Goal: Task Accomplishment & Management: Manage account settings

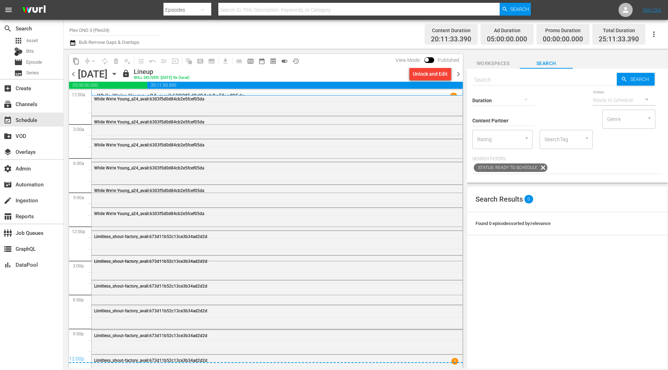
click at [118, 72] on icon "button" at bounding box center [114, 74] width 8 height 8
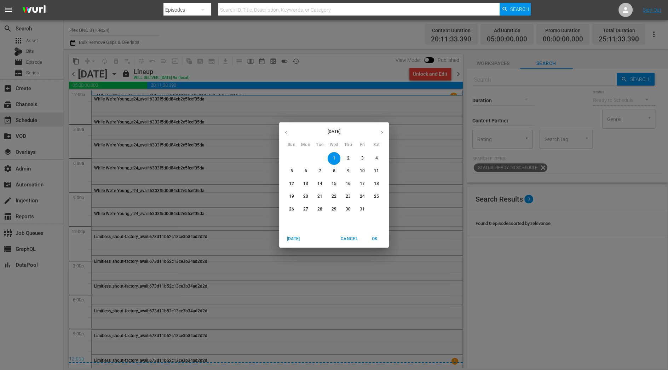
click at [304, 175] on button "6" at bounding box center [305, 171] width 13 height 13
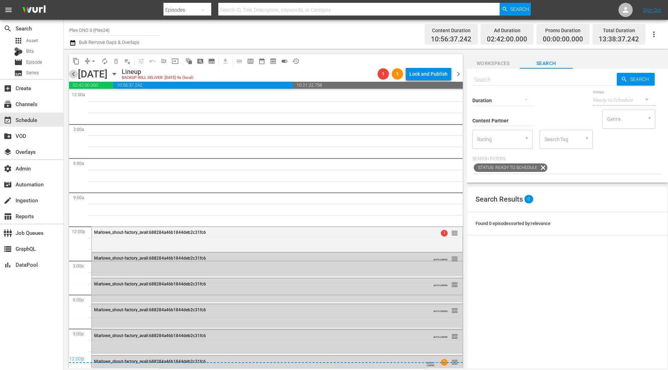
click at [74, 74] on span "chevron_left" at bounding box center [73, 74] width 9 height 9
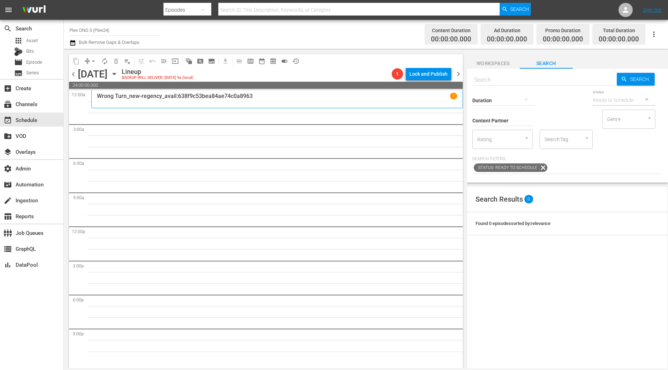
click at [499, 63] on span "Workspaces" at bounding box center [493, 63] width 53 height 9
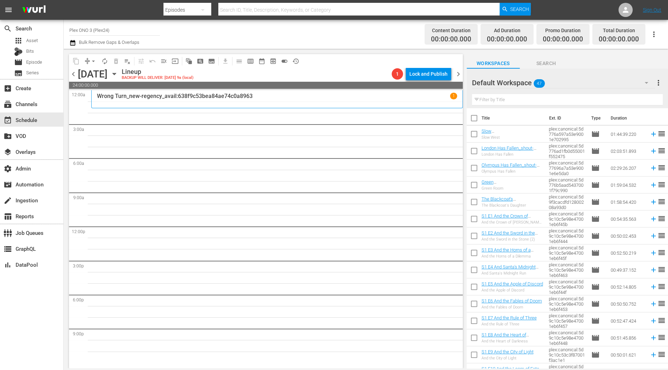
click at [583, 85] on div "Default Workspace 47" at bounding box center [563, 83] width 183 height 20
click at [587, 73] on div "10-25 Plex24 (21) Default Workspace (47)" at bounding box center [334, 185] width 668 height 370
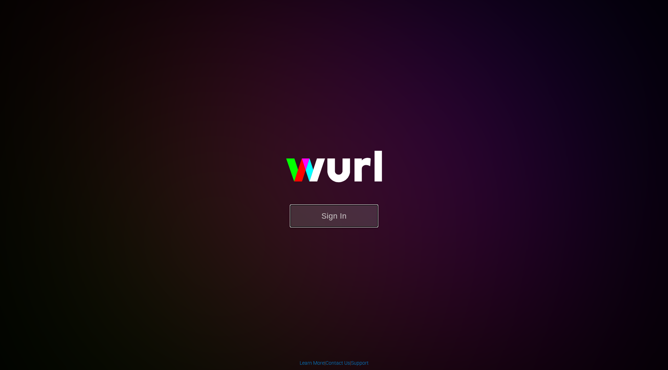
click at [311, 219] on button "Sign In" at bounding box center [334, 216] width 88 height 23
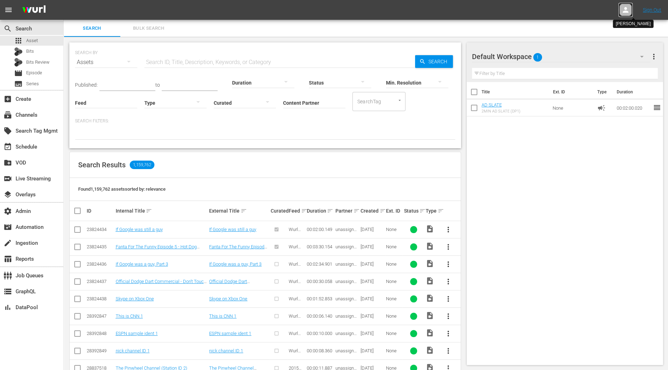
click at [628, 10] on icon at bounding box center [625, 10] width 8 height 8
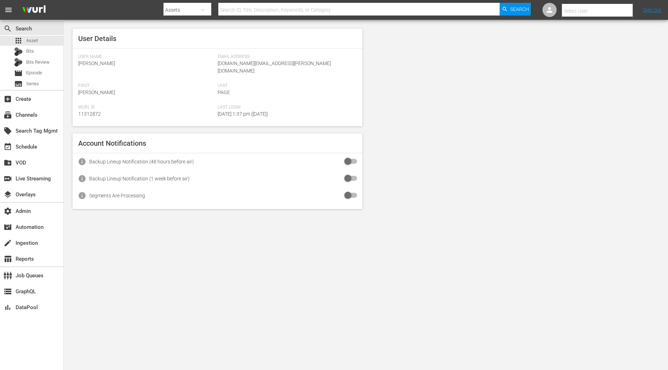
click at [593, 8] on input "text" at bounding box center [607, 10] width 91 height 17
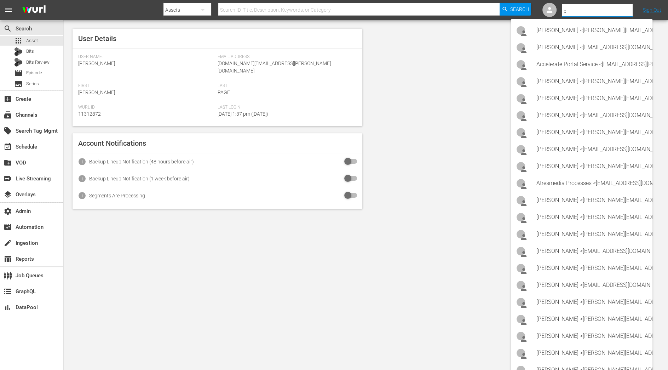
type input "p"
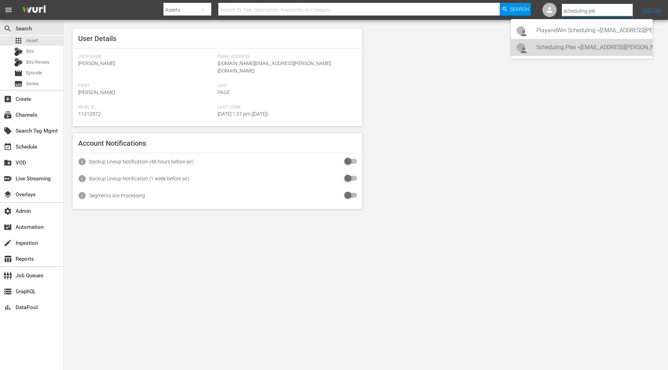
click at [590, 53] on div "Scheduling Plex <Scheduling-Plex@wurl.com>" at bounding box center [591, 47] width 110 height 17
type input "Scheduling Plex (11313582)"
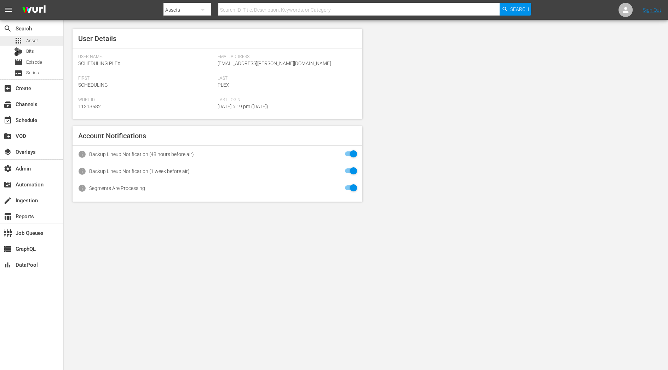
click at [40, 44] on div "apps Asset" at bounding box center [31, 41] width 63 height 10
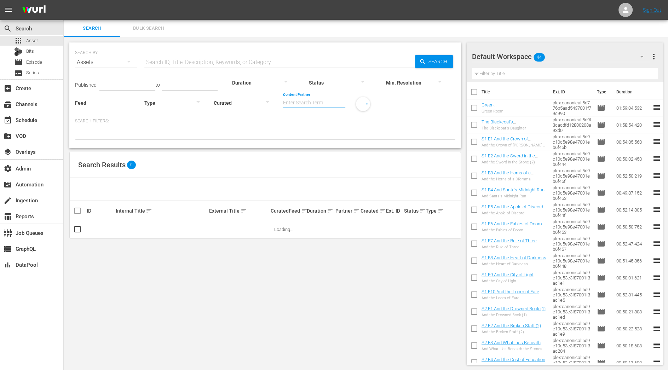
click at [327, 100] on input "Content Partner" at bounding box center [314, 103] width 62 height 25
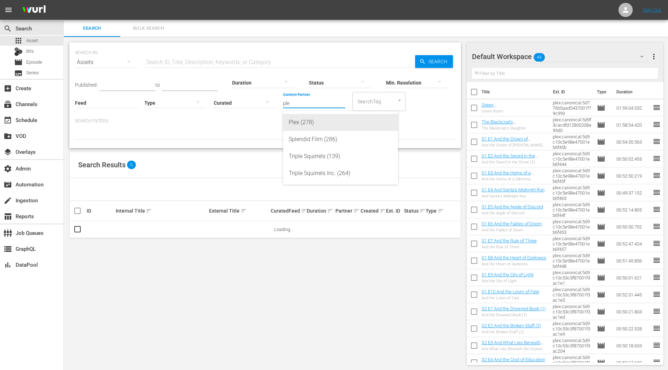
click at [326, 123] on div "Plex (278)" at bounding box center [341, 122] width 104 height 17
type input "Plex (278)"
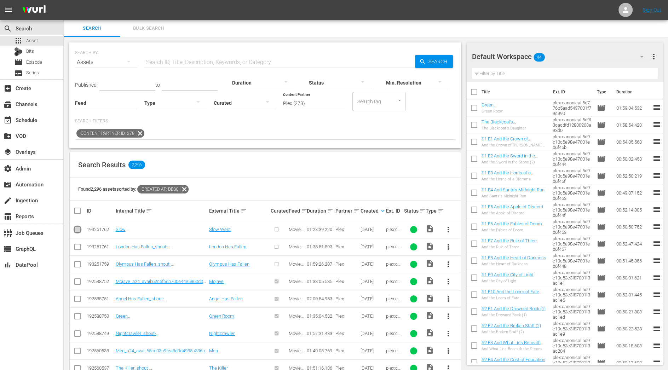
click at [76, 228] on input "checkbox" at bounding box center [77, 231] width 8 height 8
checkbox input "true"
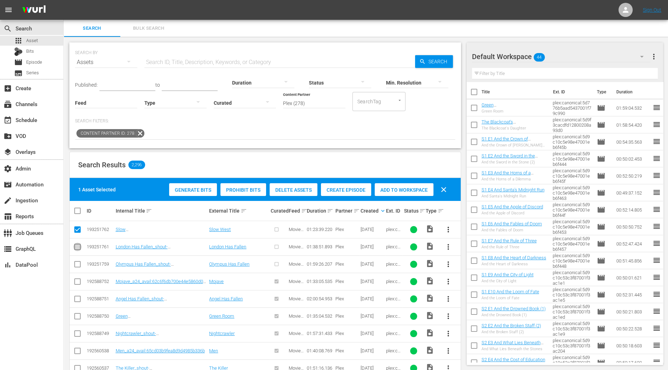
click at [76, 244] on input "checkbox" at bounding box center [77, 248] width 8 height 8
checkbox input "true"
click at [76, 265] on input "checkbox" at bounding box center [77, 265] width 8 height 8
checkbox input "true"
click at [338, 188] on span "Create Episode" at bounding box center [346, 190] width 50 height 6
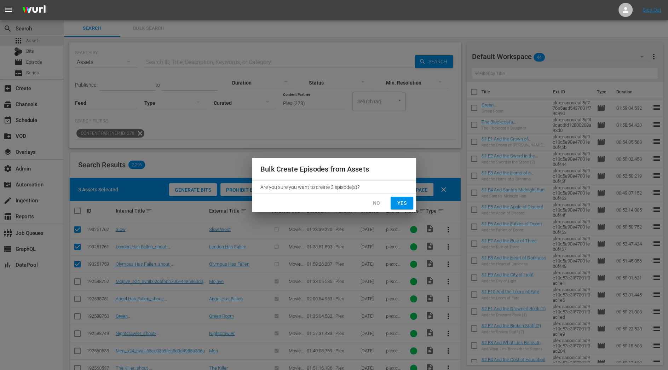
click at [404, 202] on span "Yes" at bounding box center [401, 203] width 11 height 9
checkbox input "false"
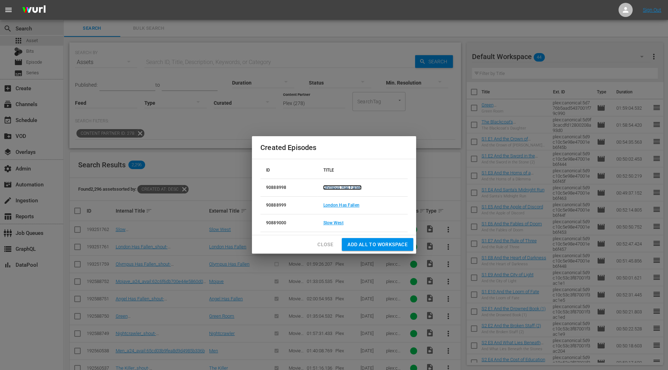
click at [336, 188] on link "Olympus Has Fallen" at bounding box center [342, 187] width 38 height 5
click at [335, 204] on link "London Has Fallen" at bounding box center [341, 205] width 36 height 5
click at [334, 223] on link "Slow West" at bounding box center [333, 222] width 20 height 5
click at [369, 247] on span "Add all to Workspace" at bounding box center [377, 244] width 60 height 9
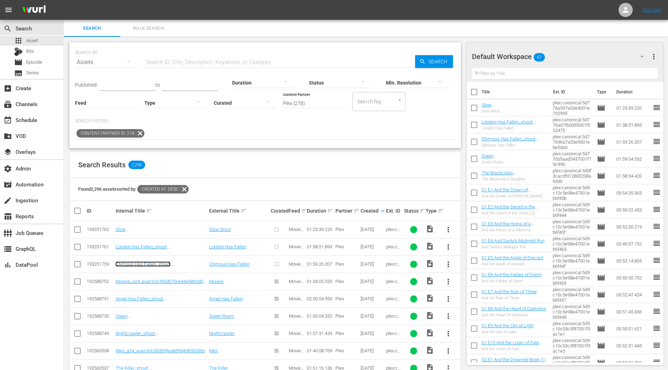
click at [163, 261] on link "Olympus Has Fallen_shout-factory_avail:68cb332a1a98ebfc61729aaf" at bounding box center [157, 266] width 84 height 11
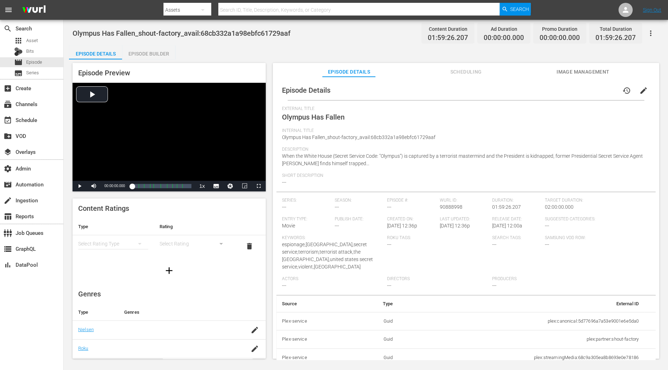
click at [443, 41] on span "01:59:26.207" at bounding box center [448, 38] width 40 height 8
copy span "01:59:26.207"
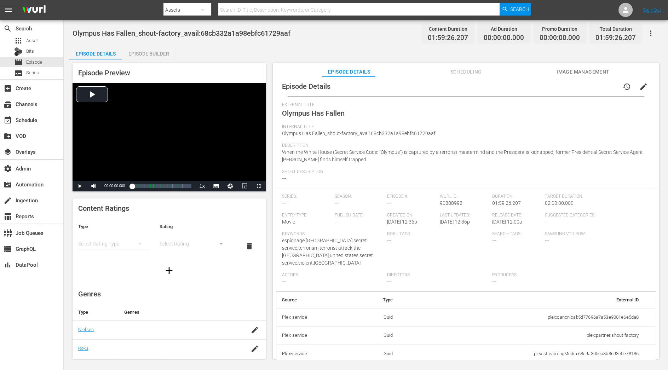
click at [583, 333] on td "plex:streamingMedia:68c9a305ea8b8693e0e78186" at bounding box center [521, 354] width 246 height 18
copy td "plex:streamingMedia:68c9a305ea8b8693e0e78186"
click at [146, 50] on div "Episode Builder" at bounding box center [148, 53] width 53 height 17
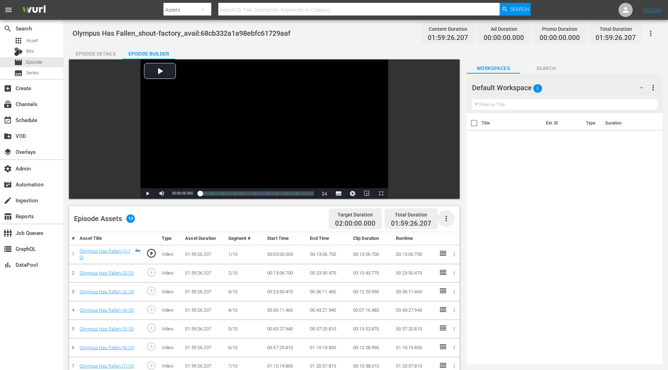
click at [447, 218] on icon "button" at bounding box center [446, 218] width 8 height 8
click at [448, 224] on div "Fill with Ads" at bounding box center [467, 221] width 48 height 17
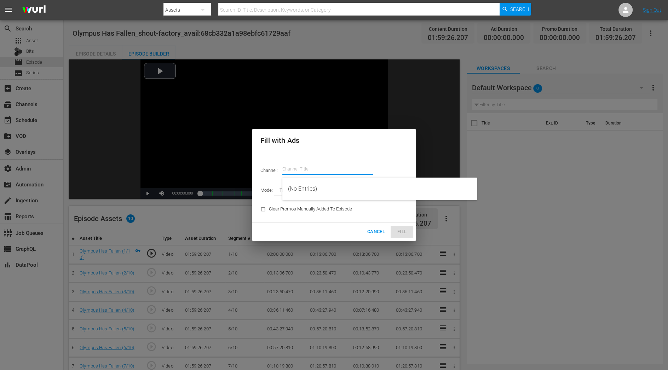
click at [338, 170] on input "text" at bounding box center [327, 169] width 91 height 17
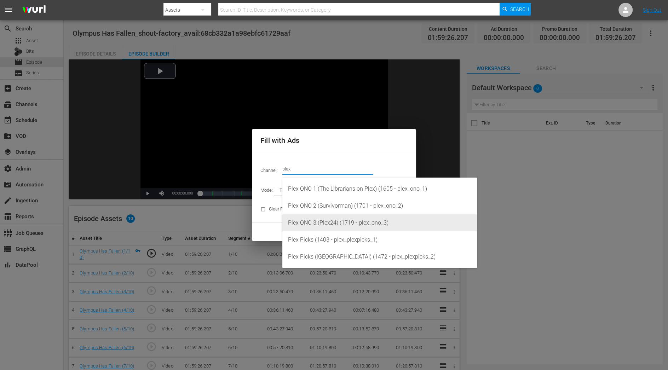
click at [339, 222] on div "Plex ONO 3 (Plex24) (1719 - plex_ono_3)" at bounding box center [379, 222] width 183 height 17
type input "Plex ONO 3 (Plex24) (1719)"
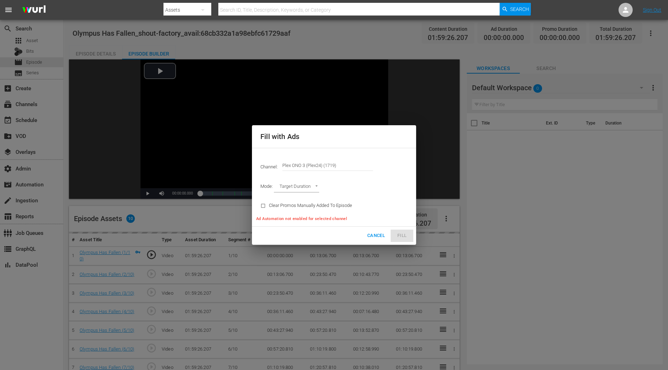
type input "AD_BREAK_DURATION"
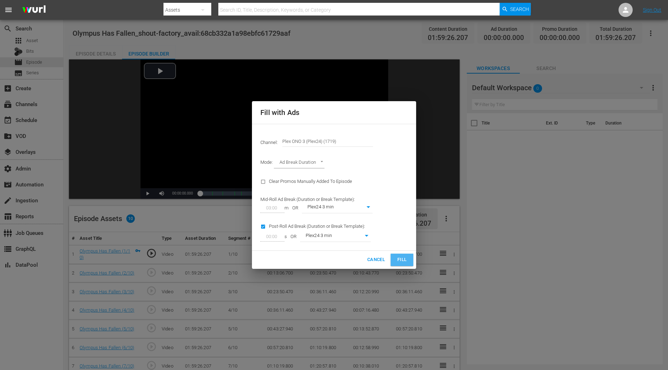
click at [401, 261] on span "Fill" at bounding box center [401, 260] width 11 height 8
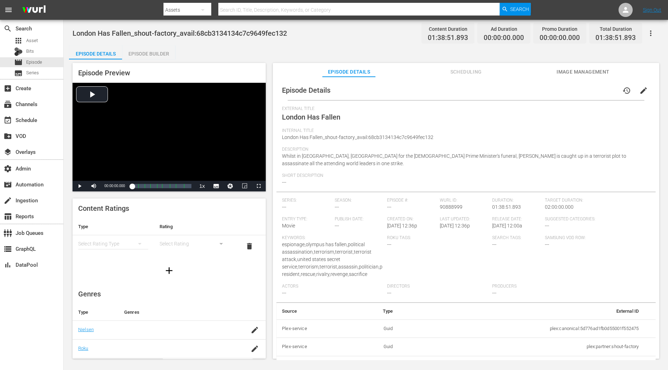
click at [448, 41] on span "01:38:51.893" at bounding box center [448, 38] width 40 height 8
copy span "01:38:51.893"
click at [157, 51] on div "Episode Builder" at bounding box center [148, 53] width 53 height 17
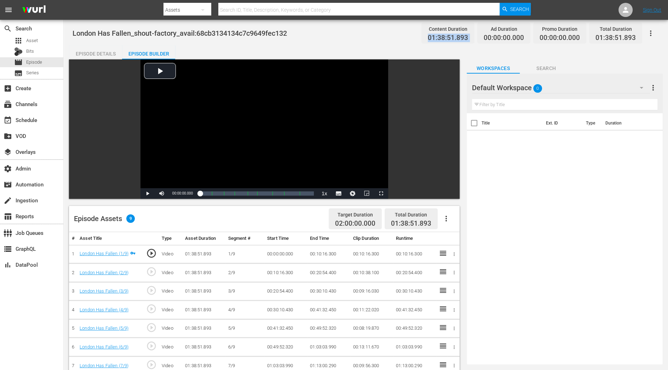
click at [102, 54] on div "Episode Details" at bounding box center [95, 53] width 53 height 17
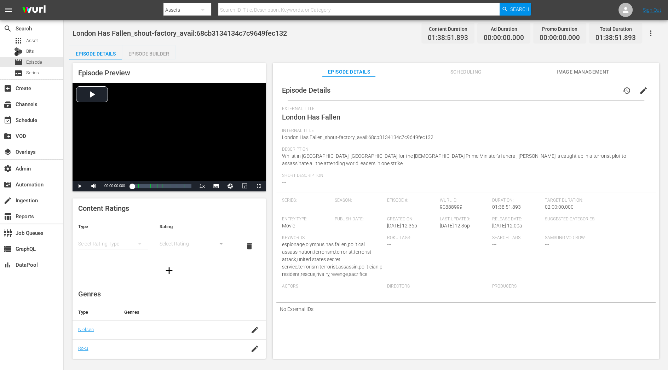
click at [420, 139] on span "London Has Fallen_shout-factory_avail:68cb3134134c7c9649fec132" at bounding box center [357, 137] width 151 height 6
drag, startPoint x: 431, startPoint y: 139, endPoint x: 367, endPoint y: 135, distance: 63.8
click at [367, 135] on div "Internal Title London Has Fallen_shout-factory_avail:68cb3134134c7c9649fec132" at bounding box center [466, 137] width 368 height 19
click at [136, 55] on div "Episode Builder" at bounding box center [148, 53] width 53 height 17
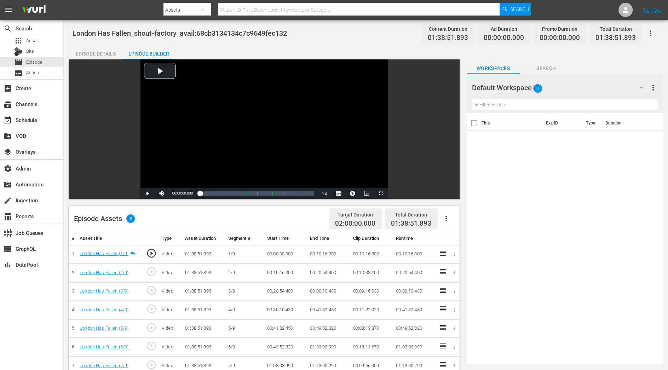
click at [452, 219] on button "button" at bounding box center [446, 218] width 17 height 17
click at [452, 219] on div "Fill with Ads" at bounding box center [467, 221] width 48 height 17
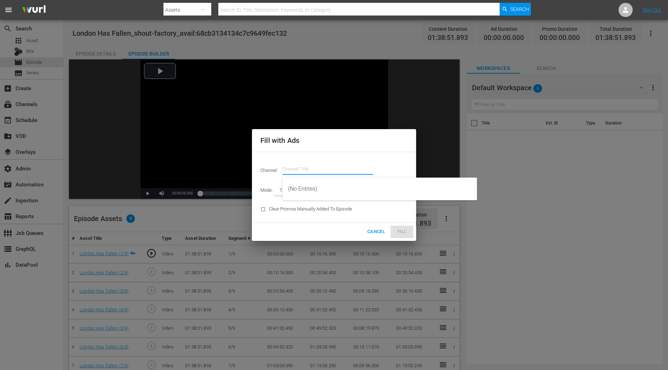
click at [324, 168] on input "text" at bounding box center [327, 169] width 91 height 17
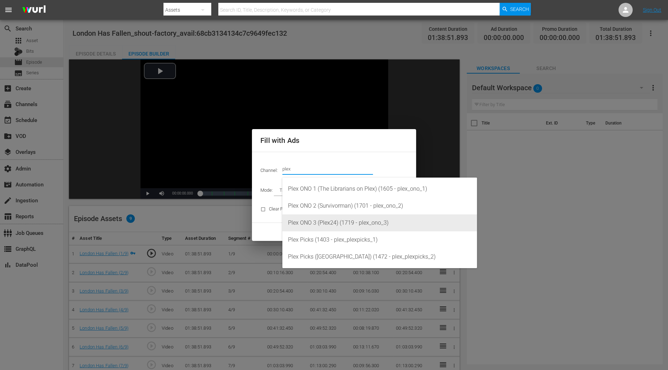
click at [325, 225] on div "Plex ONO 3 (Plex24) (1719 - plex_ono_3)" at bounding box center [379, 222] width 183 height 17
type input "Plex ONO 3 (Plex24) (1719)"
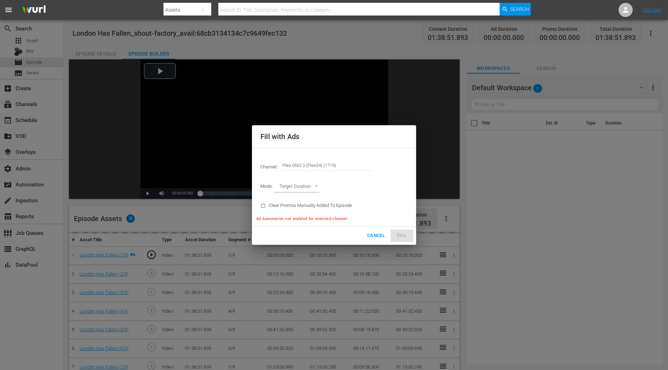
type input "AD_BREAK_DURATION"
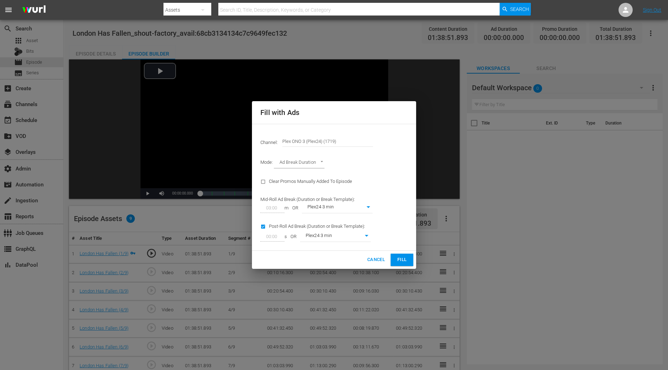
click at [399, 262] on span "Fill" at bounding box center [401, 260] width 11 height 8
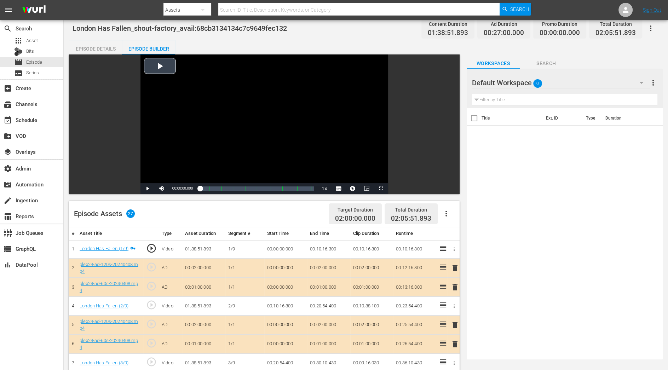
scroll to position [12, 0]
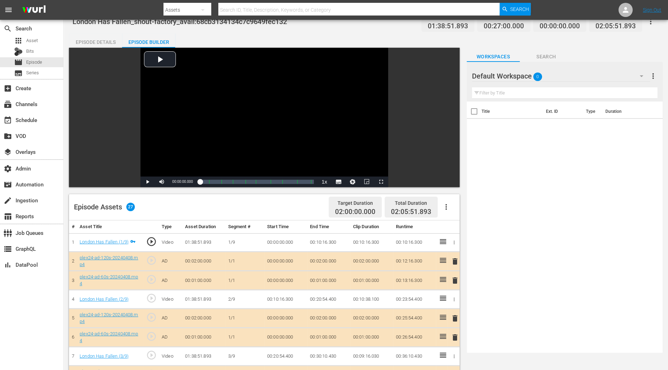
click at [552, 75] on div "Default Workspace 0" at bounding box center [561, 76] width 178 height 20
click at [519, 96] on div "10-25 Plex24 (0)" at bounding box center [517, 95] width 74 height 11
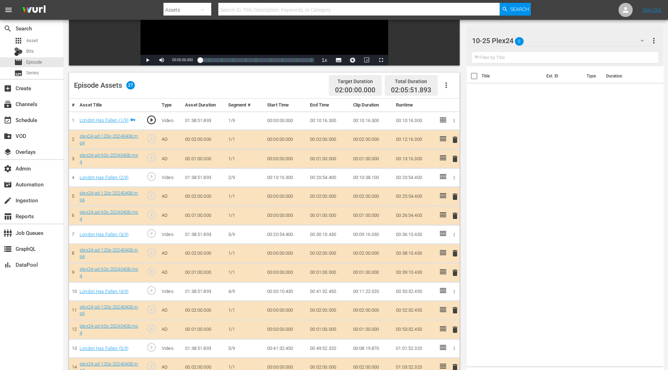
scroll to position [86, 0]
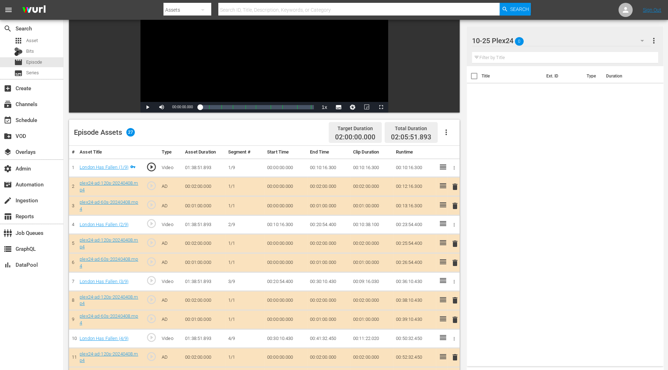
click at [528, 38] on div at bounding box center [504, 41] width 64 height 18
click at [601, 85] on th "Duration" at bounding box center [623, 76] width 42 height 20
click at [127, 201] on link "plex24-ad-60s-20240408.mp4" at bounding box center [109, 206] width 58 height 12
click at [601, 40] on button "button" at bounding box center [642, 40] width 17 height 17
click at [528, 71] on div "Default Workspace (0)" at bounding box center [517, 71] width 74 height 11
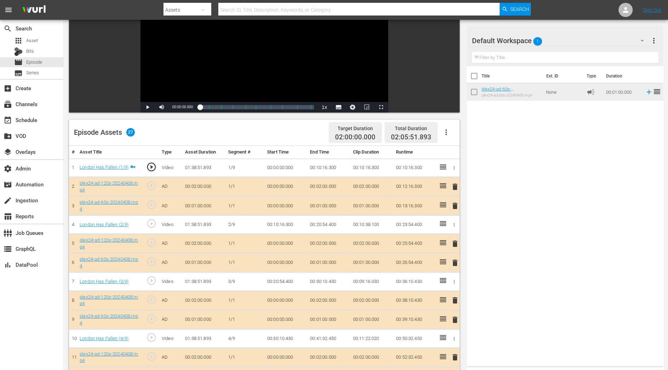
scroll to position [0, 0]
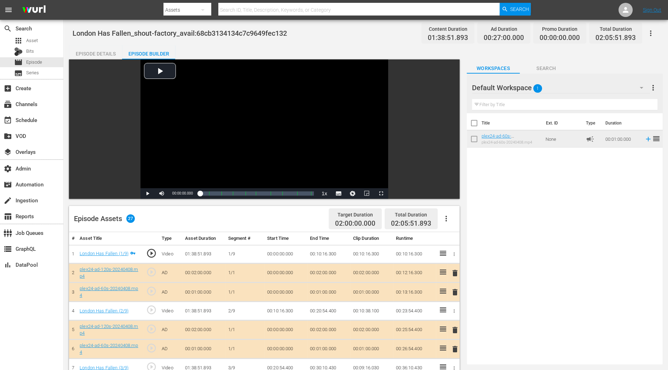
click at [455, 291] on span "delete" at bounding box center [454, 292] width 8 height 8
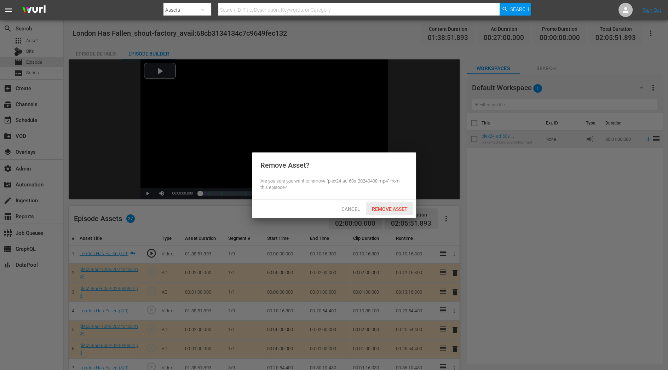
click at [395, 209] on span "Remove Asset" at bounding box center [389, 209] width 47 height 6
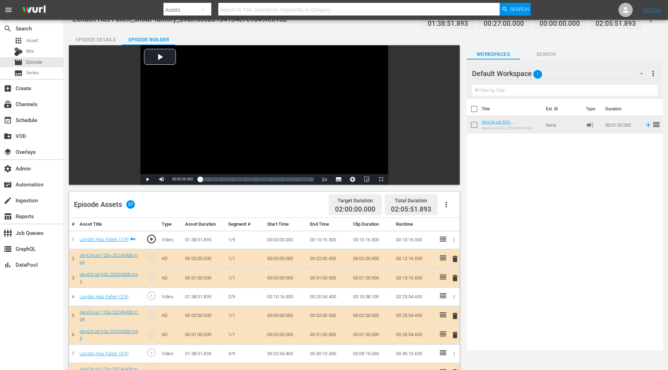
scroll to position [16, 0]
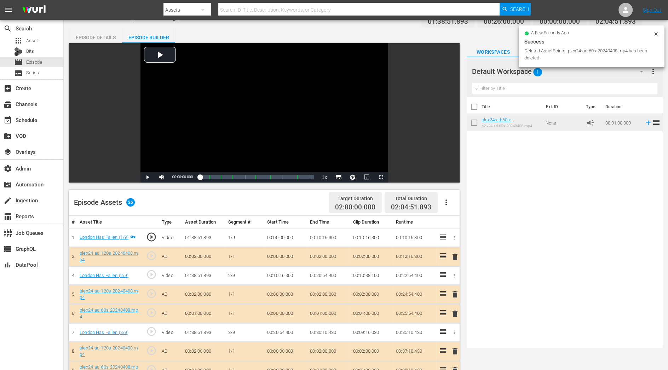
click at [454, 313] on span "delete" at bounding box center [454, 314] width 8 height 8
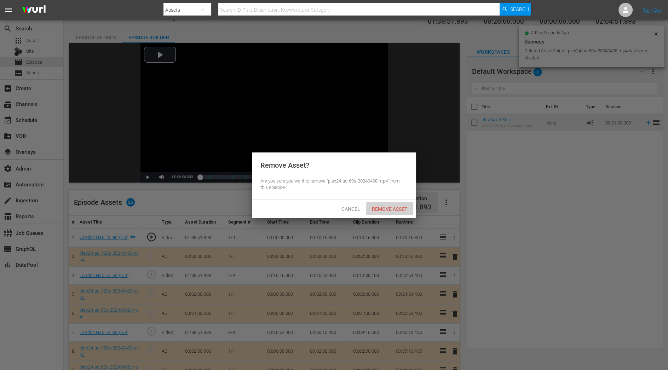
click at [396, 210] on span "Remove Asset" at bounding box center [389, 209] width 47 height 6
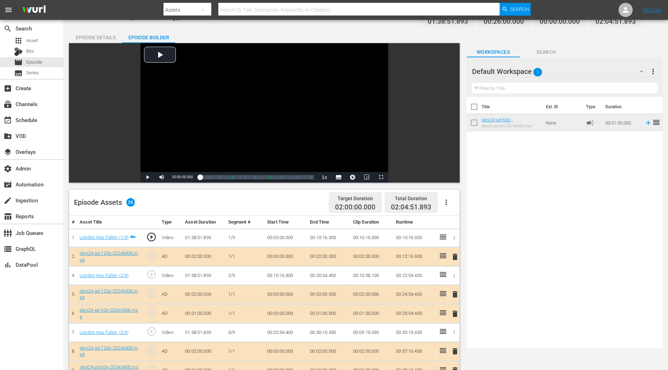
scroll to position [0, 0]
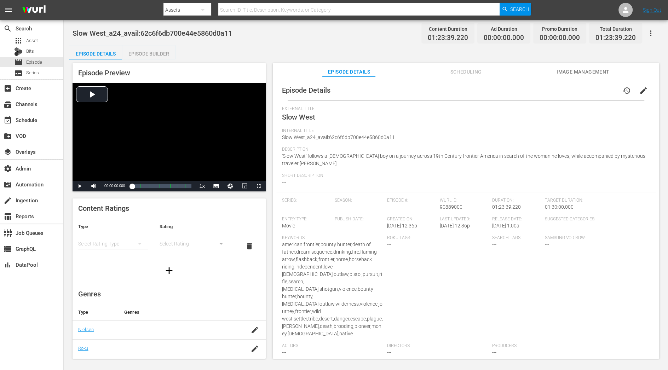
click at [453, 38] on span "01:23:39.220" at bounding box center [448, 38] width 40 height 8
copy span "01:23:39.220"
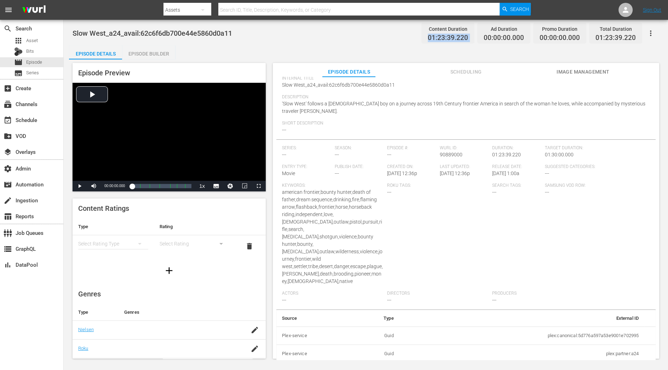
scroll to position [56, 0]
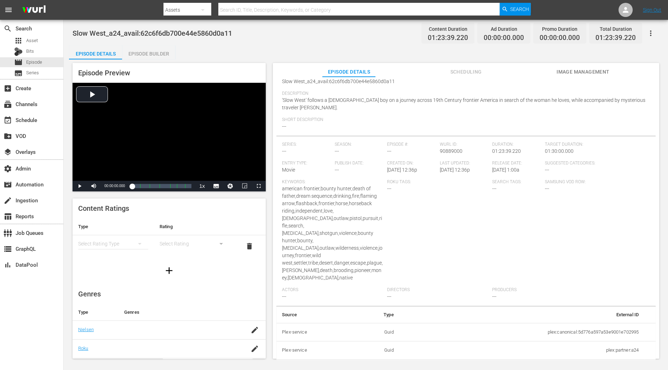
click at [597, 333] on td "plex:streamingMedia:62d05b1f700e44e58629310b" at bounding box center [521, 368] width 245 height 18
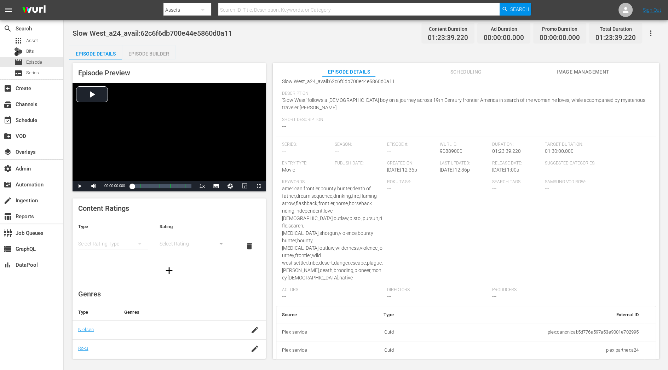
click at [597, 333] on td "plex:streamingMedia:62d05b1f700e44e58629310b" at bounding box center [521, 368] width 245 height 18
copy td "plex:streamingMedia:62d05b1f700e44e58629310b"
click at [157, 54] on div "Episode Builder" at bounding box center [148, 53] width 53 height 17
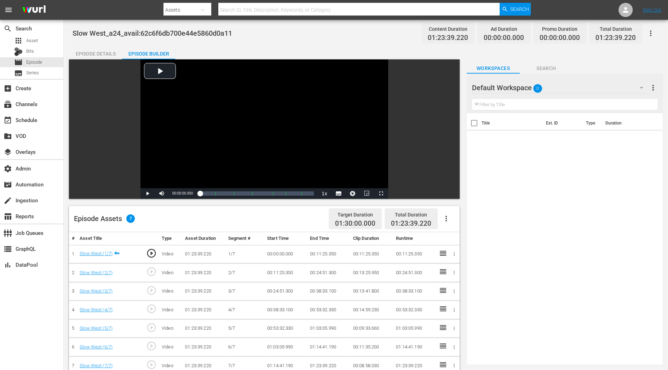
click at [450, 219] on button "button" at bounding box center [446, 218] width 17 height 17
click at [455, 224] on div "Fill with Ads" at bounding box center [467, 221] width 48 height 17
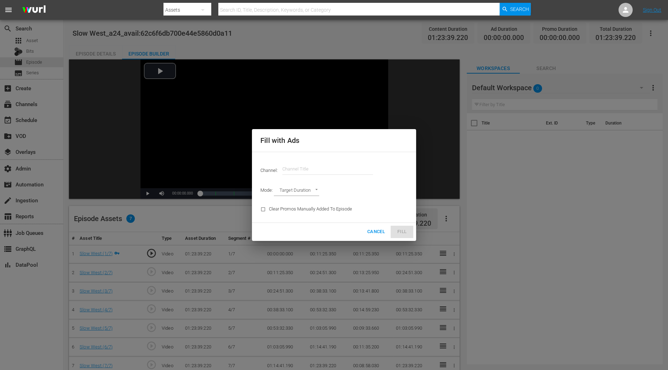
click at [322, 174] on hr at bounding box center [327, 174] width 91 height 0
click at [321, 173] on input "text" at bounding box center [327, 169] width 91 height 17
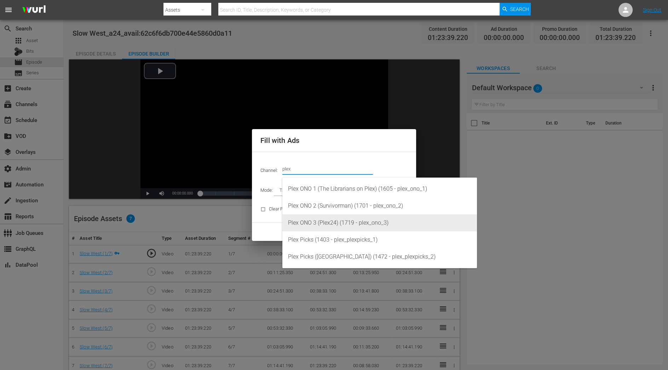
click at [324, 226] on div "Plex ONO 3 (Plex24) (1719 - plex_ono_3)" at bounding box center [379, 222] width 183 height 17
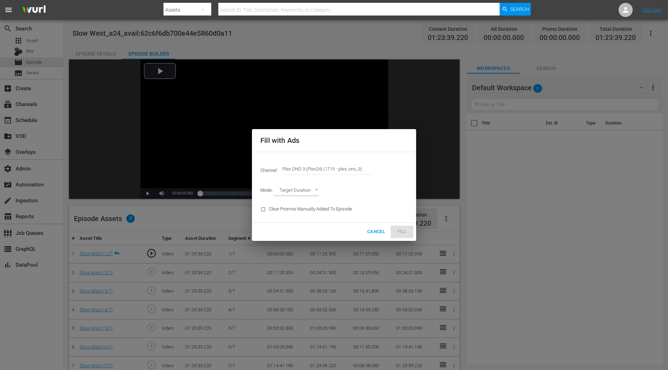
type input "Plex ONO 3 (Plex24) (1719)"
type input "AD_BREAK_DURATION"
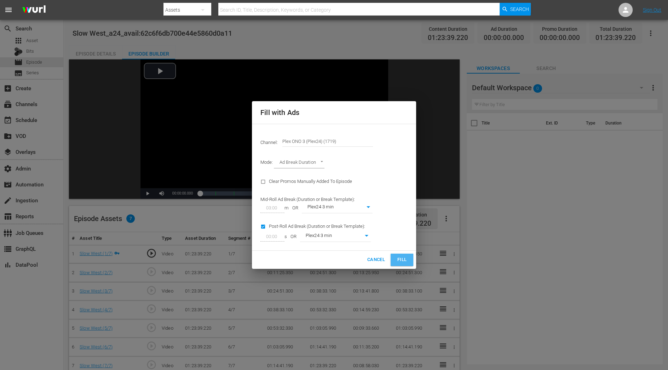
click at [407, 258] on span "Fill" at bounding box center [401, 260] width 11 height 8
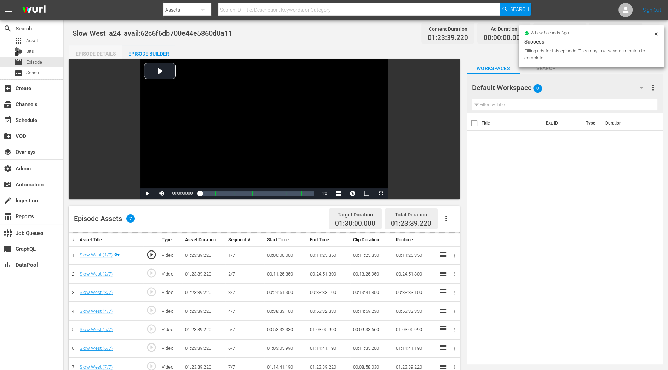
click at [109, 55] on div "Episode Details" at bounding box center [95, 53] width 53 height 17
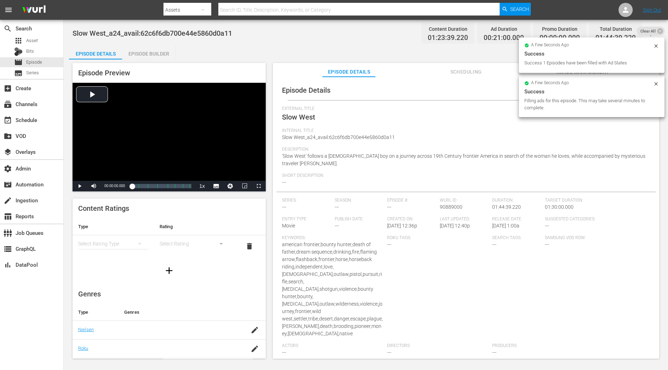
click at [146, 48] on div "Episode Builder" at bounding box center [148, 53] width 53 height 17
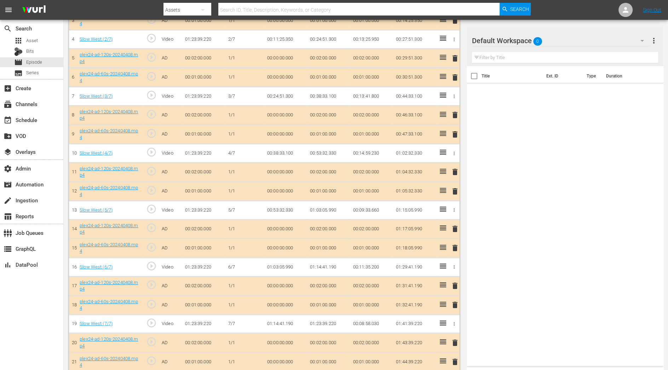
scroll to position [274, 0]
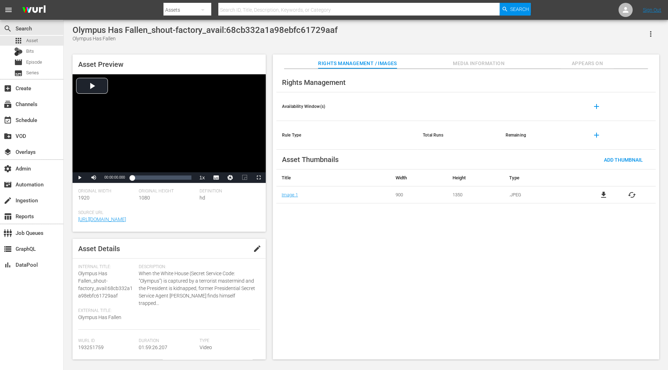
click at [500, 64] on span "Media Information" at bounding box center [478, 63] width 53 height 9
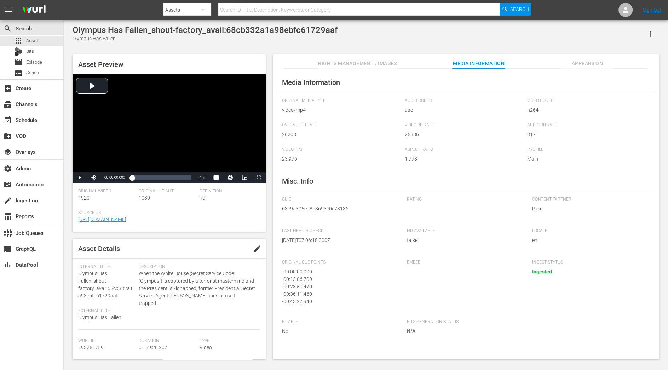
click at [311, 209] on span "68c9a305ea8b8693e0e78186" at bounding box center [339, 208] width 114 height 7
copy span "68c9a305ea8b8693e0e78186"
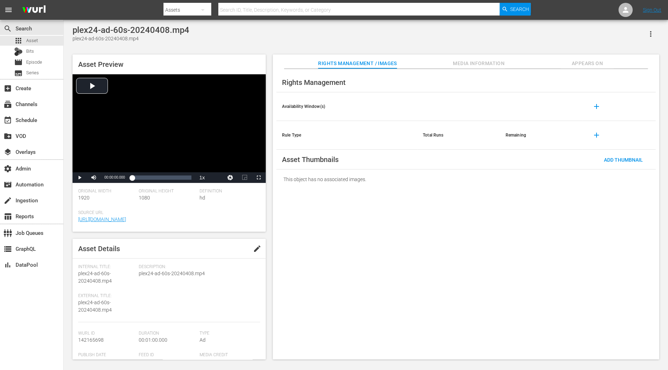
click at [601, 35] on icon "button" at bounding box center [650, 34] width 8 height 8
click at [601, 37] on div "Add To Workspace" at bounding box center [620, 36] width 68 height 17
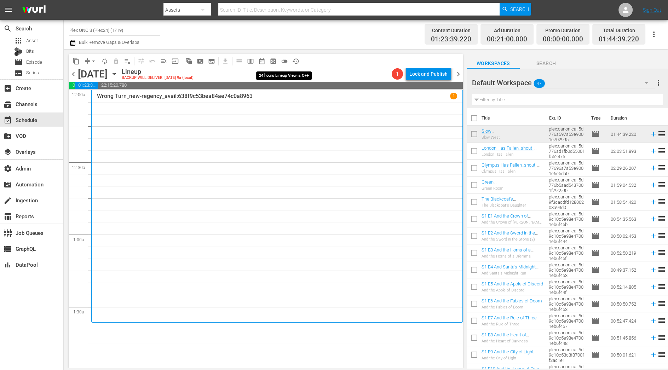
click at [286, 62] on span "toggle_off" at bounding box center [284, 61] width 7 height 7
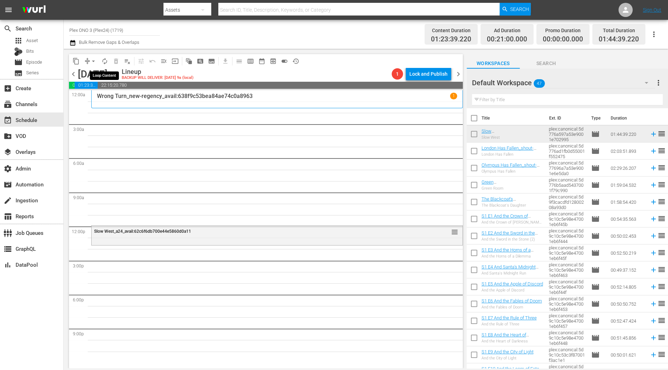
click at [100, 62] on button "autorenew_outlined" at bounding box center [104, 61] width 11 height 11
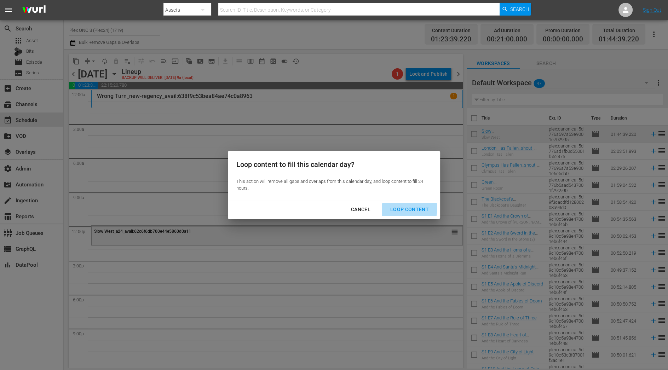
click at [396, 208] on div "Loop Content" at bounding box center [410, 209] width 50 height 9
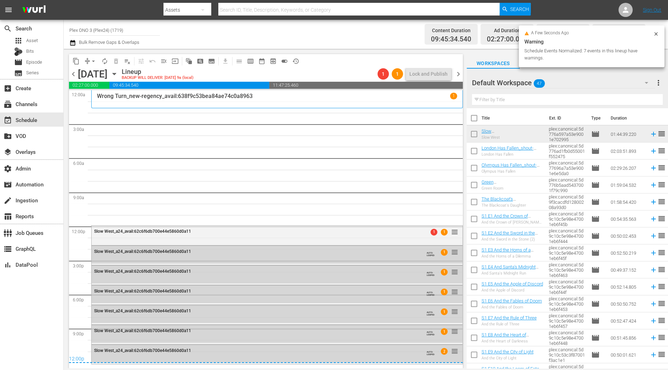
click at [603, 96] on input "text" at bounding box center [567, 99] width 191 height 11
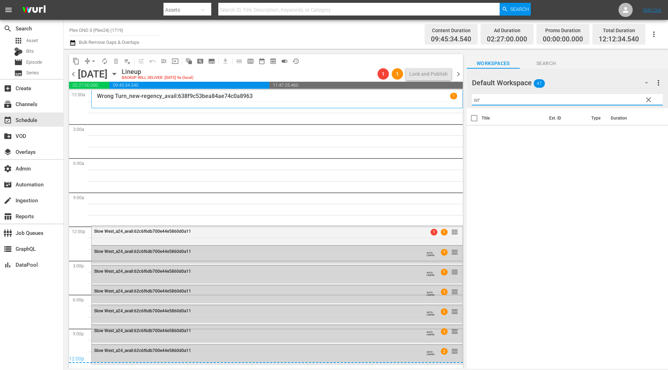
type input "w"
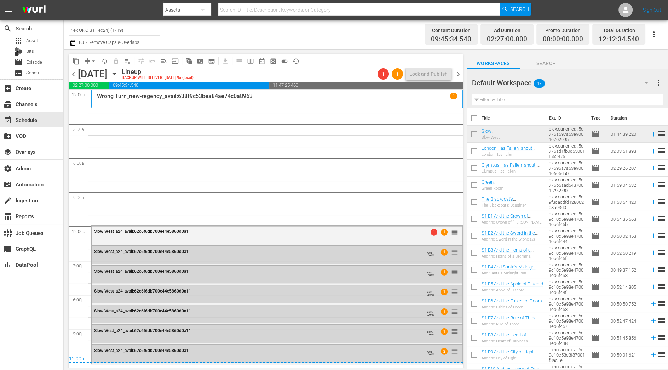
click at [586, 84] on div "Default Workspace 47" at bounding box center [563, 83] width 183 height 20
click at [551, 105] on div "10-25 Plex24 (21)" at bounding box center [517, 102] width 74 height 11
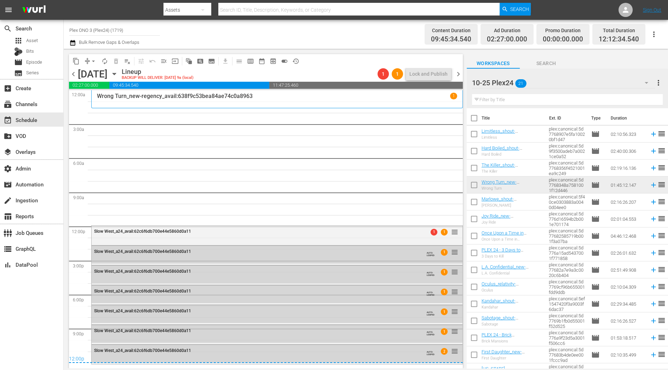
click at [543, 102] on input "text" at bounding box center [567, 99] width 191 height 11
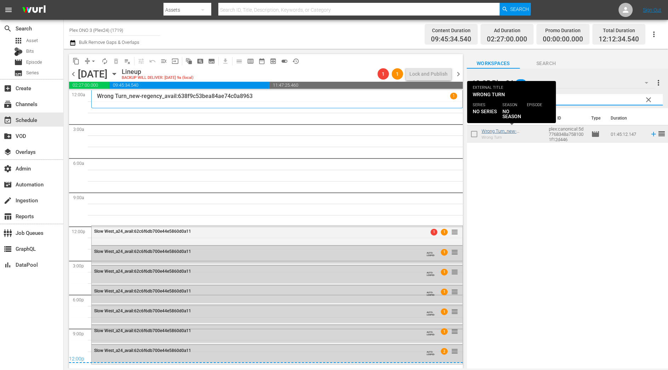
type input "wrong"
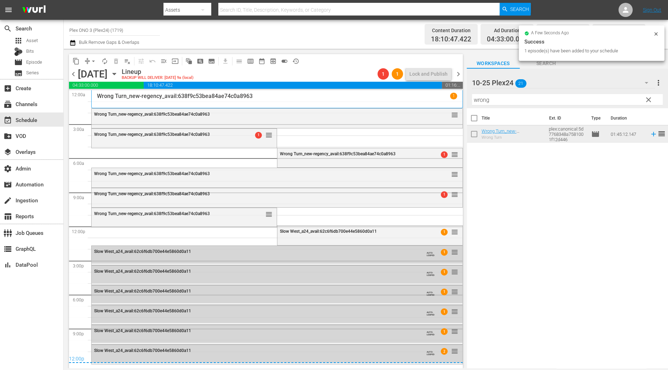
click at [459, 71] on span "chevron_right" at bounding box center [458, 74] width 9 height 9
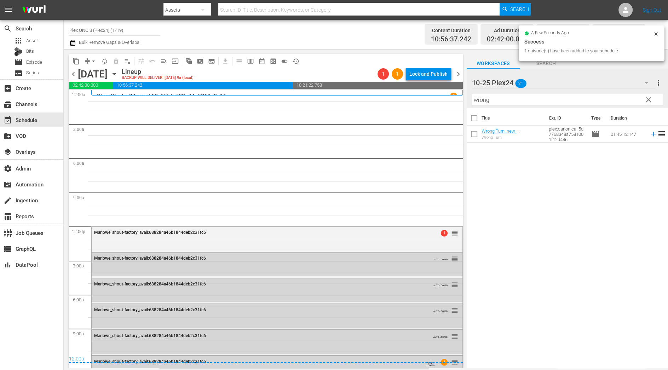
click at [620, 77] on div "10-25 Plex24 21" at bounding box center [563, 83] width 183 height 20
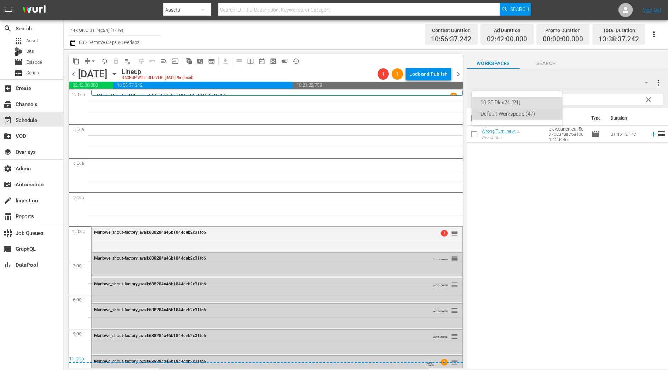
click at [546, 114] on div "Default Workspace (47)" at bounding box center [517, 113] width 74 height 11
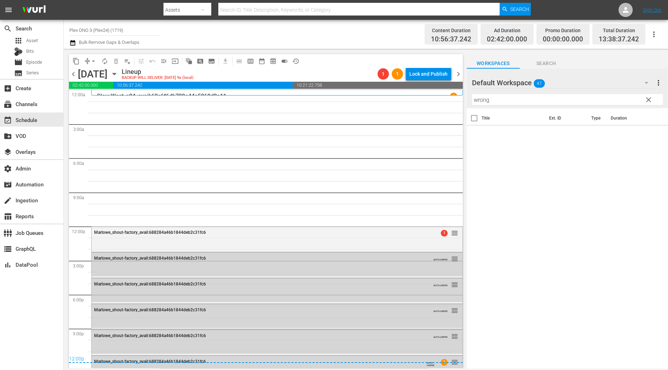
click at [644, 102] on span "clear" at bounding box center [648, 100] width 8 height 8
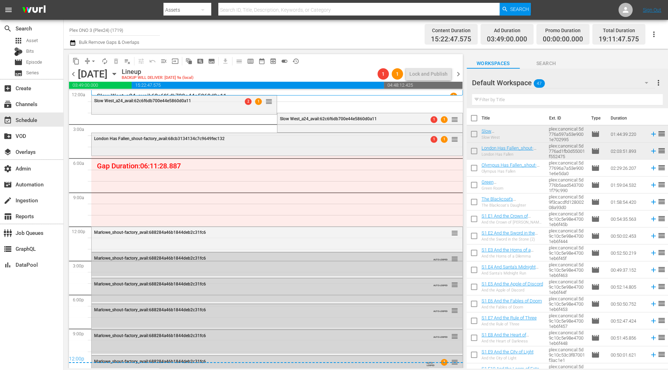
click at [271, 138] on div "London Has Fallen_shout-factory_avail:68cb3134134c7c9649fec132" at bounding box center [257, 138] width 327 height 5
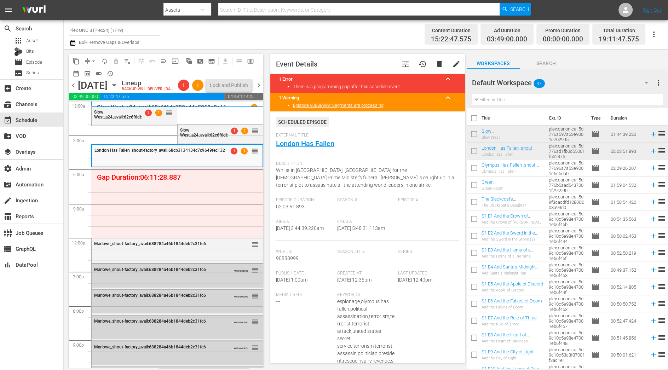
click at [438, 63] on span "delete" at bounding box center [439, 64] width 8 height 8
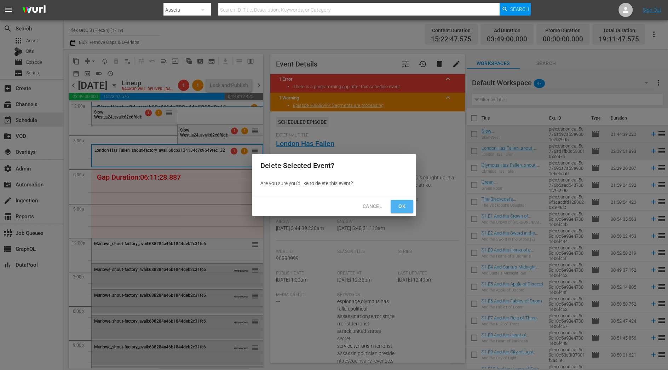
click at [409, 206] on button "Ok" at bounding box center [402, 206] width 23 height 13
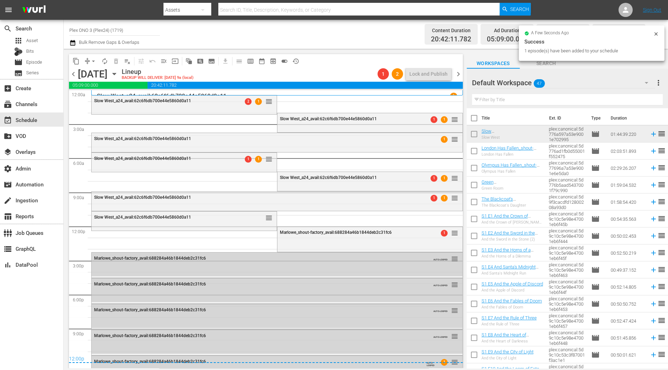
drag, startPoint x: 487, startPoint y: 130, endPoint x: 209, endPoint y: 2, distance: 305.4
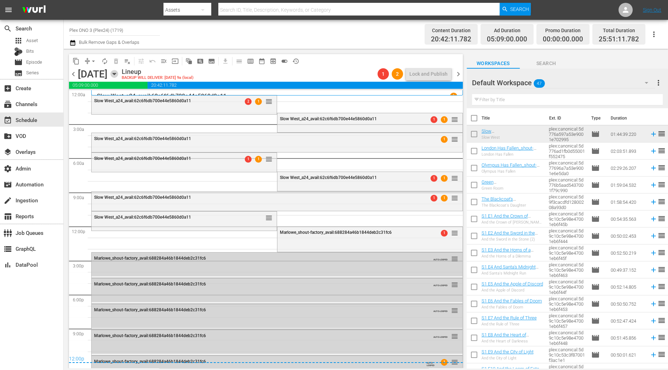
click at [116, 73] on icon "button" at bounding box center [114, 74] width 3 height 2
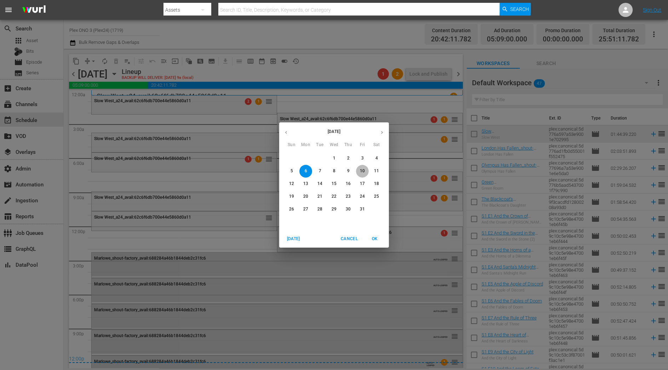
click at [362, 169] on p "10" at bounding box center [362, 171] width 5 height 6
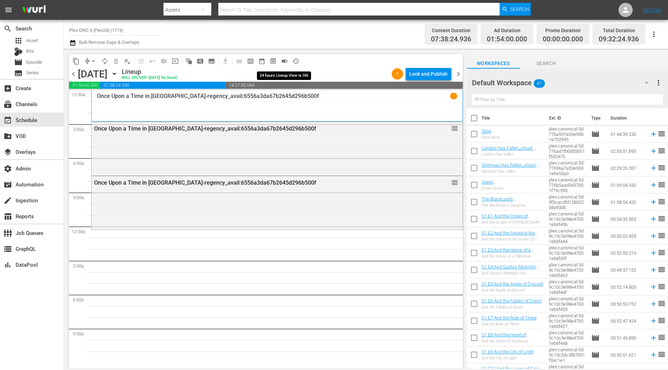
click at [283, 62] on span "toggle_on" at bounding box center [284, 61] width 7 height 7
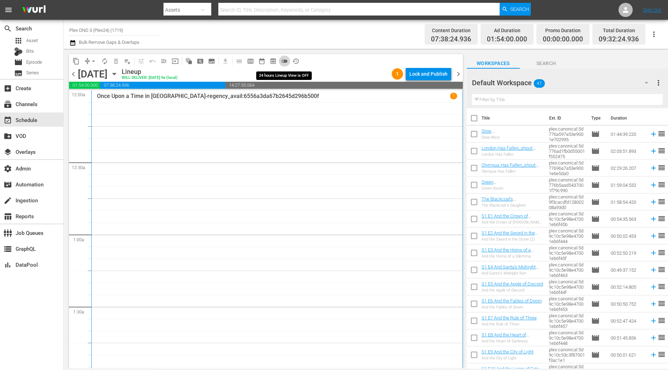
click at [284, 60] on span "toggle_off" at bounding box center [284, 61] width 7 height 7
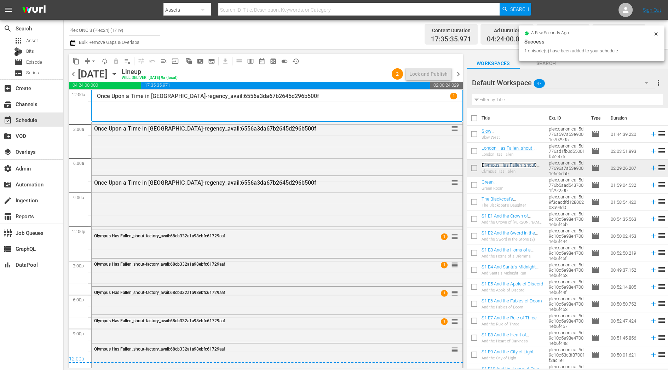
scroll to position [3, 0]
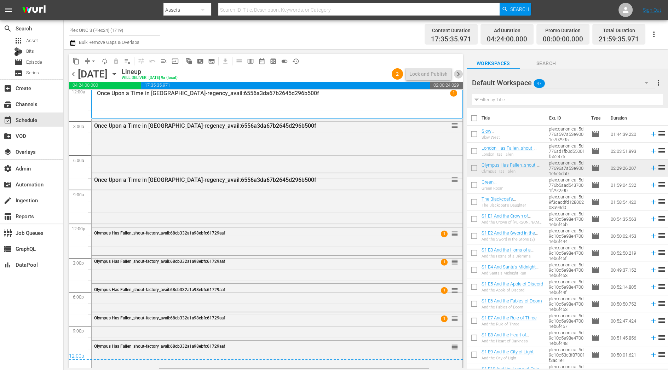
click at [456, 76] on span "chevron_right" at bounding box center [458, 74] width 9 height 9
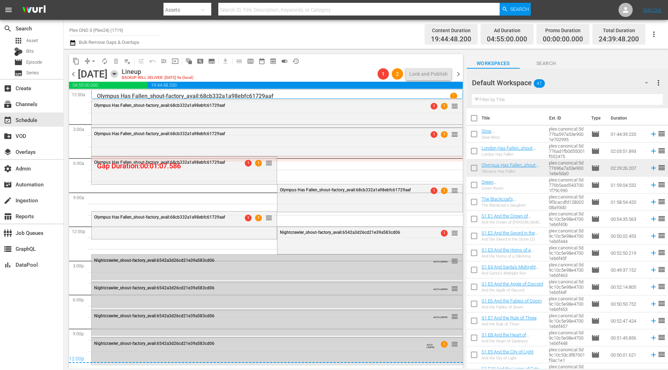
click at [116, 73] on icon "button" at bounding box center [114, 74] width 3 height 2
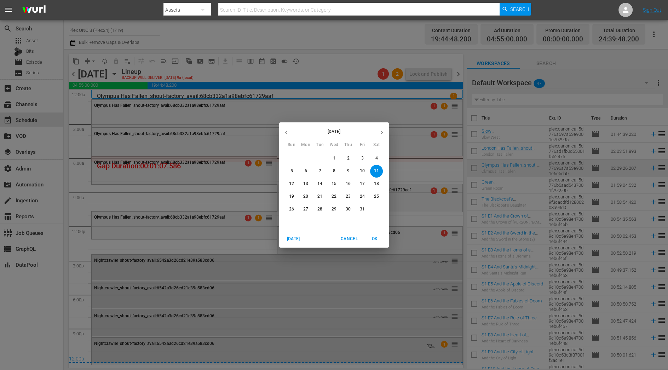
click at [363, 183] on p "17" at bounding box center [362, 184] width 5 height 6
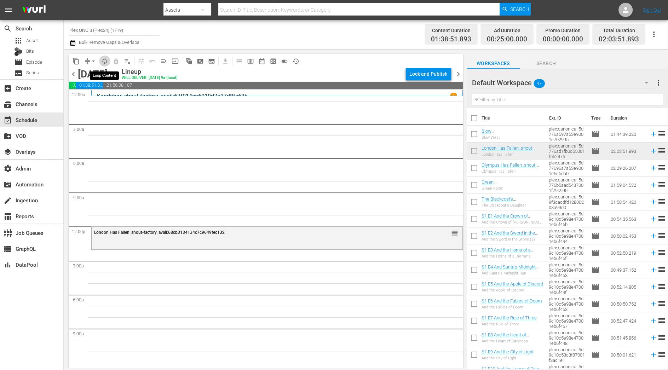
click at [105, 61] on span "autorenew_outlined" at bounding box center [104, 61] width 7 height 7
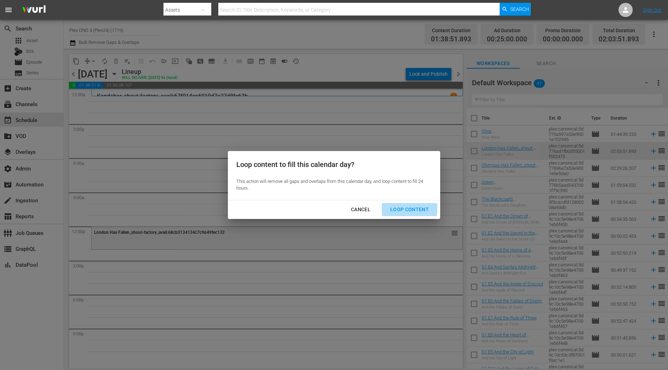
click at [400, 207] on div "Loop Content" at bounding box center [410, 209] width 50 height 9
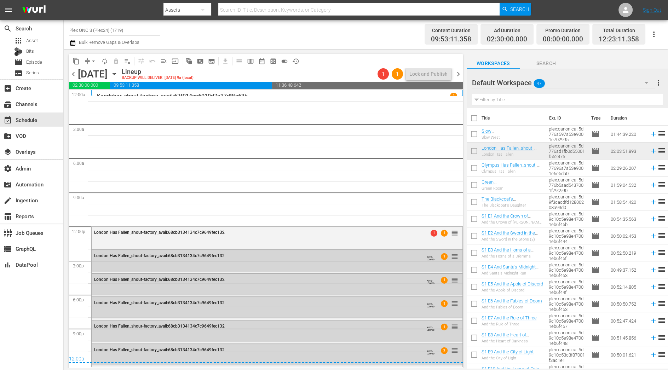
click at [530, 100] on input "text" at bounding box center [567, 99] width 191 height 11
paste input "Kandahar"
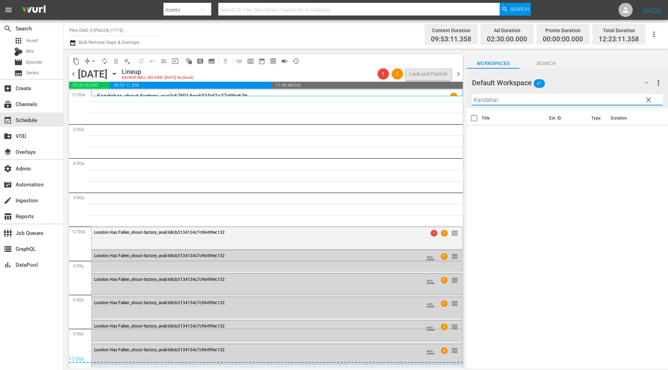
type input "Kandahar"
click at [586, 88] on div "Default Workspace 47" at bounding box center [563, 83] width 183 height 20
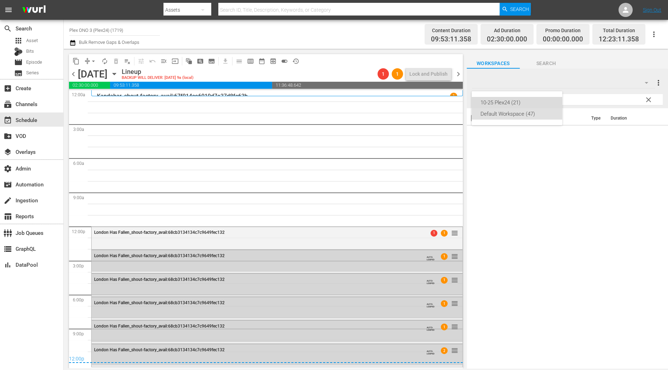
click at [549, 100] on div "10-25 Plex24 (21)" at bounding box center [517, 102] width 74 height 11
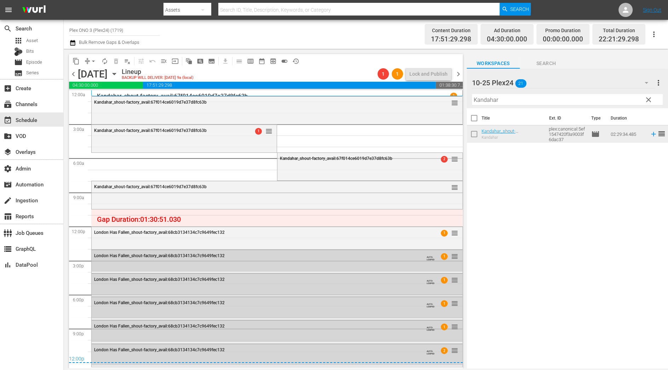
click at [459, 71] on span "chevron_right" at bounding box center [458, 74] width 9 height 9
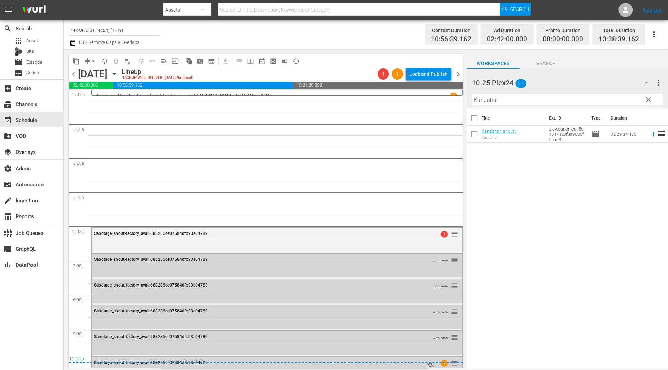
click at [649, 100] on span "clear" at bounding box center [648, 100] width 8 height 8
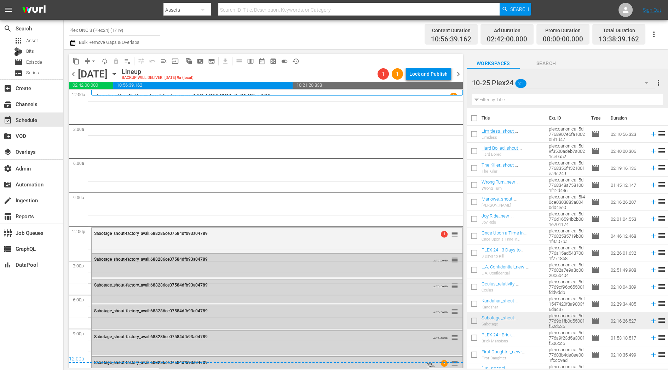
click at [500, 85] on div at bounding box center [504, 83] width 64 height 18
click at [636, 93] on div "Filter by Title" at bounding box center [567, 99] width 191 height 17
click at [643, 82] on icon "button" at bounding box center [646, 83] width 8 height 8
click at [542, 111] on div "Default Workspace (47)" at bounding box center [517, 113] width 74 height 11
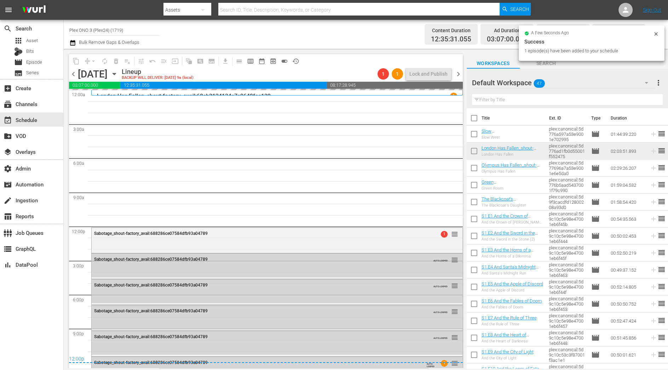
drag, startPoint x: 517, startPoint y: 149, endPoint x: 378, endPoint y: 3, distance: 201.7
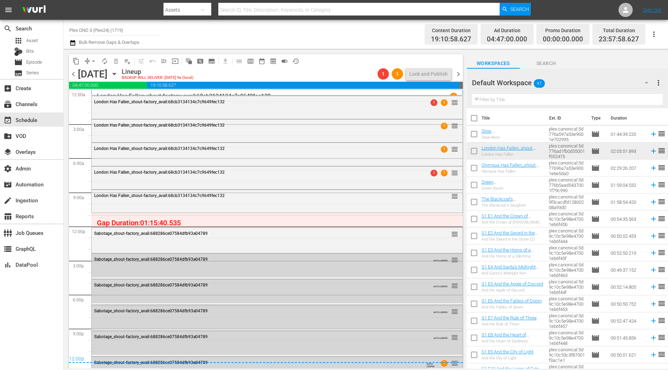
drag, startPoint x: 513, startPoint y: 146, endPoint x: 120, endPoint y: 0, distance: 419.8
click at [118, 72] on icon "button" at bounding box center [114, 74] width 8 height 8
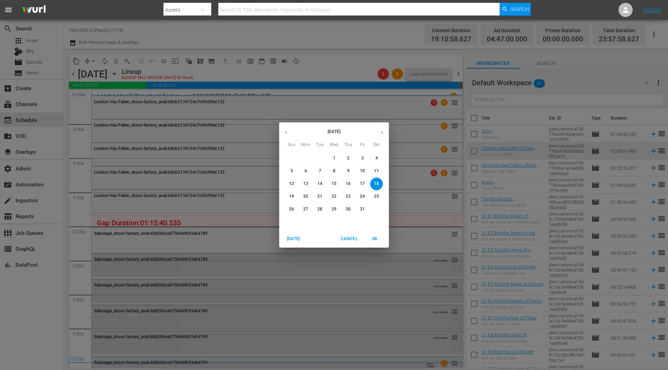
drag, startPoint x: 362, startPoint y: 169, endPoint x: 341, endPoint y: 166, distance: 20.8
click at [362, 169] on p "10" at bounding box center [362, 171] width 5 height 6
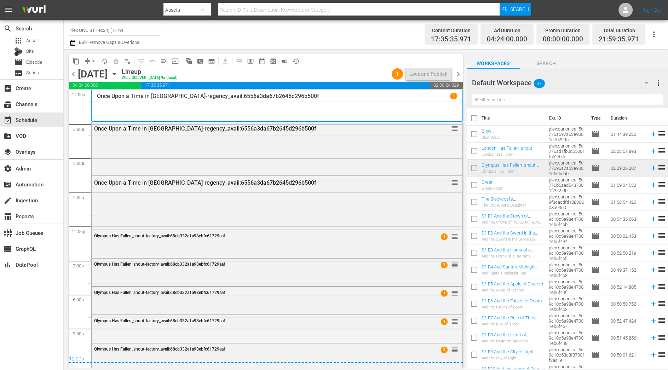
click at [457, 73] on span "chevron_right" at bounding box center [458, 74] width 9 height 9
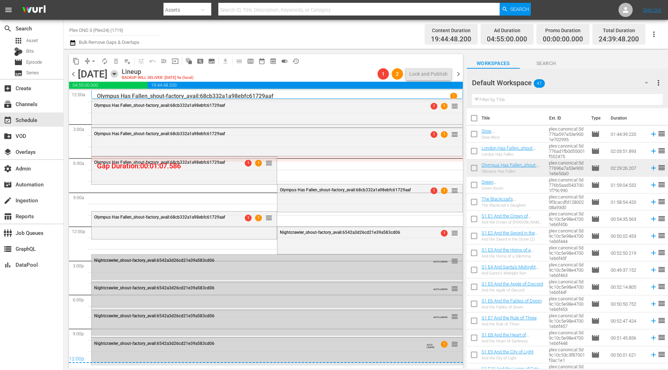
click at [116, 74] on icon "button" at bounding box center [114, 74] width 3 height 2
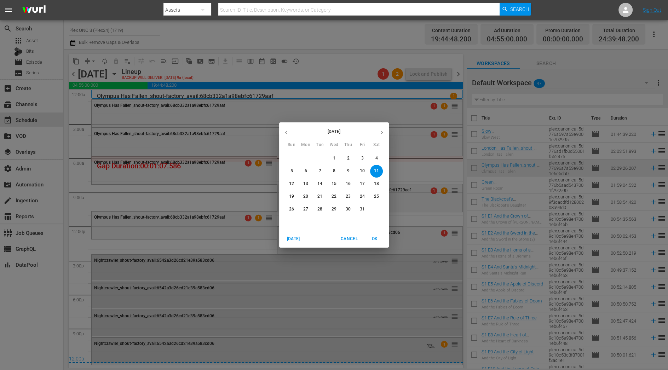
click at [334, 156] on p "1" at bounding box center [334, 158] width 2 height 6
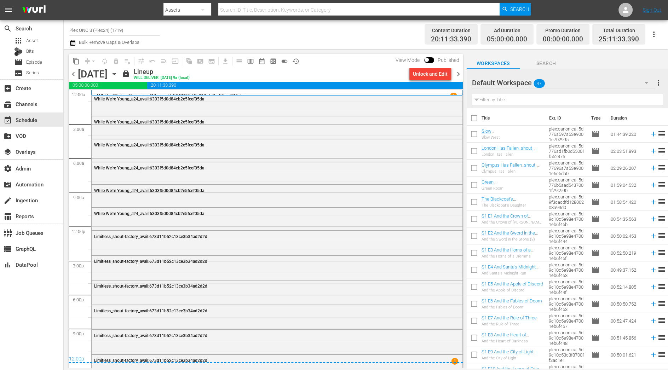
click at [76, 76] on span "chevron_left" at bounding box center [73, 74] width 9 height 9
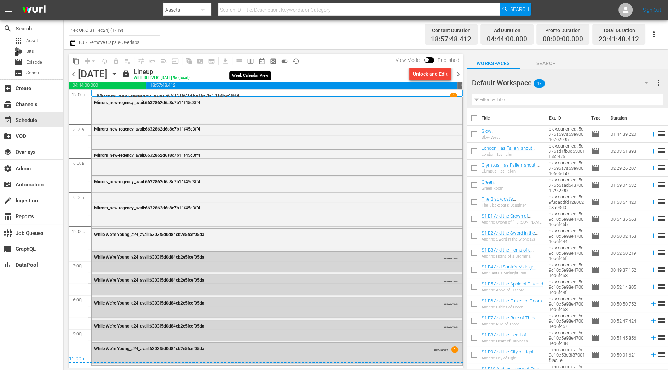
click at [252, 60] on span "calendar_view_week_outlined" at bounding box center [250, 61] width 7 height 7
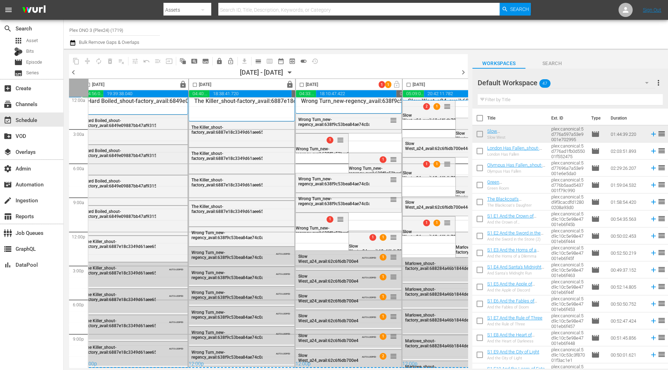
scroll to position [6, 370]
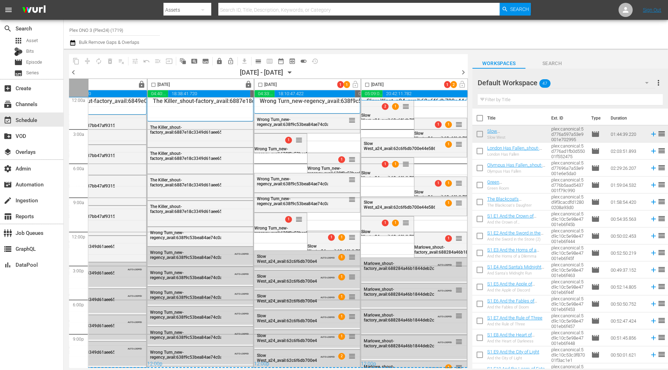
click at [462, 71] on span "chevron_right" at bounding box center [463, 72] width 9 height 9
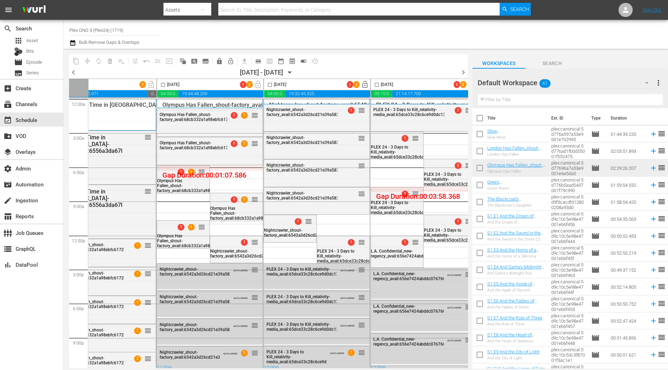
scroll to position [0, 370]
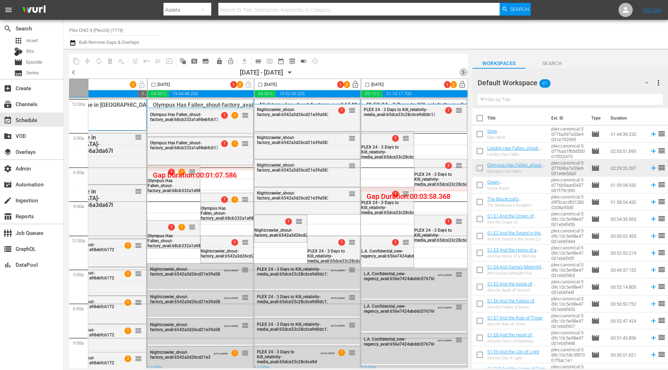
click at [465, 69] on span "chevron_right" at bounding box center [463, 72] width 9 height 9
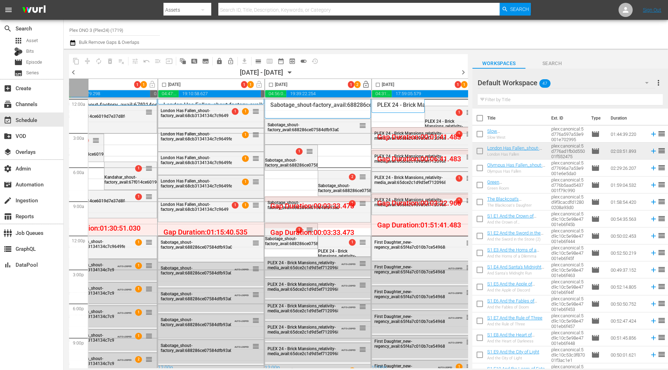
scroll to position [0, 370]
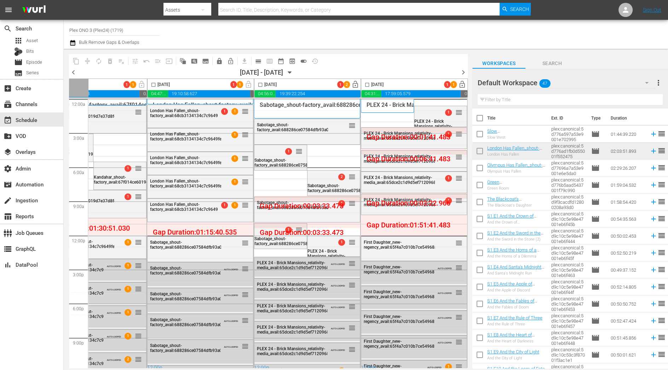
click at [464, 69] on span "chevron_right" at bounding box center [463, 72] width 9 height 9
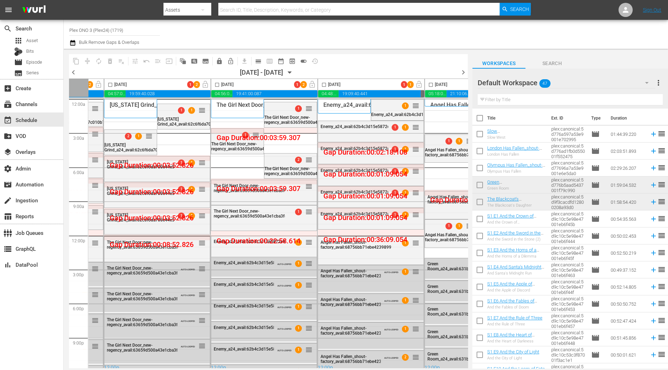
scroll to position [0, 370]
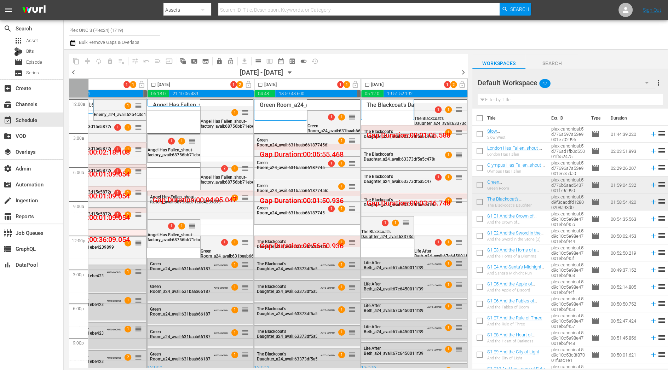
click at [466, 72] on span "chevron_right" at bounding box center [463, 72] width 9 height 9
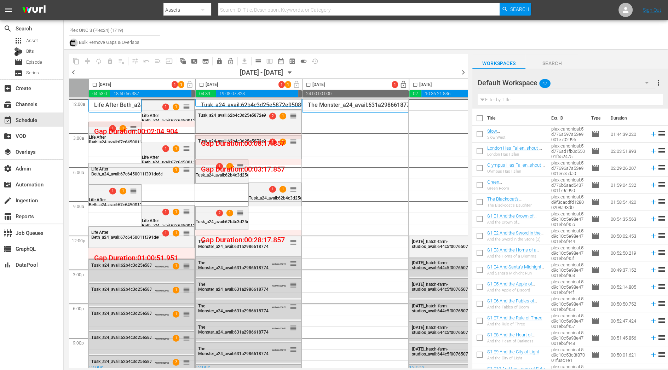
click at [71, 42] on icon "button" at bounding box center [72, 43] width 7 height 8
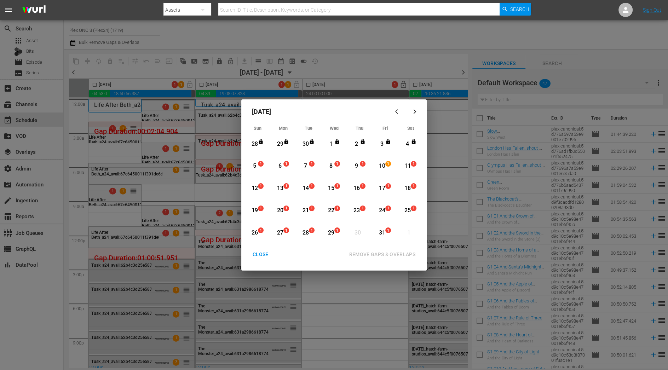
click at [256, 166] on div "5" at bounding box center [254, 166] width 9 height 8
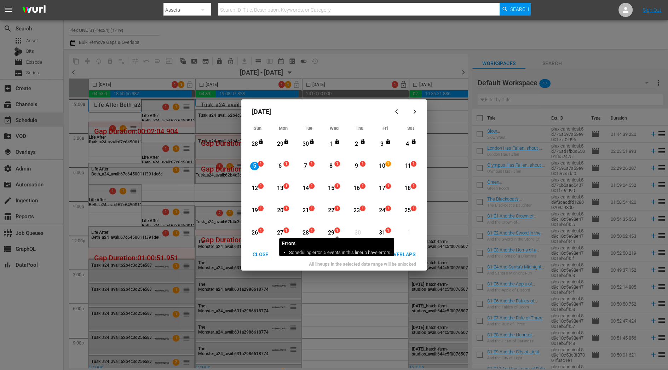
click at [335, 233] on span "1" at bounding box center [337, 231] width 5 height 6
click at [332, 231] on div "29" at bounding box center [331, 233] width 9 height 8
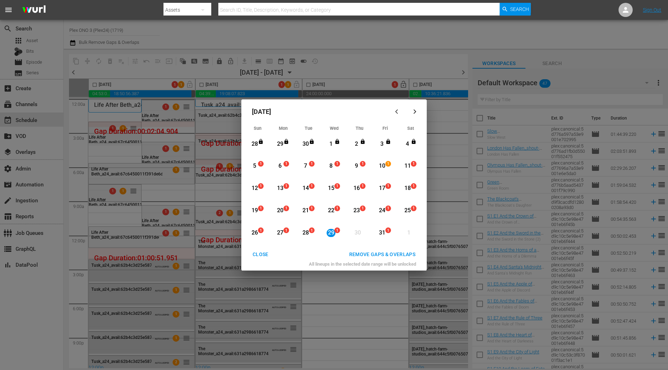
click at [253, 162] on div "5" at bounding box center [254, 166] width 9 height 8
click at [330, 233] on div "29" at bounding box center [331, 233] width 9 height 8
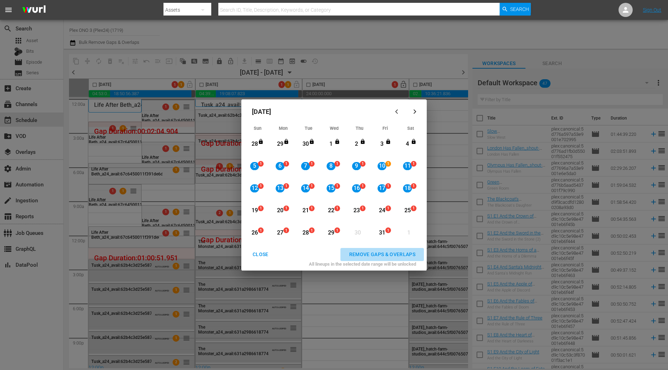
click at [394, 251] on div "REMOVE GAPS & OVERLAPS" at bounding box center [382, 254] width 78 height 9
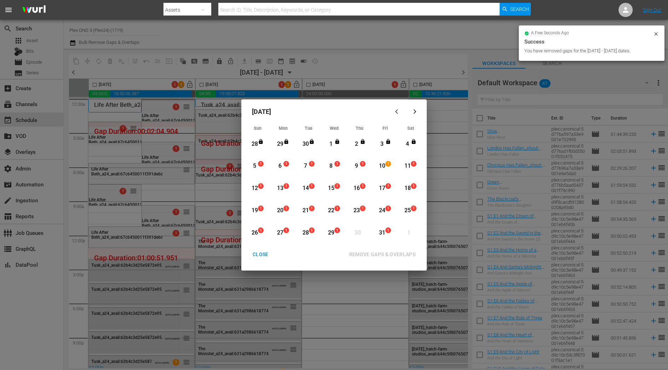
click at [304, 73] on div "October 2025 Sun Mon Tue Wed Thu Fri Sat 28 View Lineup 29 View Lineup 30 View …" at bounding box center [334, 185] width 668 height 370
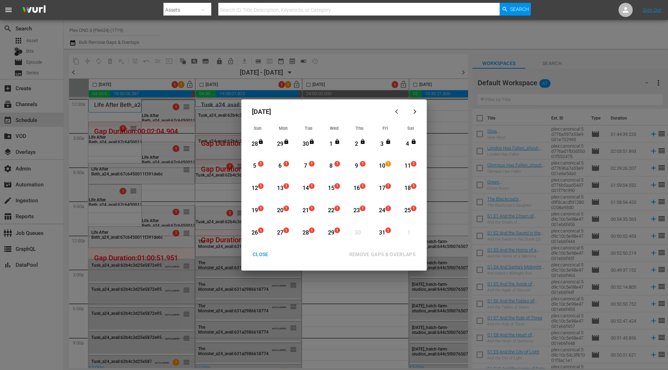
click at [265, 252] on div "CLOSE" at bounding box center [260, 254] width 27 height 9
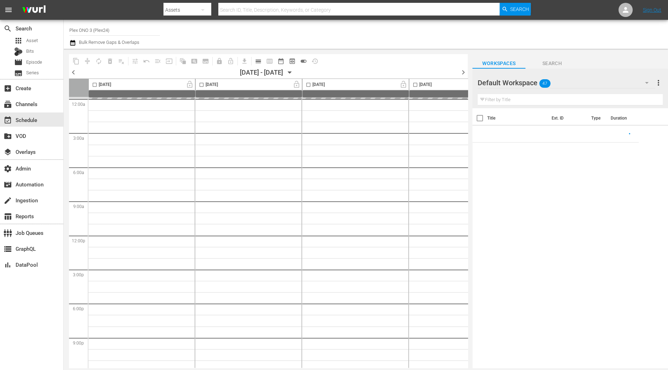
click at [291, 73] on icon "button" at bounding box center [289, 73] width 3 height 2
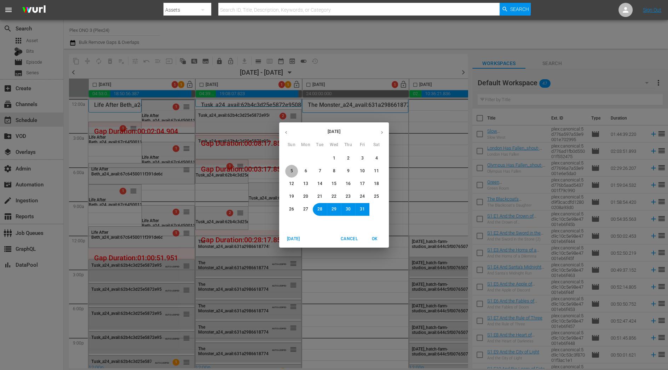
click at [294, 170] on button "5" at bounding box center [291, 171] width 13 height 13
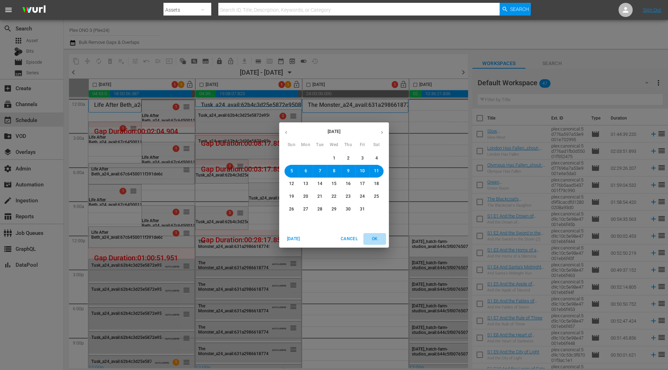
click at [379, 239] on span "OK" at bounding box center [374, 238] width 17 height 7
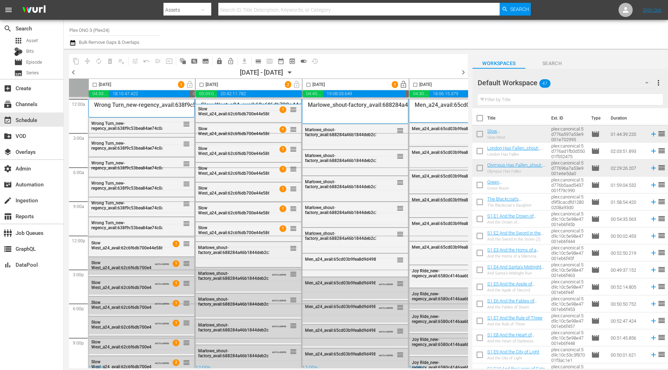
click at [233, 257] on div "Marlowe_shout-factory_avail:688284a46b1844deb2c31fc6 reorder" at bounding box center [248, 254] width 105 height 24
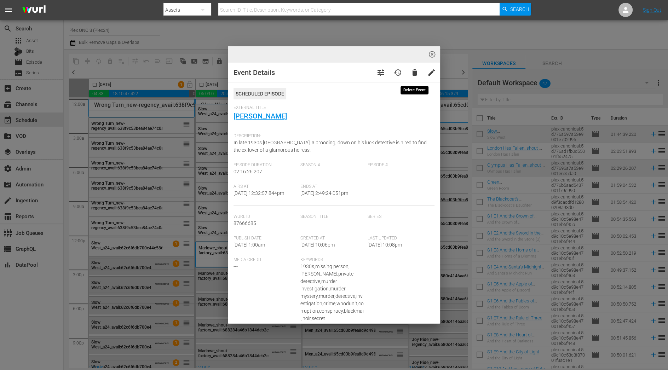
click at [413, 72] on span "delete" at bounding box center [414, 72] width 8 height 8
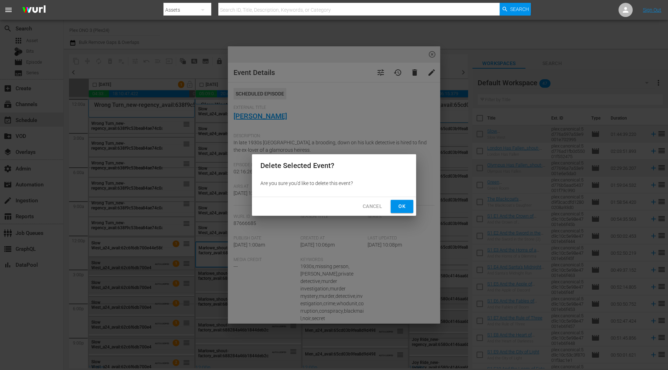
click at [393, 206] on button "Ok" at bounding box center [402, 206] width 23 height 13
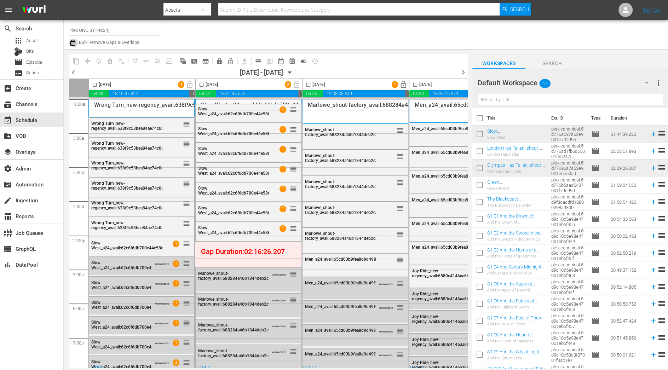
click at [71, 42] on icon "button" at bounding box center [72, 43] width 5 height 6
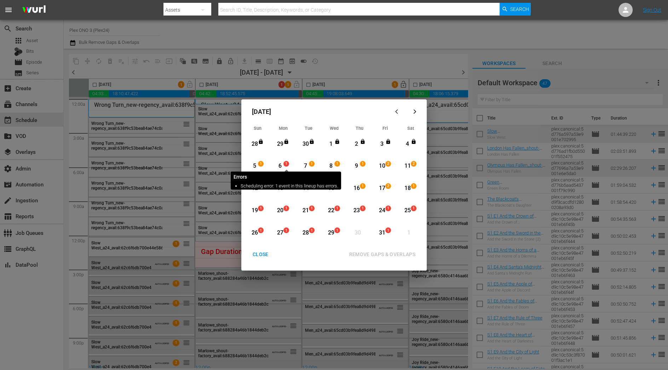
click at [284, 165] on span "1" at bounding box center [286, 164] width 5 height 6
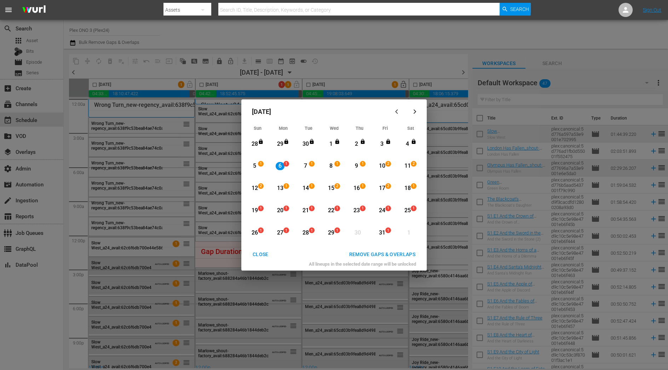
click at [278, 165] on div "6" at bounding box center [280, 166] width 9 height 8
click at [281, 210] on div "20" at bounding box center [280, 211] width 9 height 8
click at [283, 164] on div "6" at bounding box center [280, 166] width 9 height 8
click at [279, 164] on div "6" at bounding box center [280, 166] width 9 height 8
click at [283, 209] on div "20" at bounding box center [280, 211] width 9 height 8
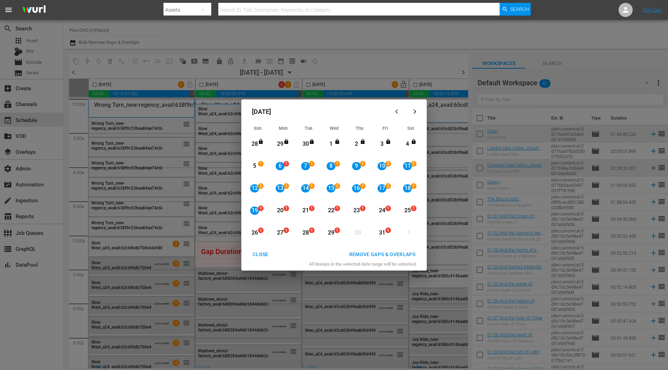
click at [394, 256] on div "REMOVE GAPS & OVERLAPS" at bounding box center [382, 254] width 78 height 9
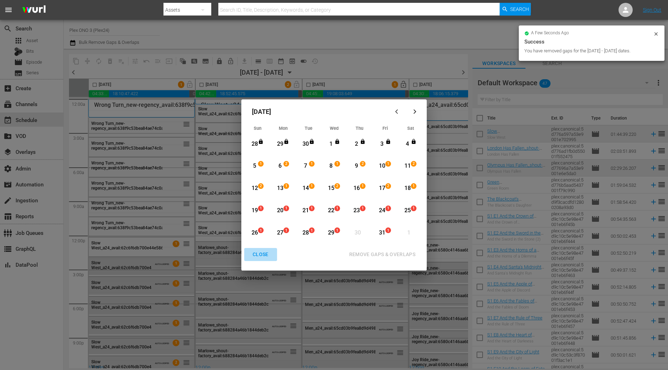
click at [259, 258] on div "CLOSE" at bounding box center [260, 254] width 27 height 9
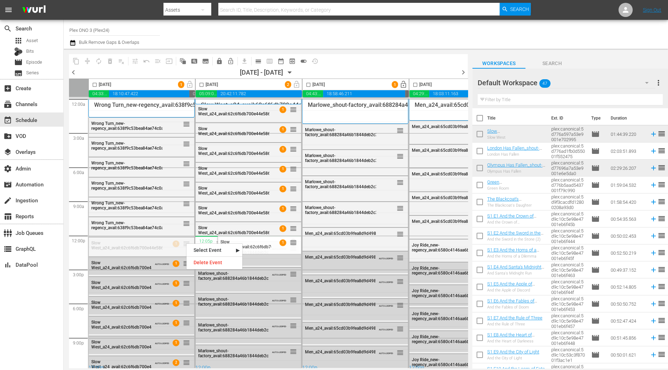
drag, startPoint x: 186, startPoint y: 243, endPoint x: 240, endPoint y: 236, distance: 54.2
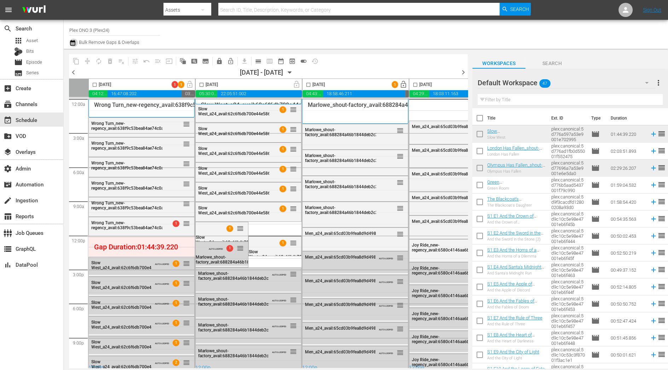
click at [75, 42] on icon "button" at bounding box center [72, 43] width 5 height 6
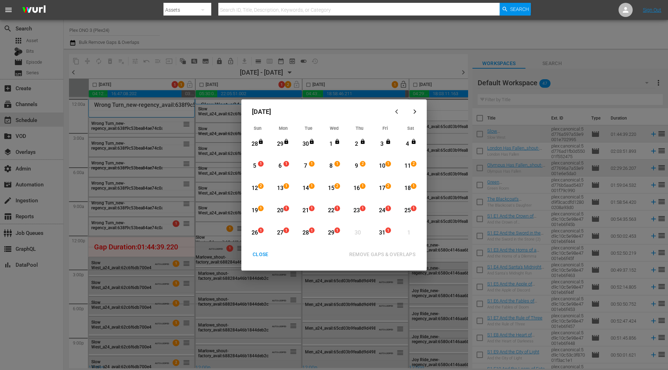
click at [258, 164] on div "1" at bounding box center [261, 164] width 6 height 6
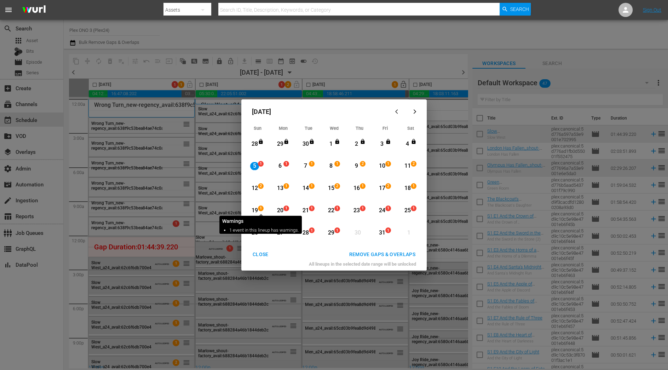
click at [258, 208] on span "1" at bounding box center [260, 209] width 5 height 6
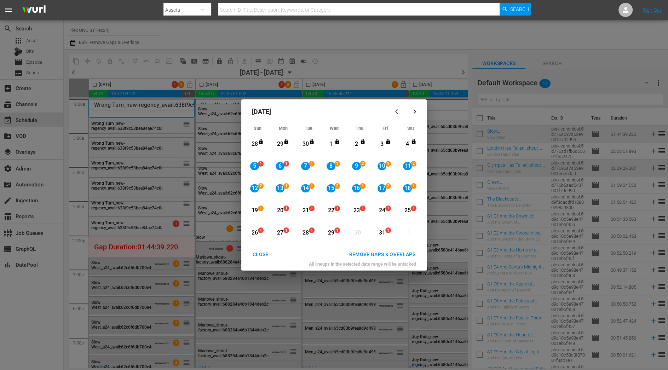
click at [374, 252] on div "REMOVE GAPS & OVERLAPS" at bounding box center [382, 254] width 78 height 9
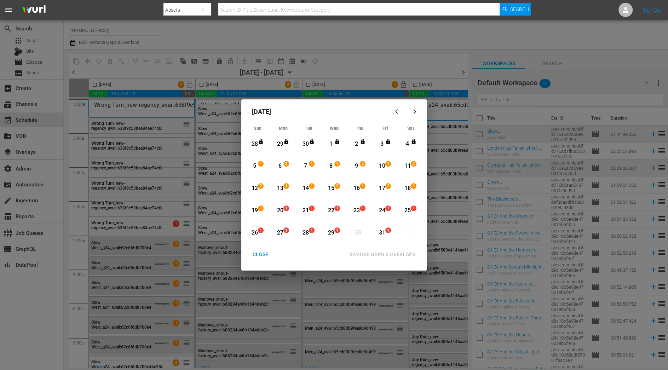
click at [263, 252] on div "CLOSE" at bounding box center [260, 254] width 27 height 9
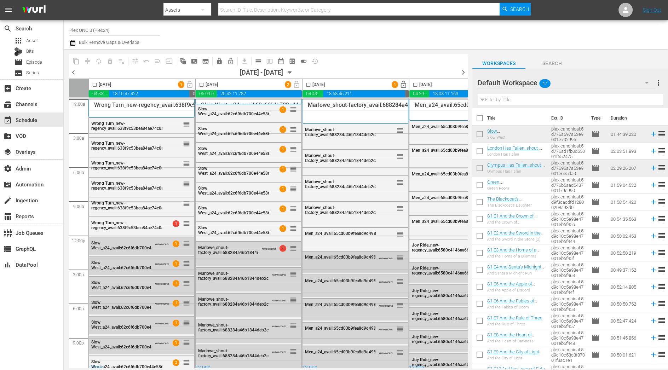
click at [313, 261] on div "Men_a24_avail:65cd03b9fea8d9d4985b336b AUTO-LOOPED reorder" at bounding box center [355, 258] width 105 height 12
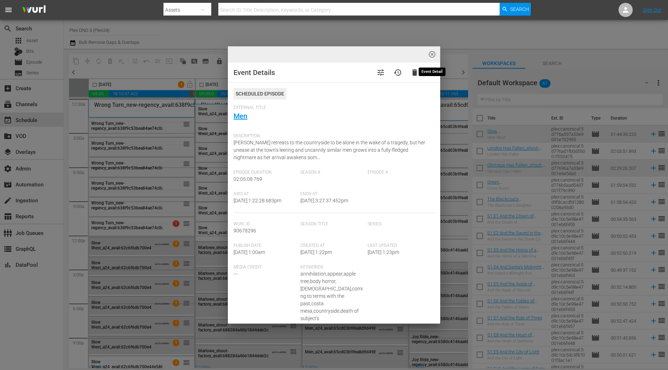
click at [435, 54] on span "highlight_off_icon" at bounding box center [432, 55] width 8 height 8
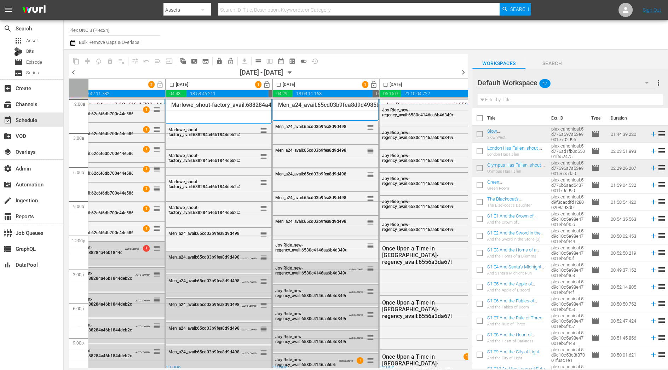
scroll to position [0, 137]
click at [228, 243] on div "Men_a24_avail:65cd03b9fea8d9d4985b336b reorder" at bounding box center [218, 239] width 105 height 22
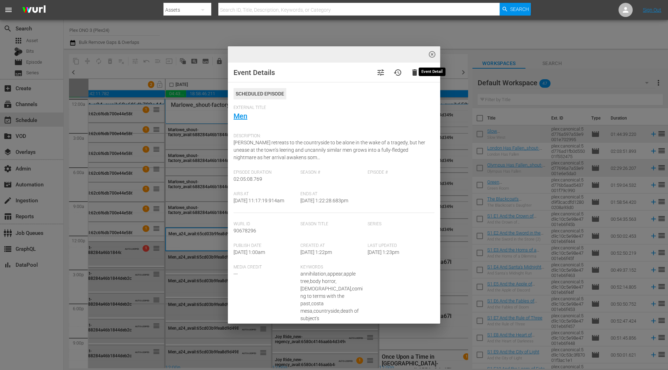
click at [431, 53] on span "highlight_off_icon" at bounding box center [432, 55] width 8 height 8
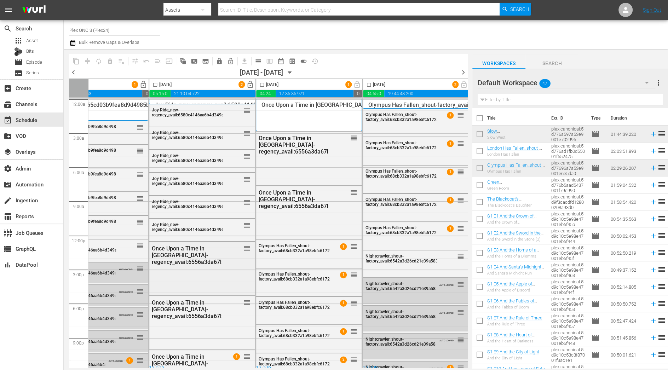
scroll to position [0, 370]
click at [461, 71] on span "chevron_right" at bounding box center [463, 72] width 9 height 9
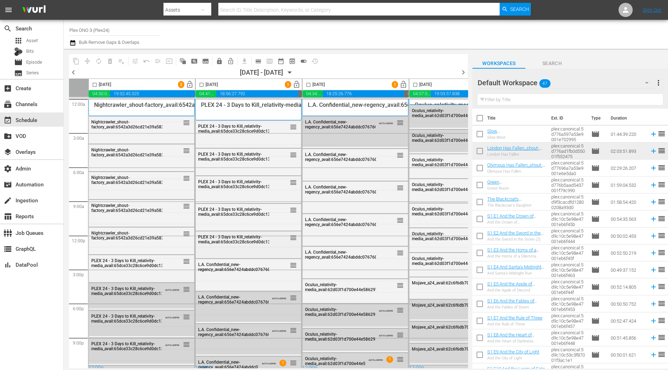
click at [274, 249] on div "PLEX 24 - 3 Days to Kill_relativity-media_avail:65dce33c28c6ce9d0dc13582 reorder" at bounding box center [248, 243] width 105 height 25
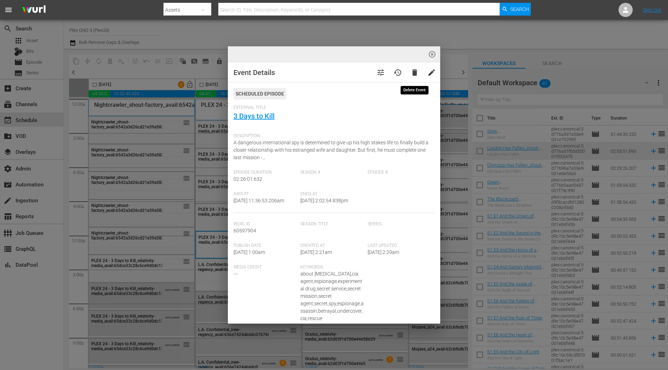
click at [413, 75] on span "delete" at bounding box center [414, 72] width 8 height 8
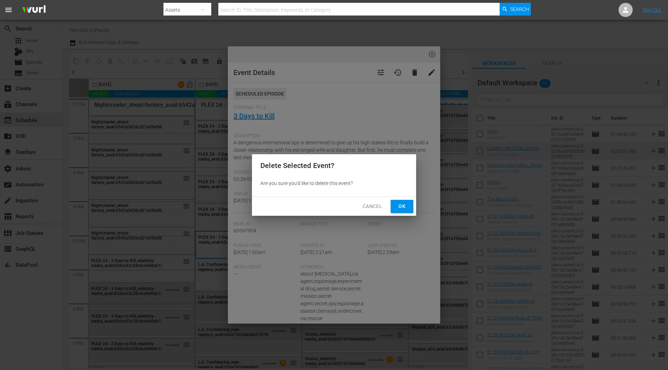
click at [402, 207] on span "Ok" at bounding box center [401, 206] width 11 height 9
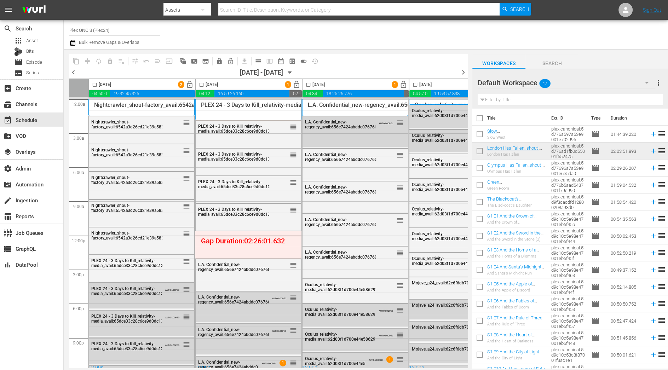
click at [240, 253] on div "L.A. Confidential_new-regency_avail:656e7424abddc0767605ca02 reorder L.A. Confi…" at bounding box center [248, 235] width 106 height 273
click at [74, 43] on icon "button" at bounding box center [72, 43] width 7 height 8
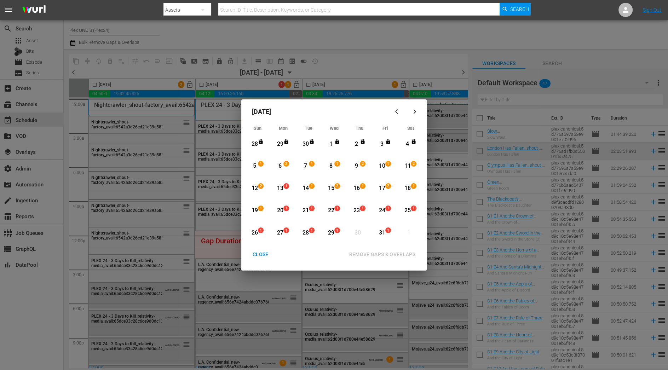
click at [279, 185] on div "13" at bounding box center [280, 188] width 9 height 8
click at [333, 212] on div "22" at bounding box center [331, 211] width 9 height 8
click at [303, 232] on div "28" at bounding box center [305, 233] width 9 height 8
click at [280, 184] on div "13" at bounding box center [280, 188] width 9 height 8
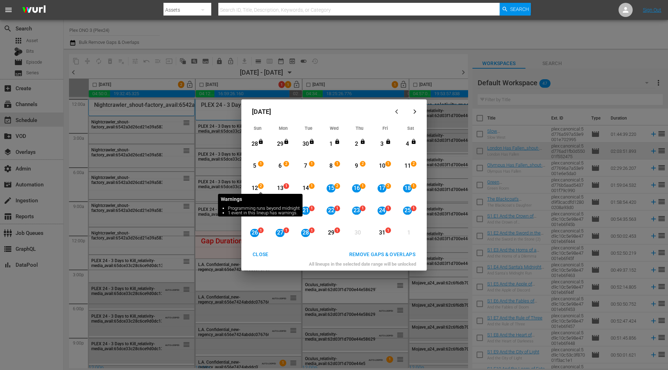
click at [258, 188] on span "2" at bounding box center [260, 186] width 5 height 6
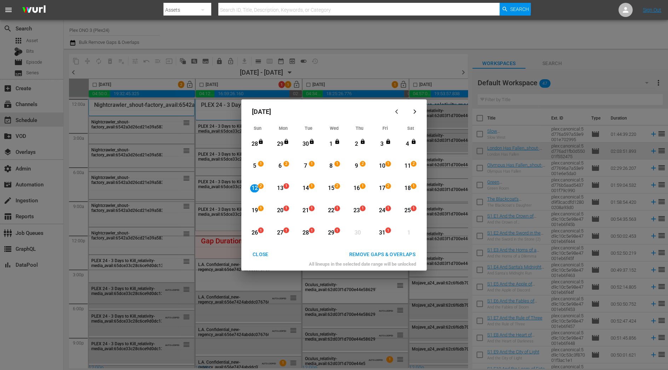
click at [252, 188] on div "12" at bounding box center [254, 188] width 9 height 8
click at [269, 188] on div "12 2 View Lineup" at bounding box center [257, 188] width 25 height 21
click at [277, 188] on div "13" at bounding box center [280, 188] width 9 height 8
click at [280, 188] on div "13" at bounding box center [280, 188] width 9 height 8
click at [332, 234] on div "29" at bounding box center [331, 233] width 9 height 8
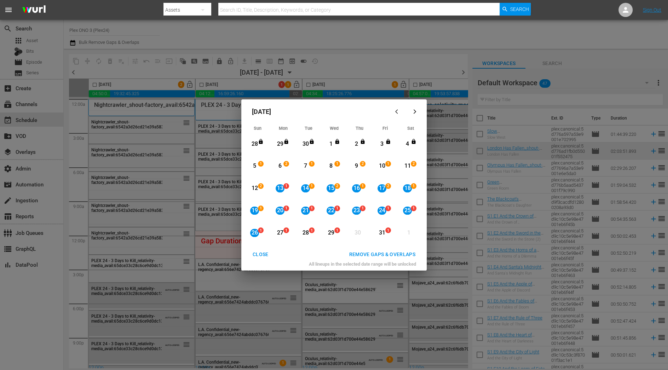
click at [372, 254] on div "REMOVE GAPS & OVERLAPS" at bounding box center [382, 254] width 78 height 9
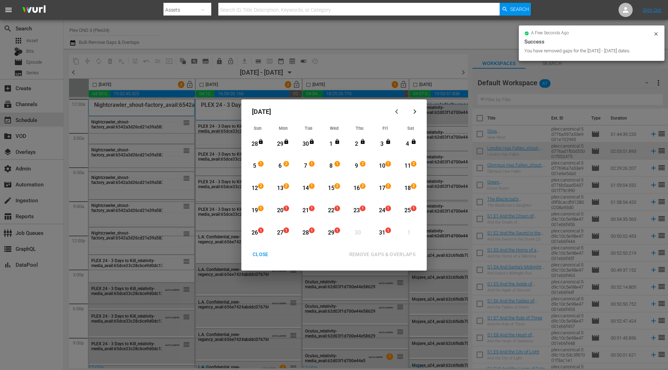
click at [262, 253] on div "CLOSE" at bounding box center [260, 254] width 27 height 9
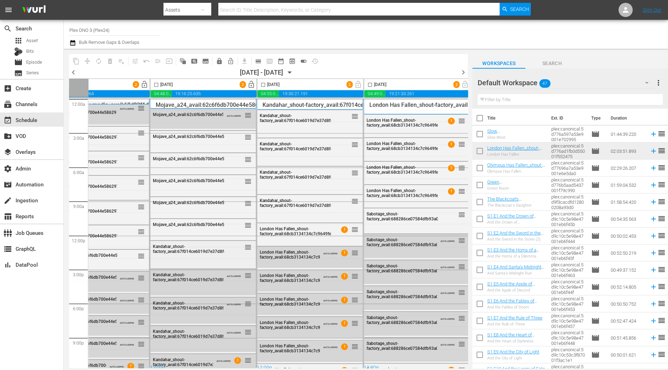
scroll to position [0, 370]
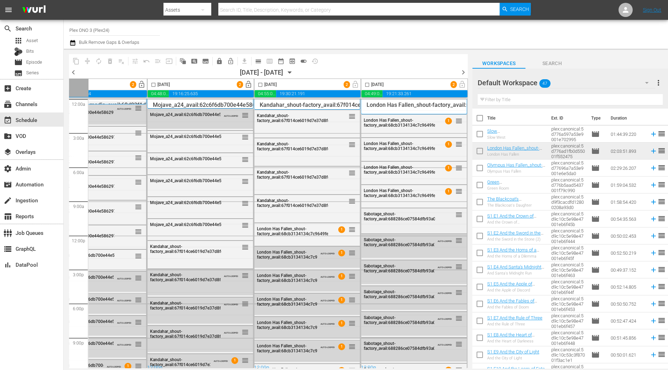
click at [390, 220] on span "Sabotage_shout-factory_avail:688286ce07584dfb93a04789" at bounding box center [405, 217] width 82 height 10
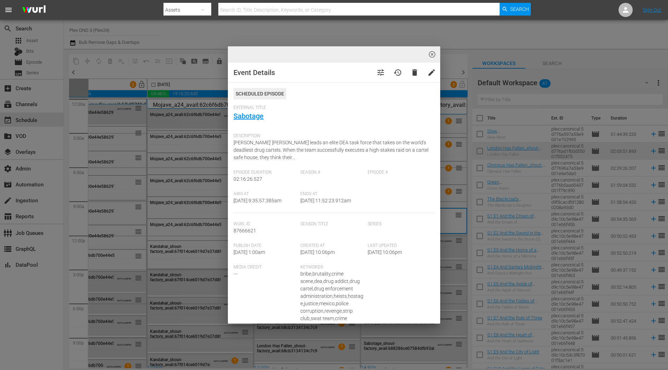
click at [413, 74] on span "delete" at bounding box center [414, 72] width 8 height 8
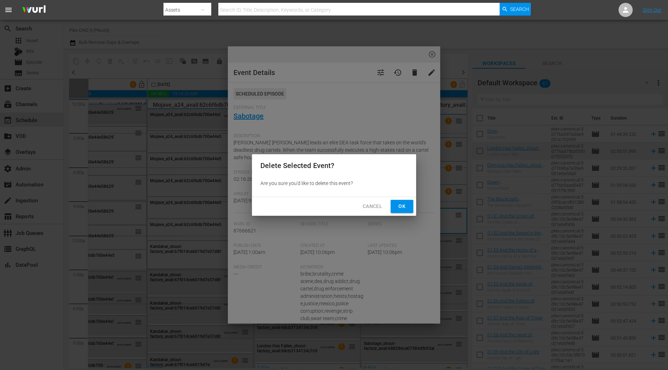
click at [399, 211] on button "Ok" at bounding box center [402, 206] width 23 height 13
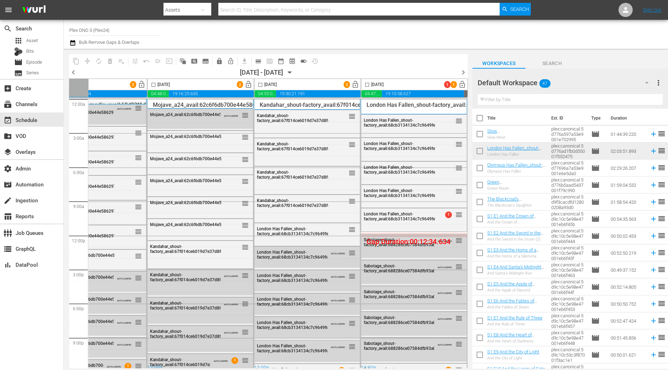
click at [76, 43] on button "button" at bounding box center [73, 43] width 8 height 8
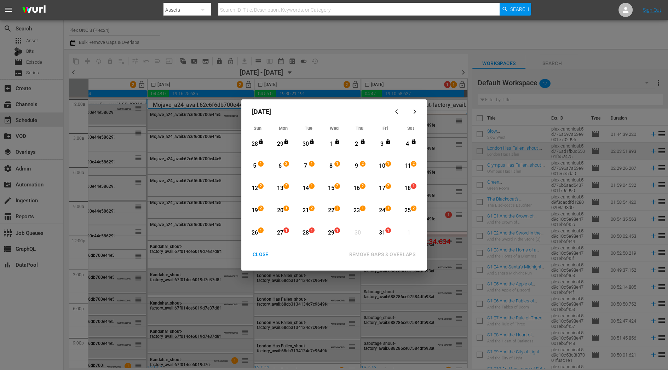
click at [409, 189] on div "18" at bounding box center [407, 188] width 9 height 8
click at [333, 231] on div "29" at bounding box center [331, 233] width 9 height 8
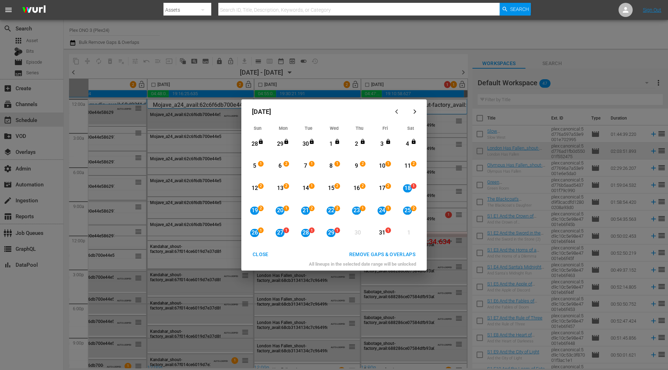
click at [390, 252] on div "REMOVE GAPS & OVERLAPS" at bounding box center [382, 254] width 78 height 9
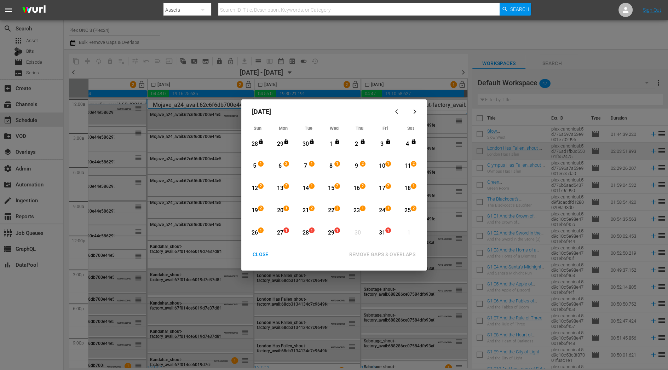
click at [264, 254] on div "CLOSE" at bounding box center [260, 254] width 27 height 9
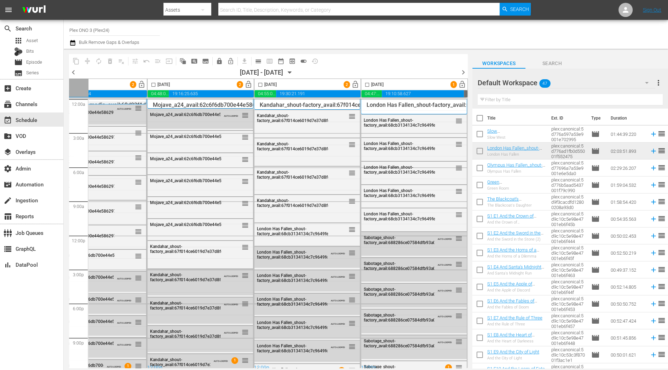
scroll to position [0, 370]
click at [462, 73] on span "chevron_right" at bounding box center [463, 72] width 9 height 9
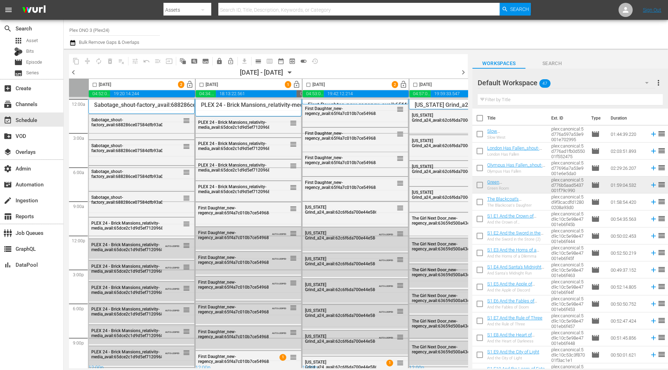
click at [537, 98] on input "text" at bounding box center [570, 99] width 185 height 11
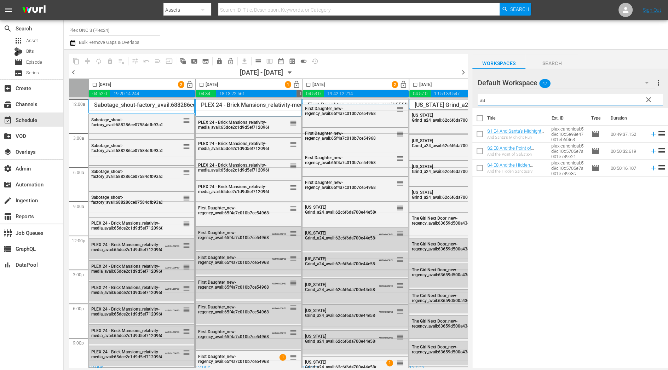
type input "s"
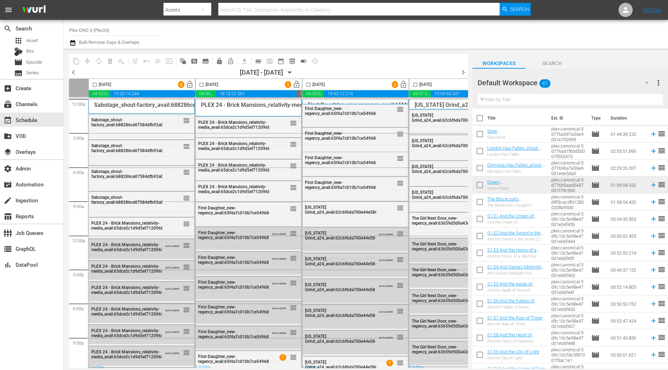
click at [568, 81] on div "Default Workspace 47" at bounding box center [567, 83] width 178 height 20
click at [525, 99] on div "10-25 Plex24 (21)" at bounding box center [523, 102] width 74 height 11
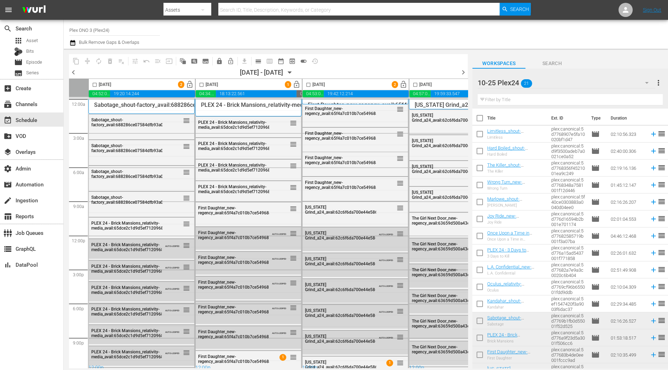
click at [514, 99] on input "text" at bounding box center [570, 99] width 185 height 11
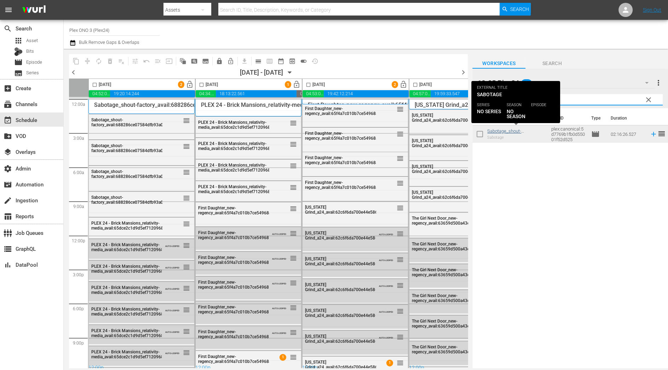
type input "sab"
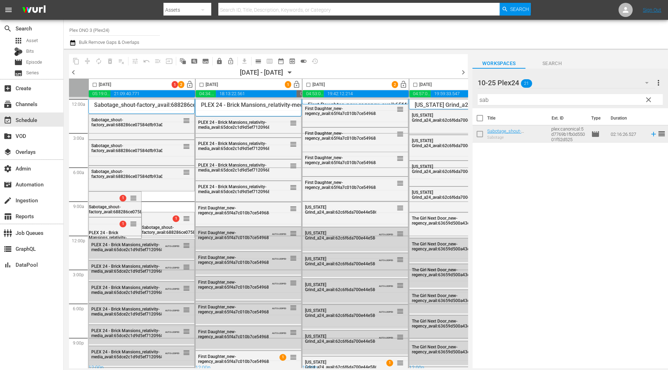
click at [72, 42] on icon "button" at bounding box center [72, 43] width 7 height 8
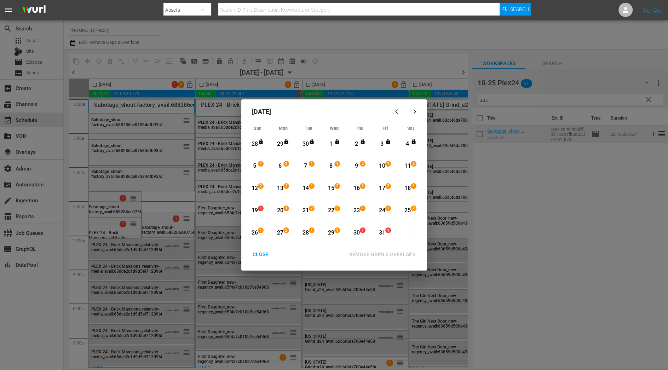
click at [258, 207] on div "19" at bounding box center [254, 211] width 9 height 8
click at [333, 233] on div "29" at bounding box center [331, 233] width 9 height 8
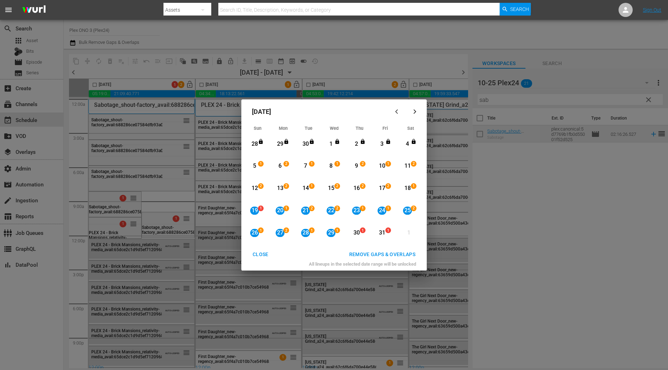
click at [363, 253] on div "REMOVE GAPS & OVERLAPS" at bounding box center [382, 254] width 78 height 9
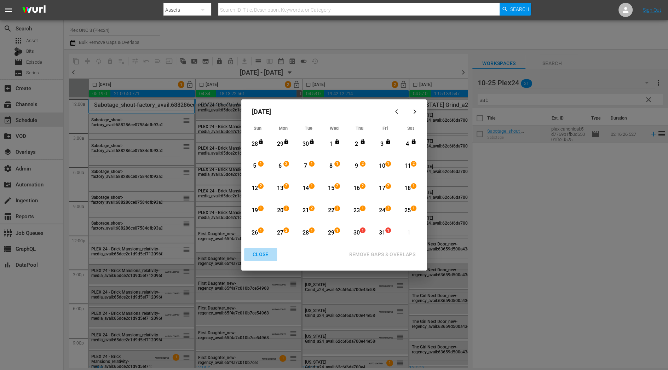
click at [252, 255] on div "CLOSE" at bounding box center [260, 254] width 27 height 9
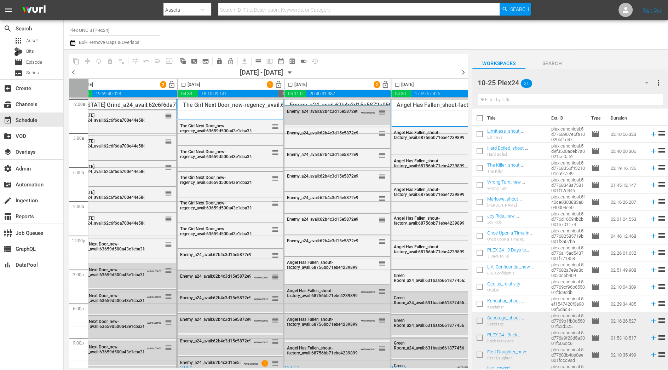
scroll to position [0, 370]
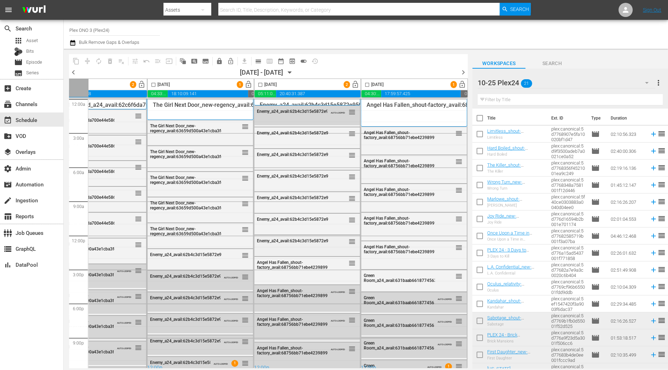
click at [294, 246] on div "Enemy_a24_avail:62b4c3d15e5872e9508b90b7 reorder" at bounding box center [306, 241] width 105 height 12
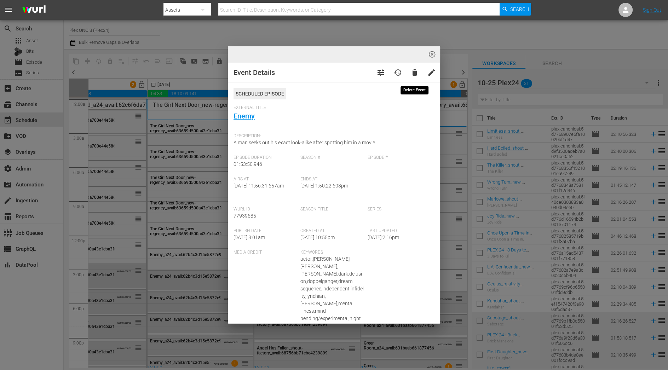
click at [414, 75] on span "delete" at bounding box center [414, 72] width 8 height 8
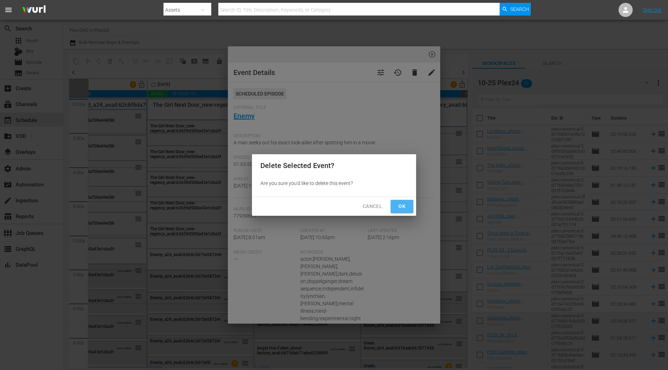
click at [403, 210] on span "Ok" at bounding box center [401, 206] width 11 height 9
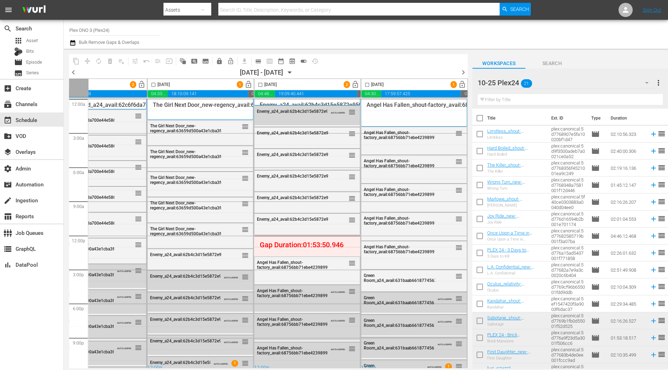
click at [73, 43] on icon "button" at bounding box center [72, 43] width 7 height 8
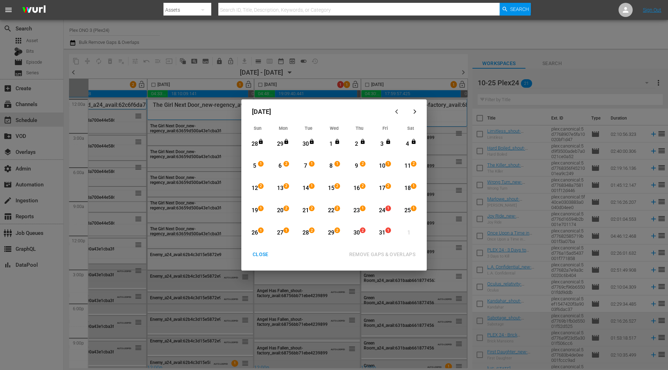
click at [382, 211] on div "24" at bounding box center [382, 211] width 9 height 8
click at [332, 235] on div "29" at bounding box center [331, 233] width 9 height 8
click at [370, 253] on div "REMOVE GAPS & OVERLAPS" at bounding box center [382, 254] width 78 height 9
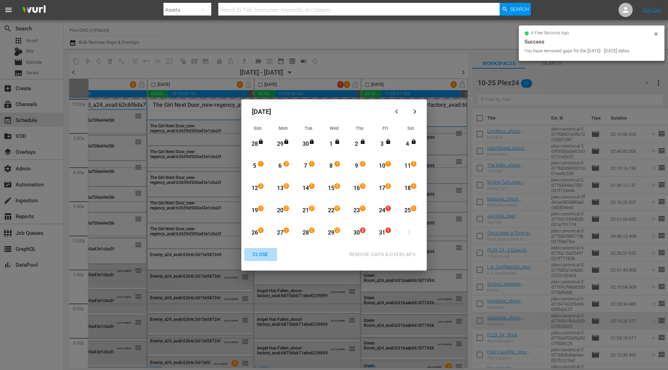
click at [268, 251] on div "CLOSE" at bounding box center [260, 254] width 27 height 9
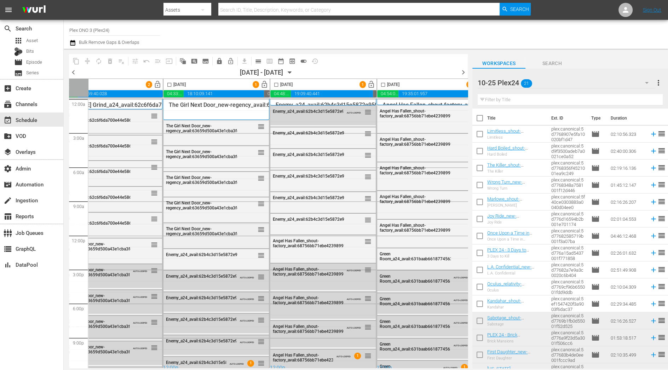
scroll to position [0, 370]
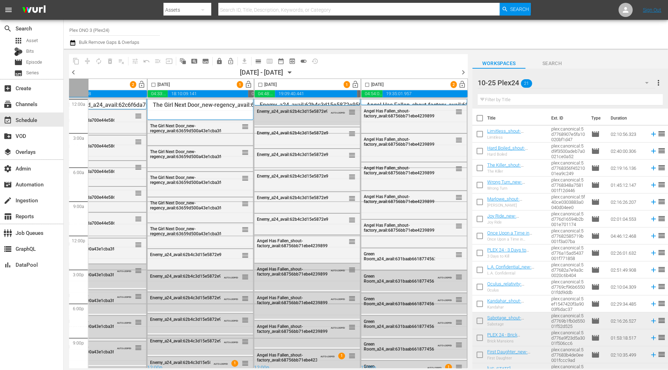
click at [462, 70] on span "chevron_right" at bounding box center [463, 72] width 9 height 9
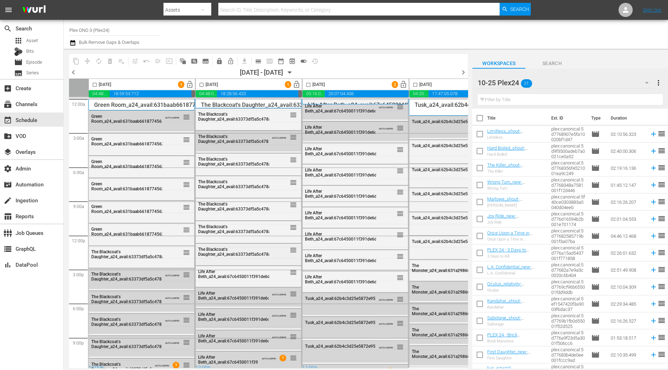
click at [292, 251] on span "reorder" at bounding box center [293, 250] width 7 height 8
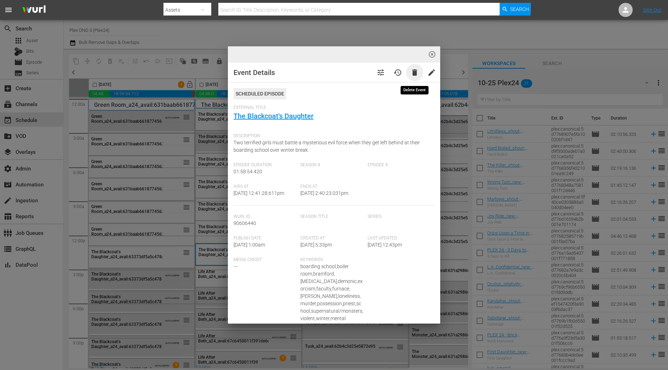
click at [414, 71] on span "delete" at bounding box center [414, 72] width 8 height 8
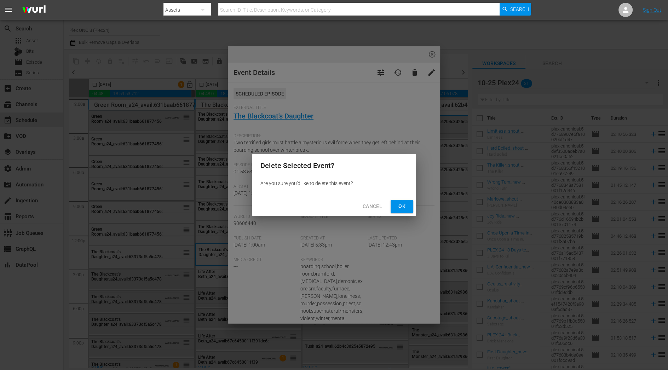
click at [404, 205] on span "Ok" at bounding box center [401, 206] width 11 height 9
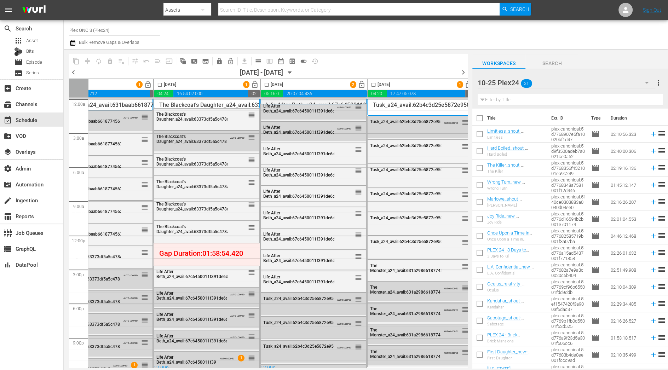
scroll to position [0, 52]
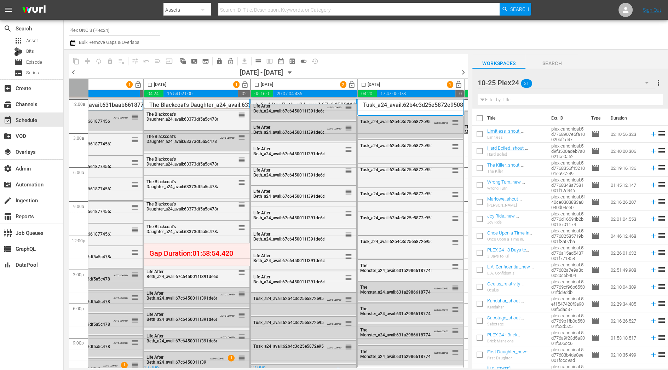
click at [71, 42] on icon "button" at bounding box center [72, 43] width 7 height 8
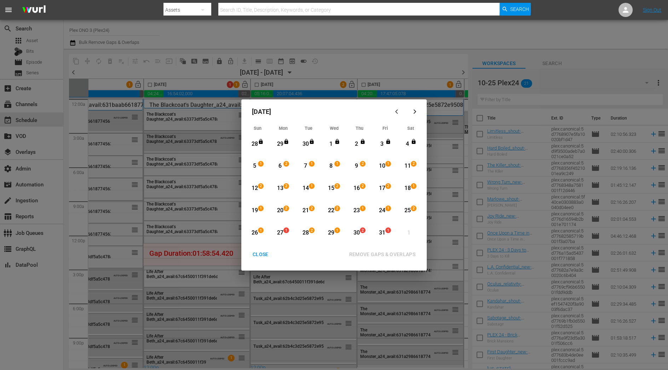
click at [279, 231] on div "27" at bounding box center [280, 233] width 9 height 8
click at [329, 231] on div "29" at bounding box center [331, 233] width 9 height 8
click at [370, 254] on div "REMOVE GAPS & OVERLAPS" at bounding box center [382, 254] width 78 height 9
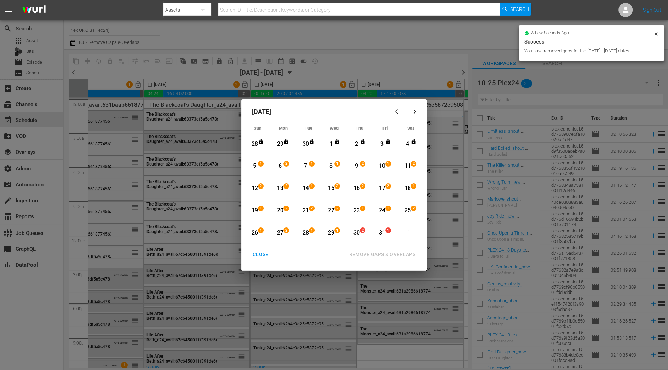
click at [261, 252] on div "CLOSE" at bounding box center [260, 254] width 27 height 9
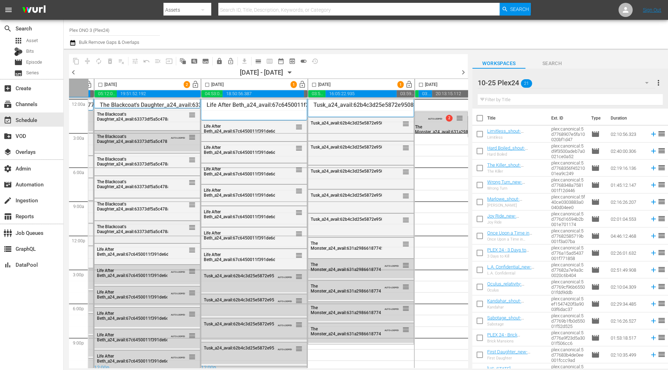
scroll to position [0, 111]
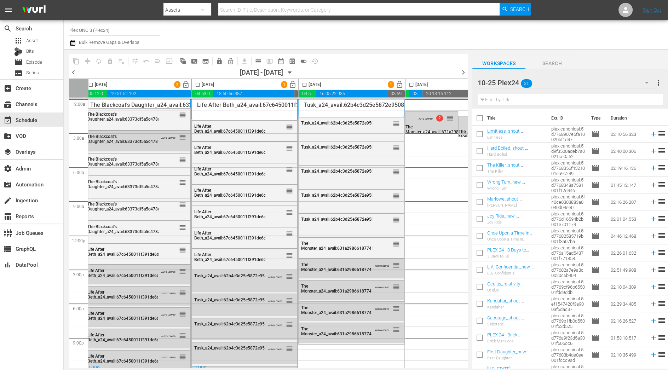
click at [270, 258] on div "reorder" at bounding box center [279, 255] width 28 height 7
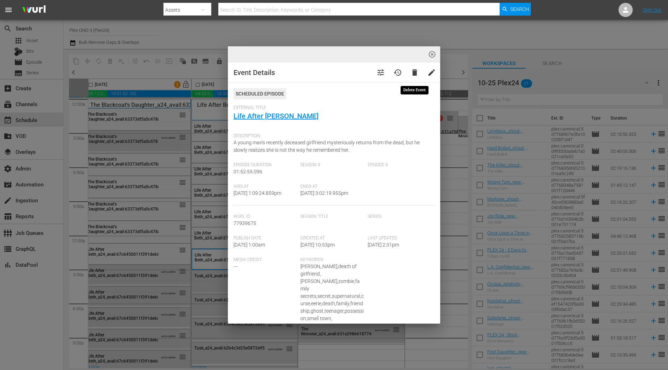
click at [416, 71] on span "delete" at bounding box center [414, 72] width 8 height 8
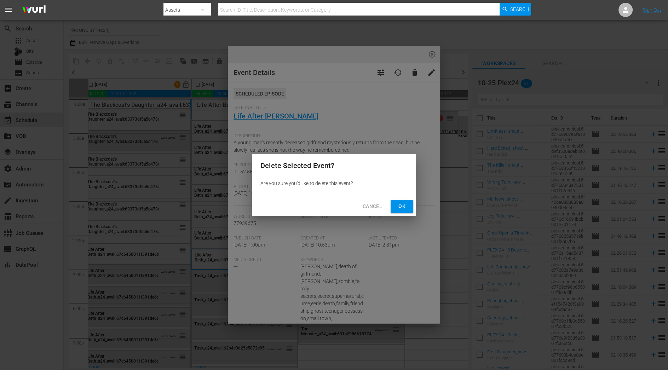
click at [407, 208] on span "Ok" at bounding box center [401, 206] width 11 height 9
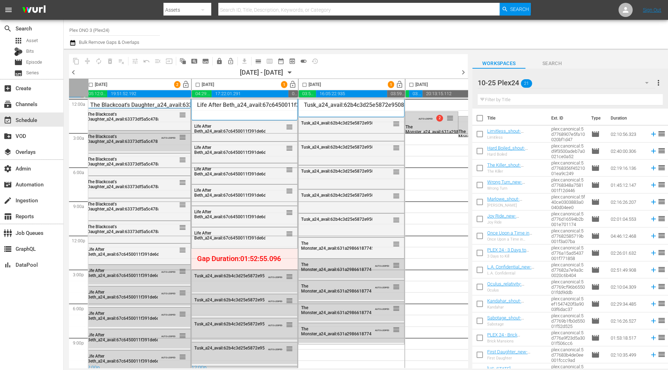
click at [74, 42] on icon "button" at bounding box center [72, 43] width 7 height 8
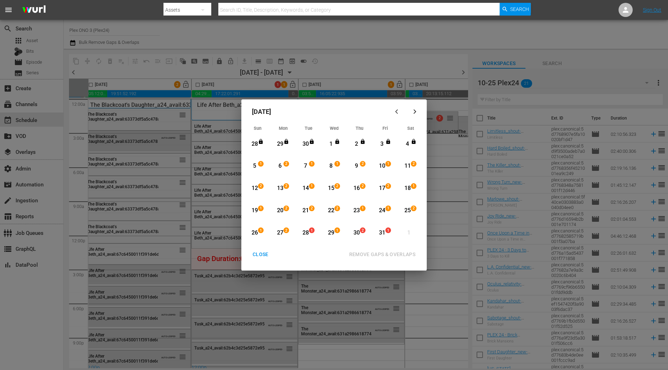
click at [307, 233] on div "28" at bounding box center [305, 233] width 9 height 8
click at [332, 232] on div "29" at bounding box center [331, 233] width 9 height 8
click at [363, 255] on div "REMOVE GAPS & OVERLAPS" at bounding box center [382, 254] width 78 height 9
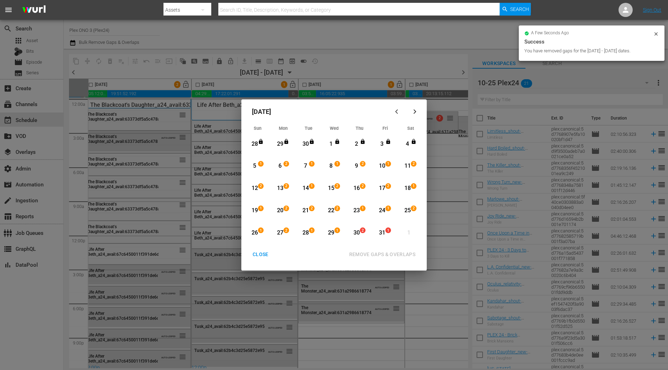
click at [257, 255] on div "CLOSE" at bounding box center [260, 254] width 27 height 9
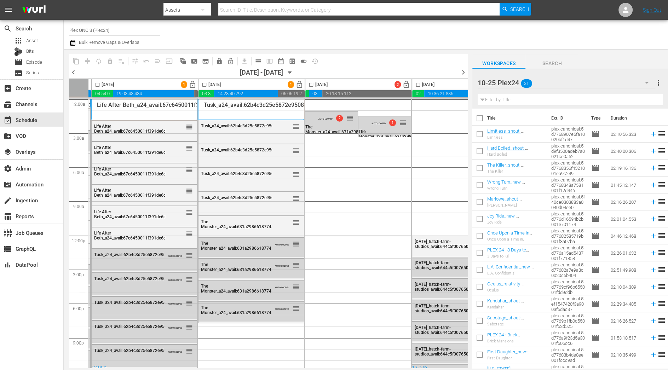
scroll to position [0, 150]
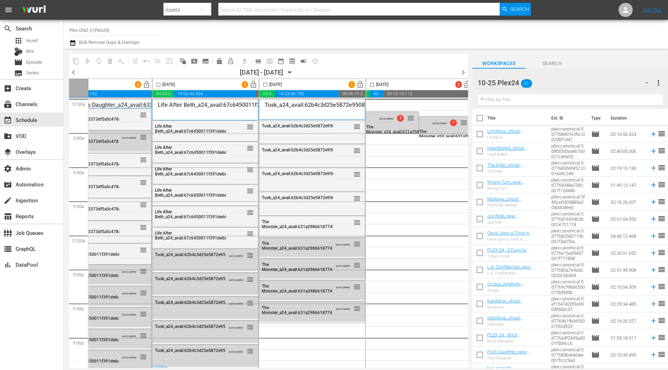
click at [517, 100] on input "text" at bounding box center [570, 99] width 185 height 11
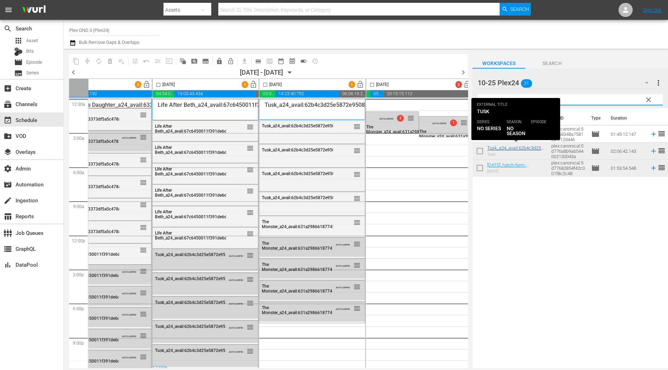
type input "tu"
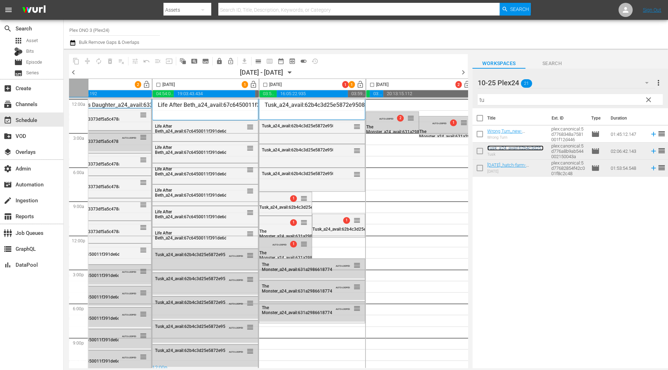
scroll to position [6, 150]
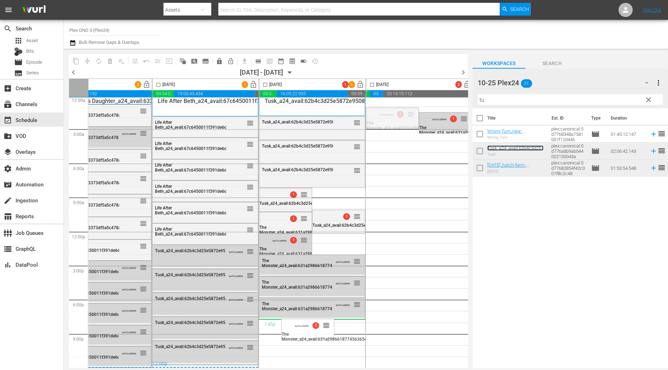
drag, startPoint x: 411, startPoint y: 111, endPoint x: 333, endPoint y: 317, distance: 219.4
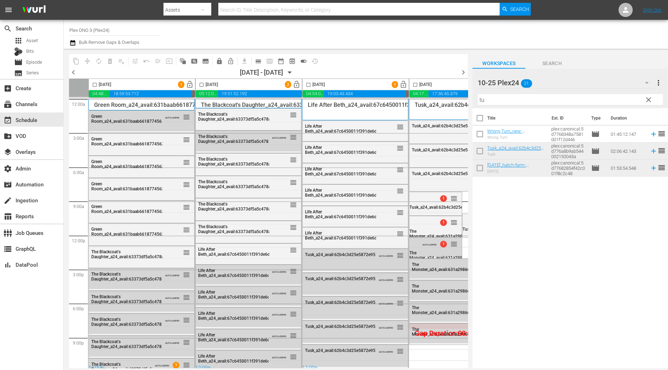
scroll to position [6, 150]
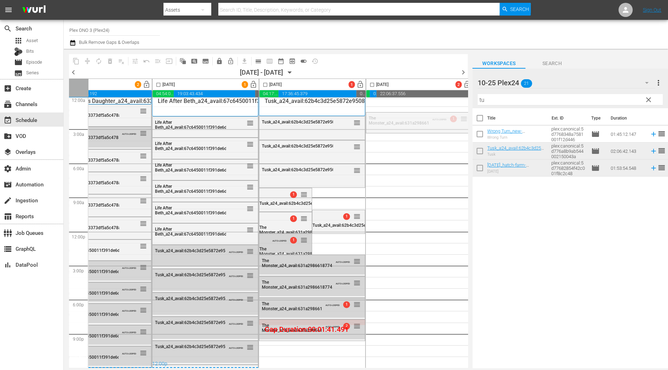
drag, startPoint x: 461, startPoint y: 114, endPoint x: 328, endPoint y: 336, distance: 258.6
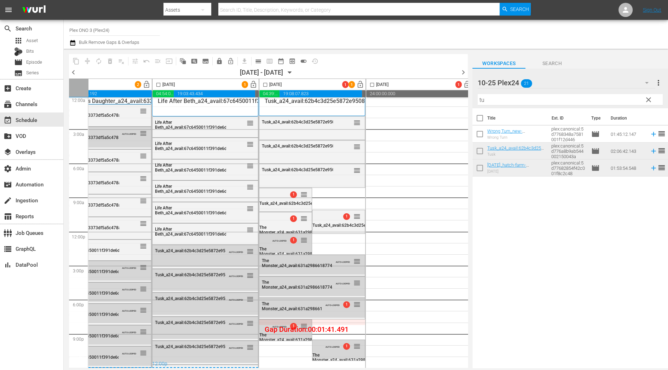
click at [73, 44] on icon "button" at bounding box center [72, 43] width 7 height 8
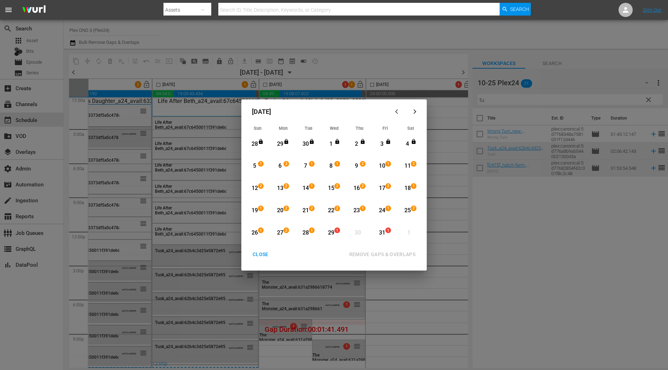
click at [333, 235] on div "29" at bounding box center [331, 233] width 9 height 8
click at [358, 235] on div "30" at bounding box center [357, 233] width 9 height 8
click at [330, 233] on div "29" at bounding box center [331, 233] width 9 height 8
click at [369, 256] on div "REMOVE GAPS & OVERLAPS" at bounding box center [382, 254] width 78 height 9
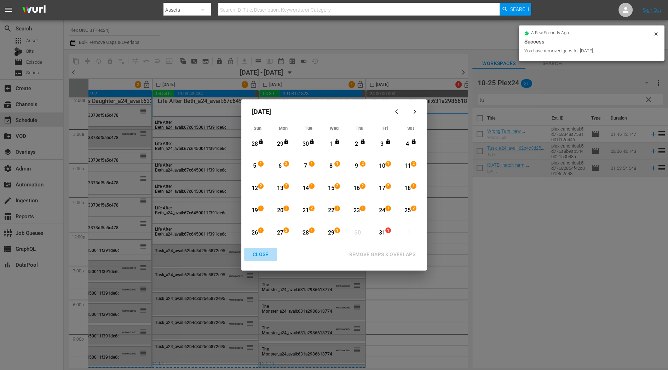
click at [261, 255] on div "CLOSE" at bounding box center [260, 254] width 27 height 9
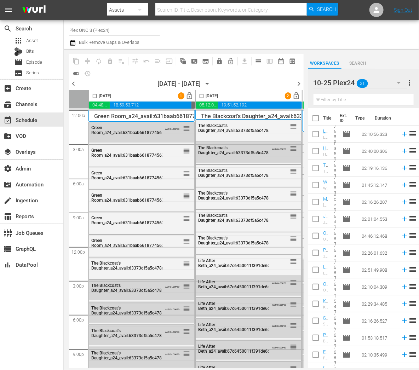
click at [211, 84] on icon "button" at bounding box center [207, 84] width 8 height 8
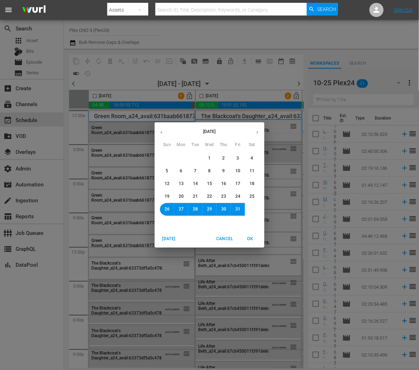
click at [209, 160] on span "1" at bounding box center [209, 158] width 2 height 6
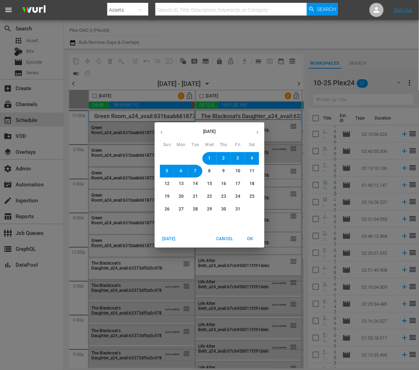
click at [254, 241] on span "OK" at bounding box center [250, 238] width 17 height 7
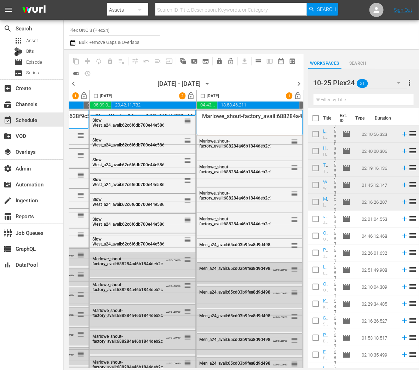
scroll to position [0, 535]
click at [297, 84] on span "chevron_right" at bounding box center [299, 83] width 9 height 9
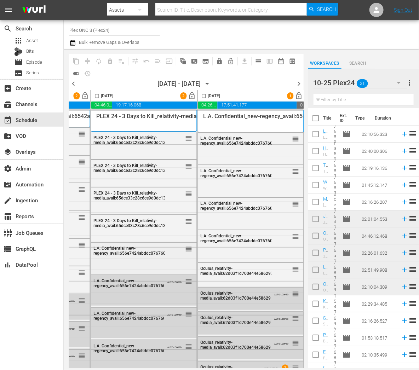
scroll to position [0, 535]
click at [300, 82] on span "chevron_right" at bounding box center [299, 83] width 9 height 9
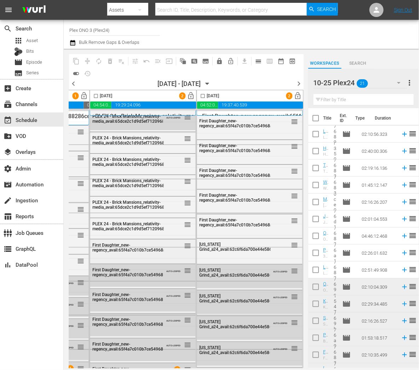
scroll to position [0, 535]
click at [299, 84] on span "chevron_right" at bounding box center [299, 83] width 9 height 9
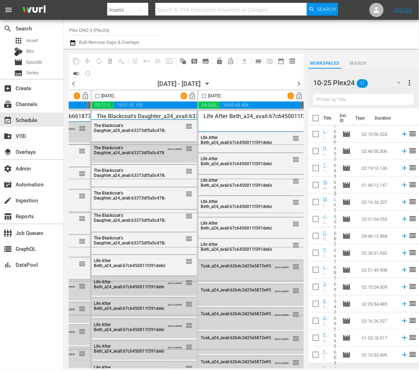
scroll to position [0, 535]
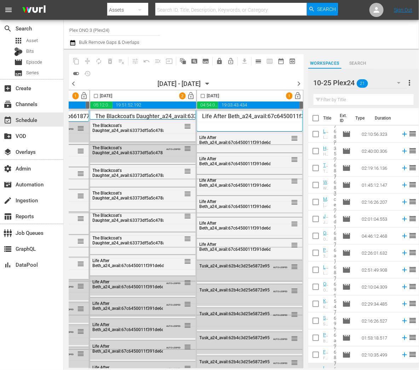
click at [300, 83] on span "chevron_right" at bounding box center [299, 83] width 9 height 9
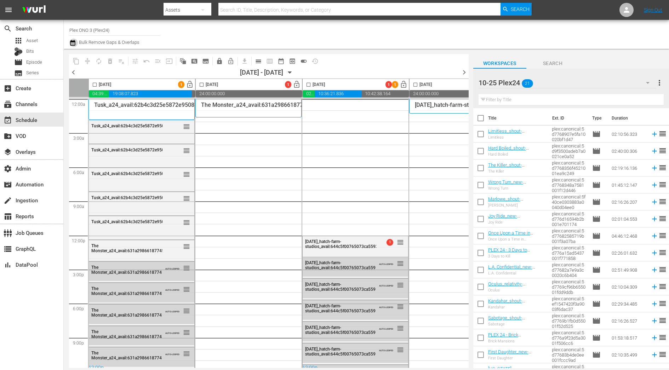
click at [73, 42] on icon "button" at bounding box center [72, 43] width 5 height 6
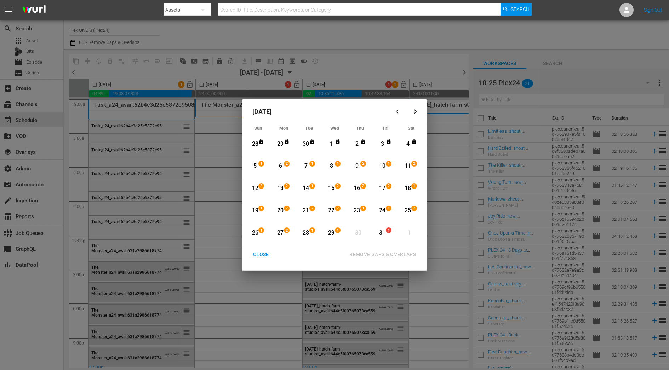
click at [261, 253] on div "CLOSE" at bounding box center [260, 254] width 27 height 9
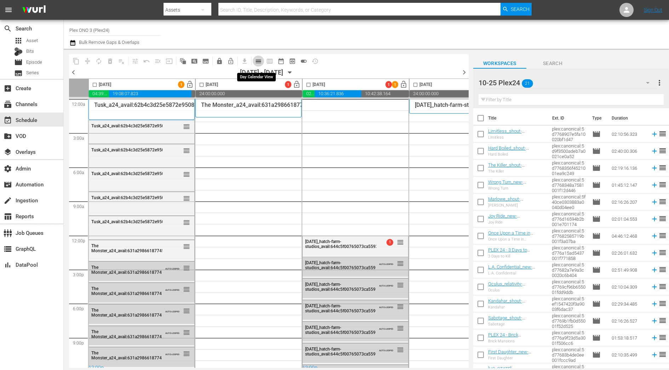
click at [260, 63] on span "calendar_view_day_outlined" at bounding box center [258, 61] width 7 height 7
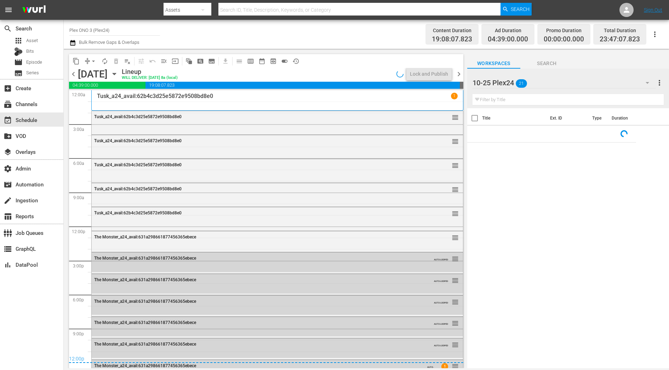
click at [120, 79] on div "Wednesday, October 29th October 29th" at bounding box center [99, 74] width 42 height 12
click at [118, 71] on icon "button" at bounding box center [114, 74] width 8 height 8
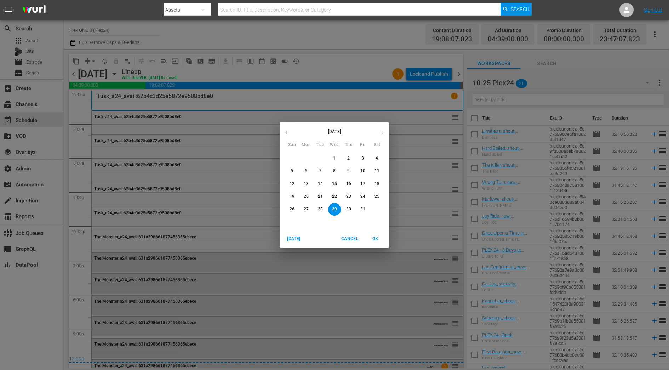
click at [334, 158] on p "1" at bounding box center [334, 158] width 2 height 6
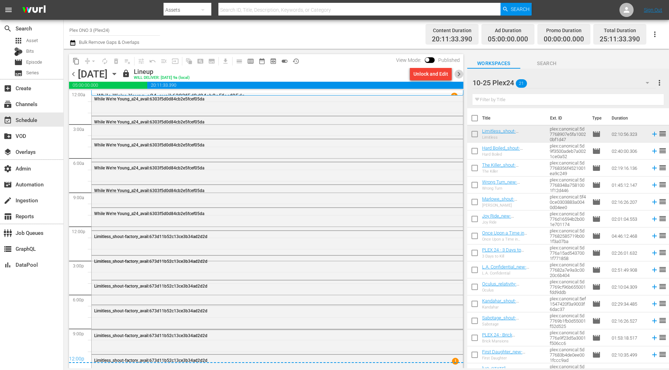
click at [460, 73] on span "chevron_right" at bounding box center [458, 74] width 9 height 9
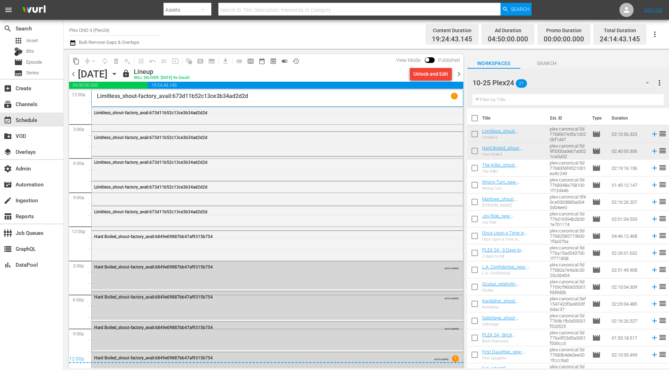
click at [460, 73] on span "chevron_right" at bounding box center [458, 74] width 9 height 9
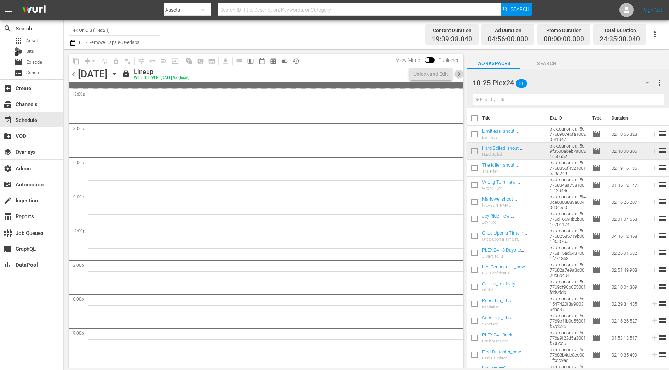
click at [460, 73] on span "chevron_right" at bounding box center [458, 74] width 9 height 9
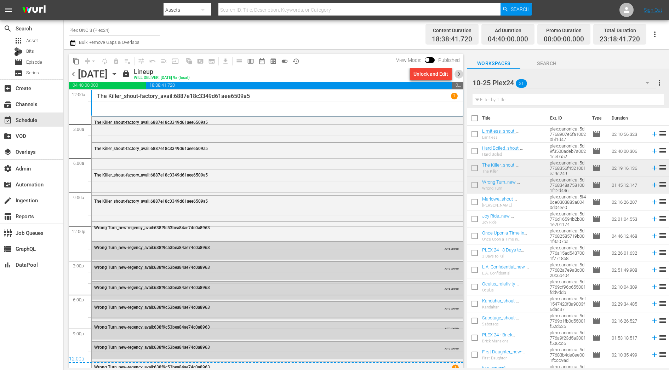
click at [460, 73] on span "chevron_right" at bounding box center [458, 74] width 9 height 9
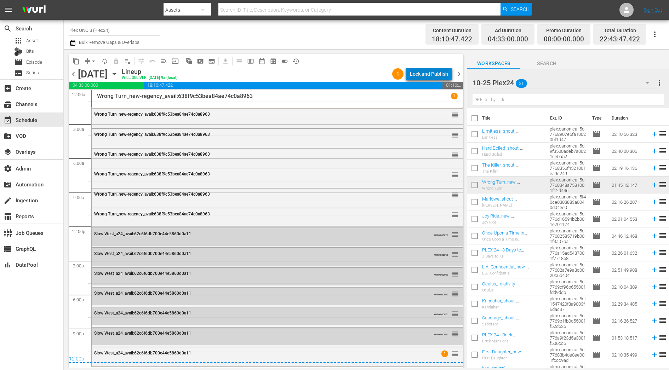
click at [432, 74] on div "Lock and Publish" at bounding box center [429, 74] width 38 height 13
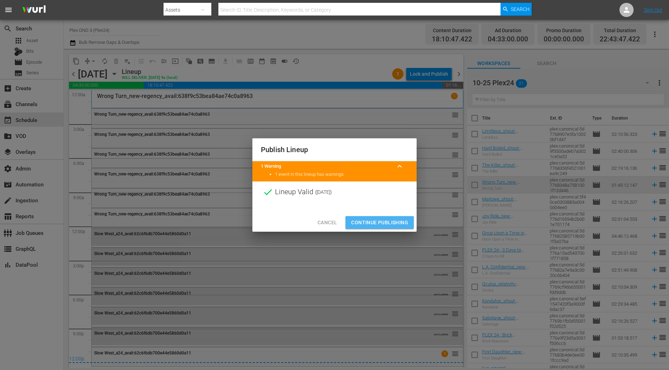
click at [388, 223] on span "Continue Publishing" at bounding box center [379, 222] width 57 height 9
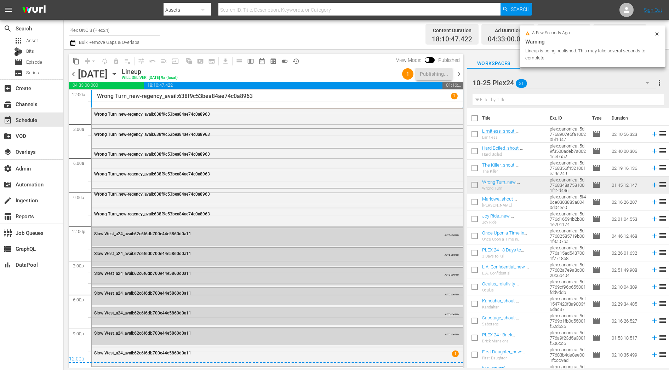
click at [460, 76] on span "chevron_right" at bounding box center [458, 74] width 9 height 9
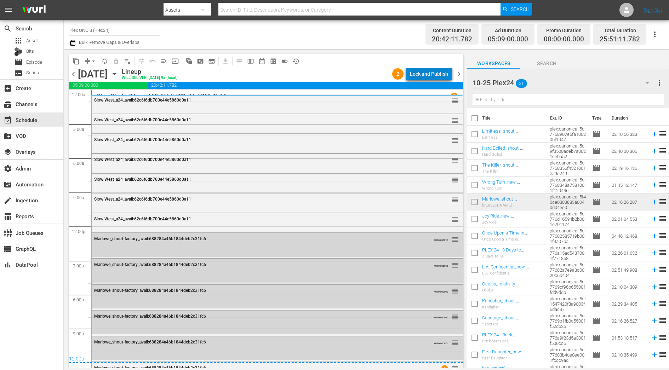
click at [436, 74] on div "Lock and Publish" at bounding box center [429, 74] width 38 height 13
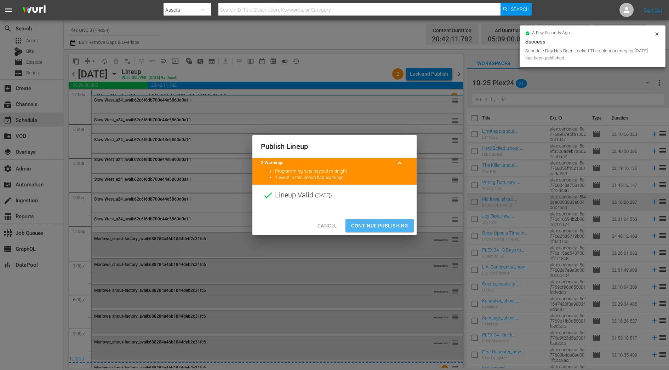
click at [393, 230] on button "Continue Publishing" at bounding box center [379, 225] width 68 height 13
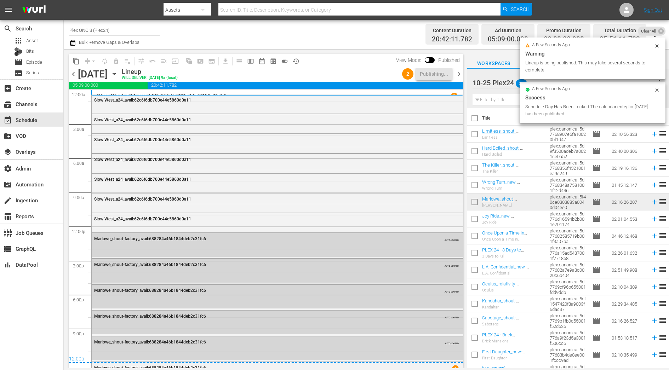
click at [460, 73] on span "chevron_right" at bounding box center [458, 74] width 9 height 9
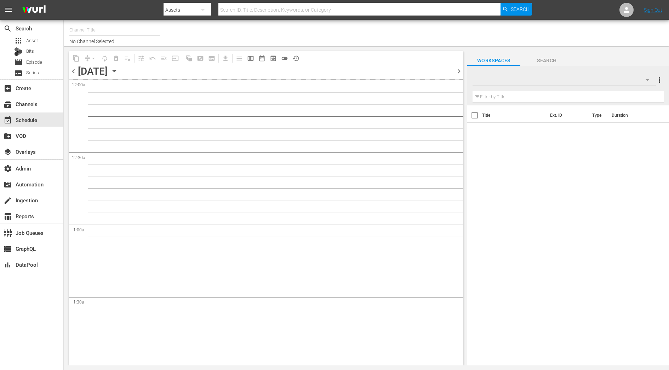
type input "Plex ONO 3 (Plex24) (1719)"
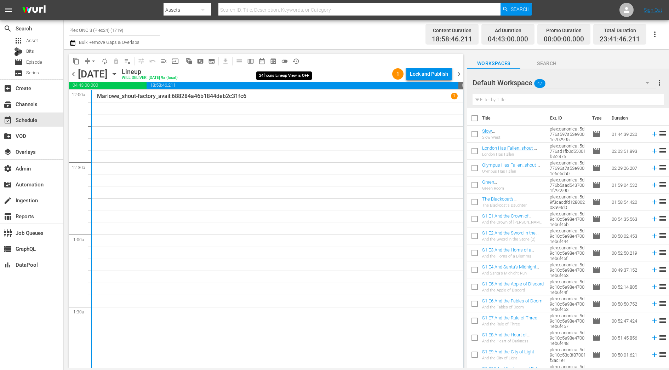
click at [283, 60] on span "toggle_off" at bounding box center [284, 61] width 7 height 7
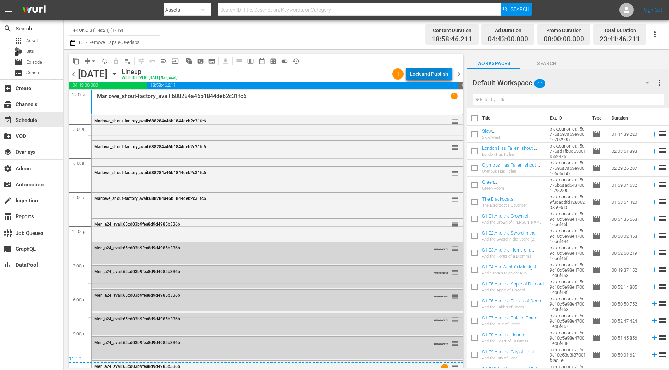
click at [424, 72] on div "Lock and Publish" at bounding box center [429, 74] width 38 height 13
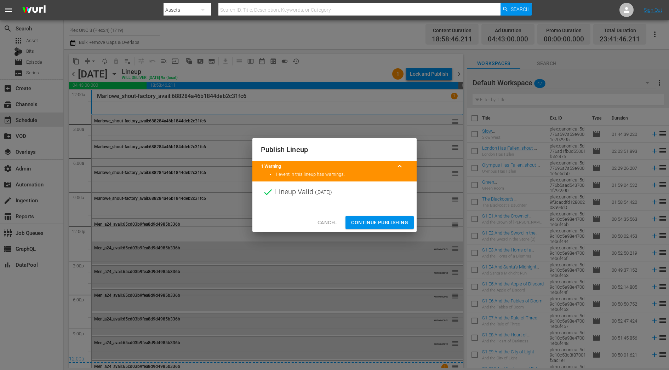
click at [399, 223] on span "Continue Publishing" at bounding box center [379, 222] width 57 height 9
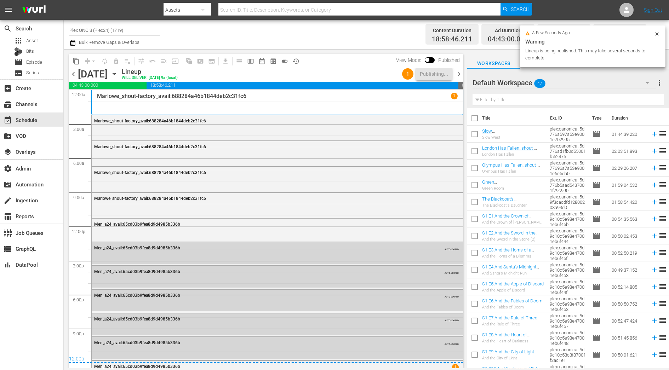
click at [460, 75] on span "chevron_right" at bounding box center [458, 74] width 9 height 9
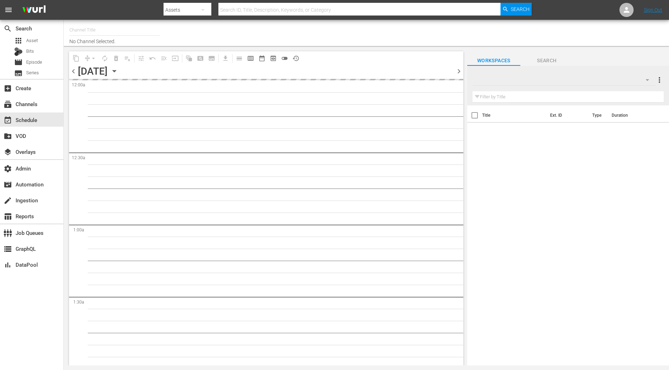
type input "Plex ONO 3 (Plex24) (1719)"
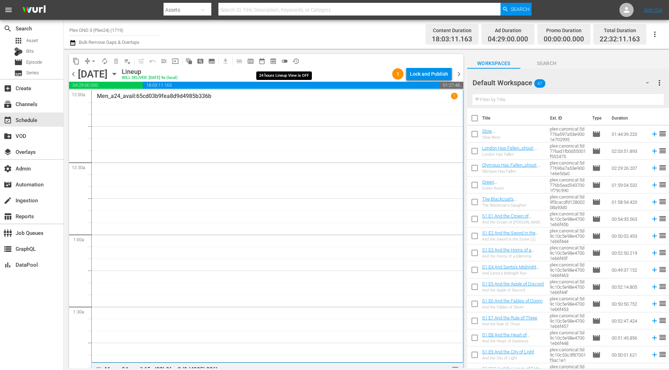
click at [283, 62] on span "toggle_off" at bounding box center [284, 61] width 7 height 7
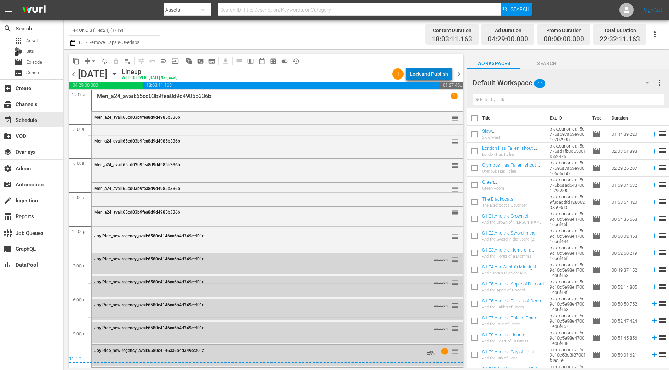
click at [440, 71] on div "Lock and Publish" at bounding box center [429, 74] width 38 height 13
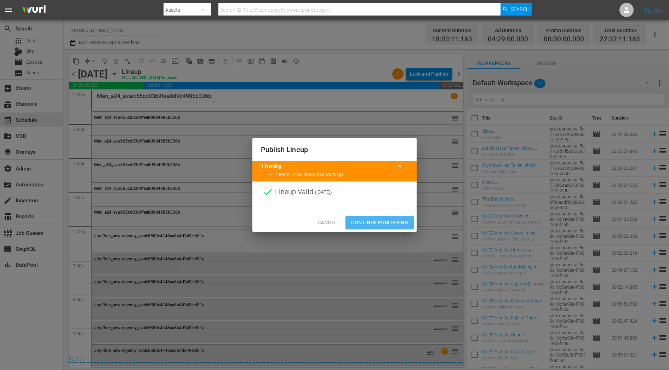
click at [385, 223] on span "Continue Publishing" at bounding box center [379, 222] width 57 height 9
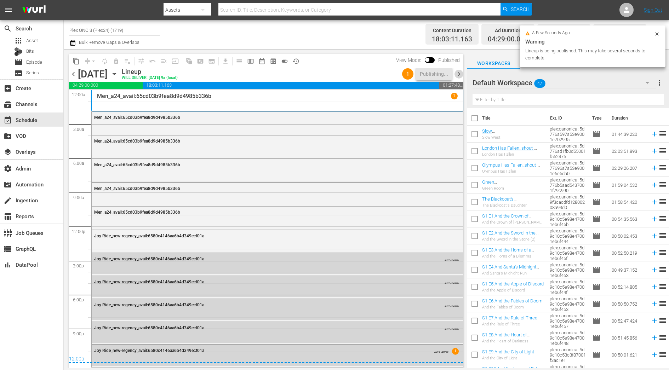
click at [461, 77] on span "chevron_right" at bounding box center [458, 74] width 9 height 9
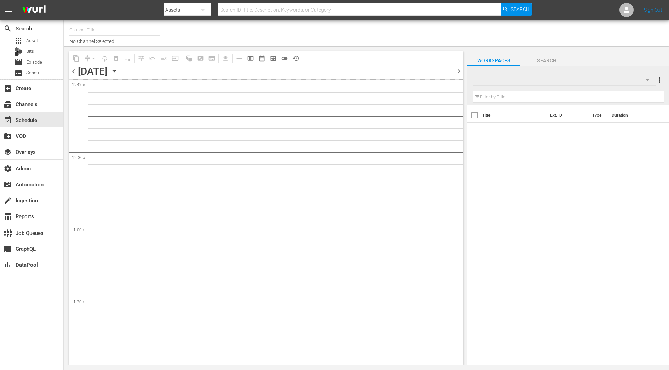
type input "Plex ONO 3 (Plex24) (1719)"
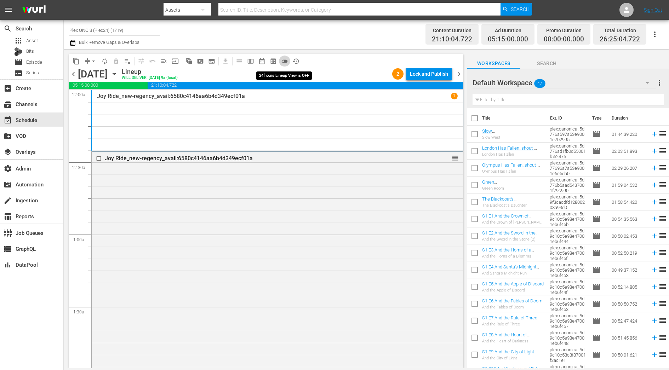
click at [285, 61] on span "toggle_off" at bounding box center [284, 61] width 7 height 7
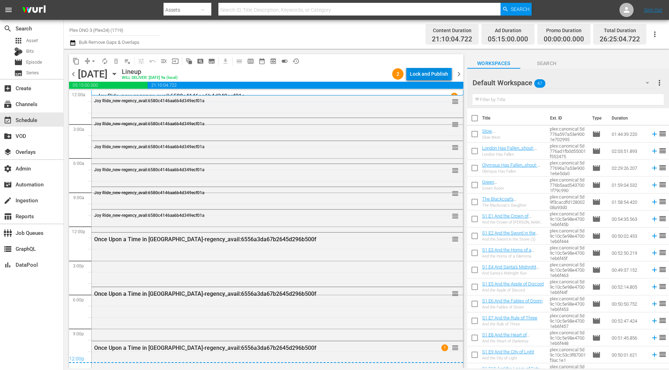
click at [436, 70] on div "Lock and Publish" at bounding box center [429, 74] width 38 height 13
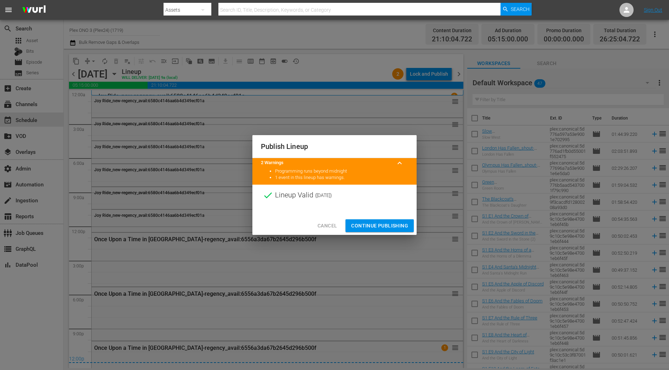
click at [390, 228] on span "Continue Publishing" at bounding box center [379, 225] width 57 height 9
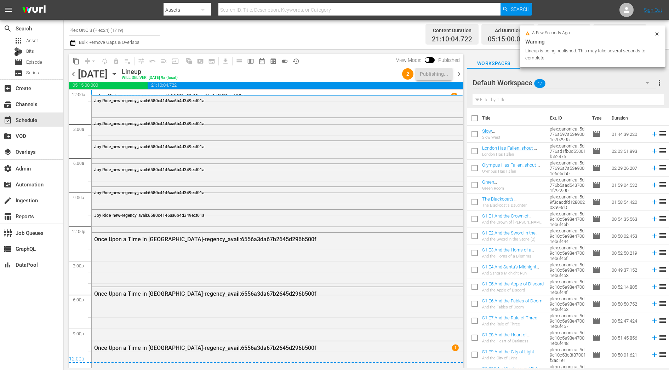
click at [460, 77] on span "chevron_right" at bounding box center [458, 74] width 9 height 9
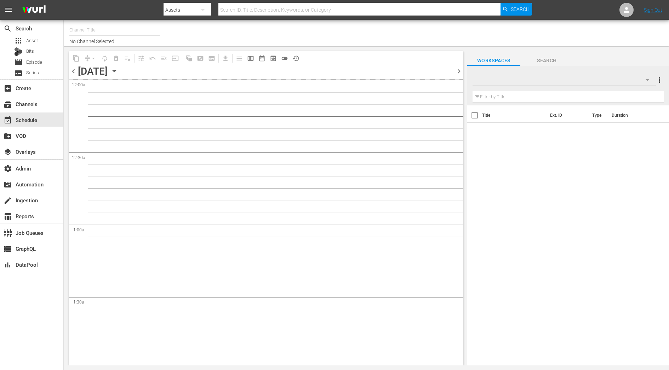
type input "Plex ONO 3 (Plex24) (1719)"
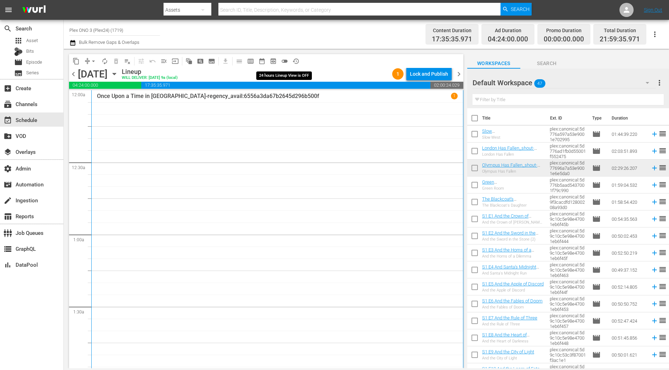
click at [282, 61] on span "toggle_off" at bounding box center [284, 61] width 7 height 7
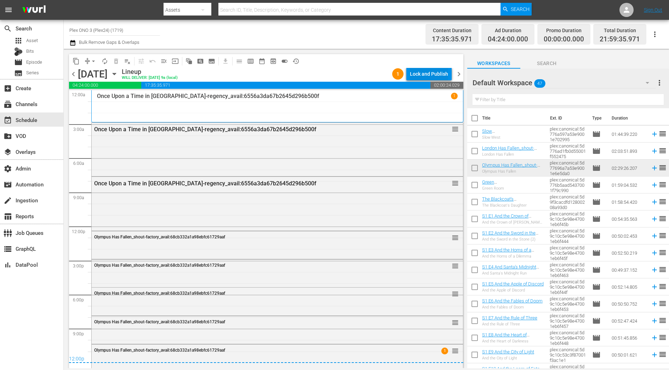
click at [418, 73] on div "Lock and Publish" at bounding box center [429, 74] width 38 height 13
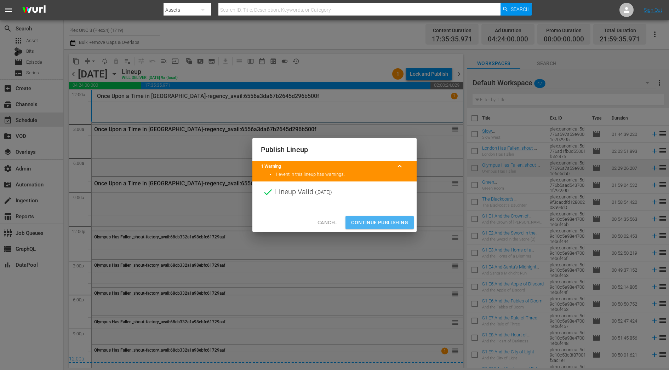
click at [393, 228] on button "Continue Publishing" at bounding box center [379, 222] width 68 height 13
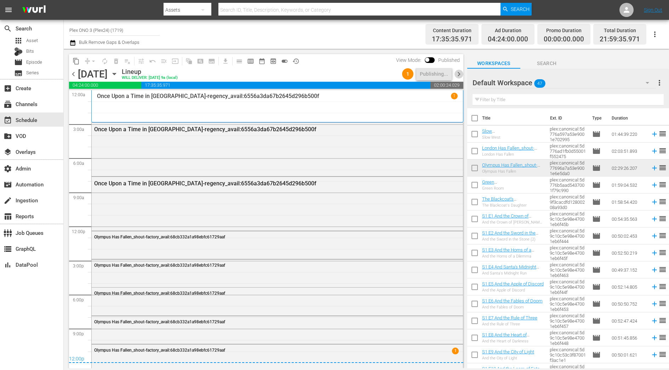
click at [459, 74] on span "chevron_right" at bounding box center [458, 74] width 9 height 9
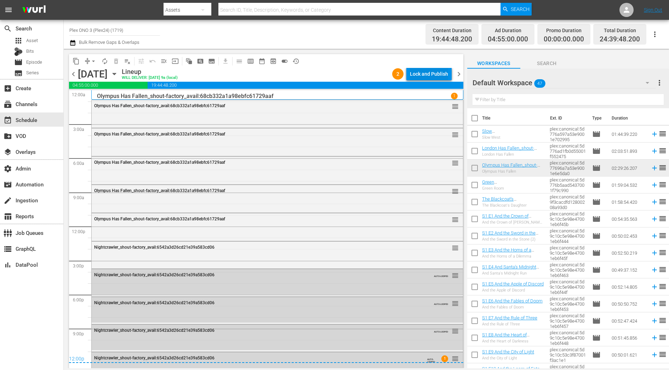
click at [413, 75] on div "Lock and Publish" at bounding box center [429, 74] width 38 height 13
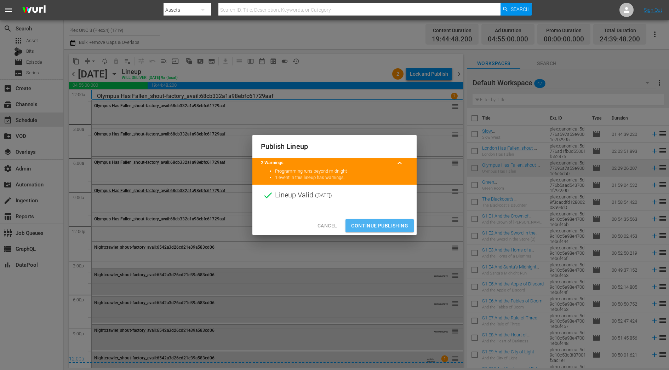
click at [382, 224] on span "Continue Publishing" at bounding box center [379, 225] width 57 height 9
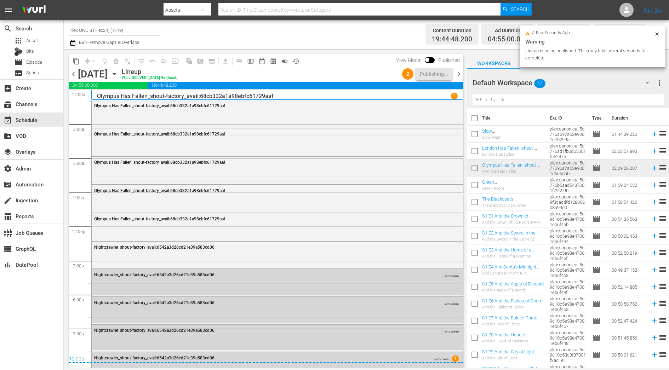
click at [461, 75] on span "chevron_right" at bounding box center [458, 74] width 9 height 9
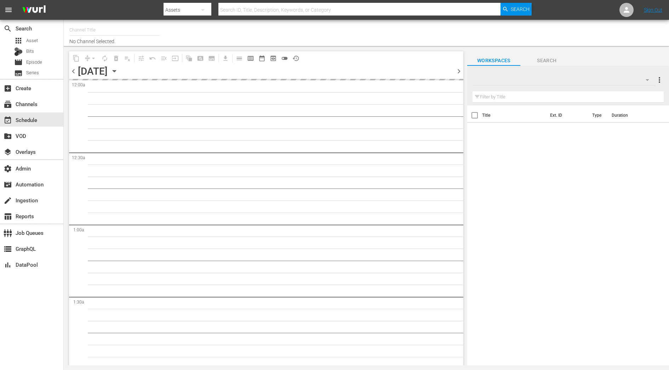
type input "Plex ONO 3 (Plex24) (1719)"
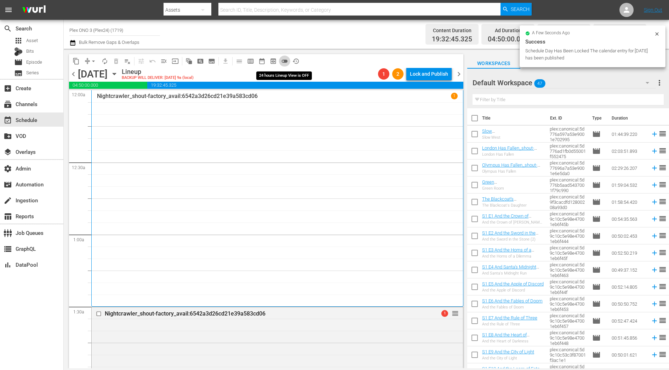
click at [284, 63] on span "toggle_off" at bounding box center [284, 61] width 7 height 7
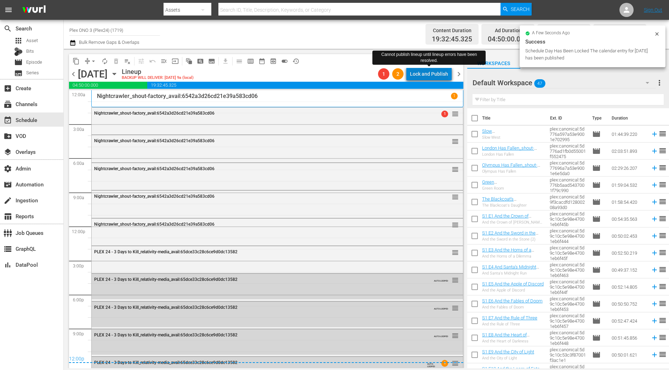
click at [439, 79] on div "Lock and Publish" at bounding box center [429, 74] width 38 height 13
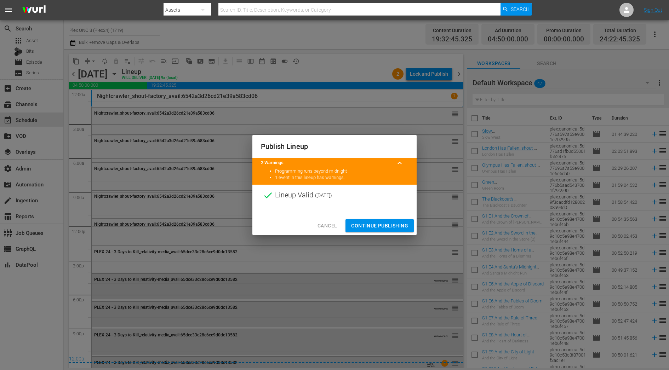
click at [390, 225] on span "Continue Publishing" at bounding box center [379, 225] width 57 height 9
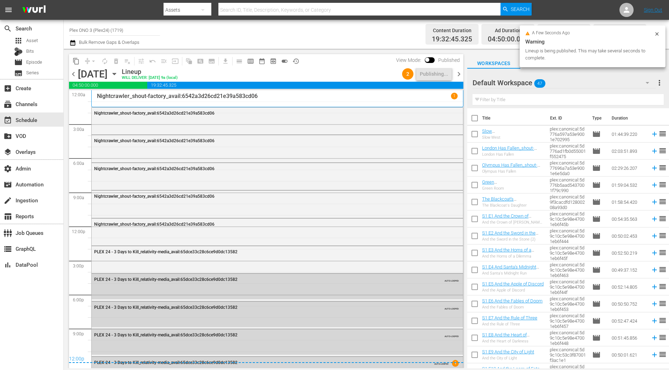
click at [458, 71] on span "chevron_right" at bounding box center [458, 74] width 9 height 9
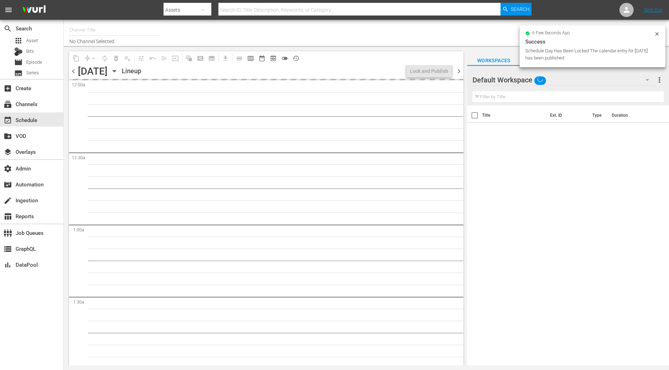
type input "Plex ONO 3 (Plex24) (1719)"
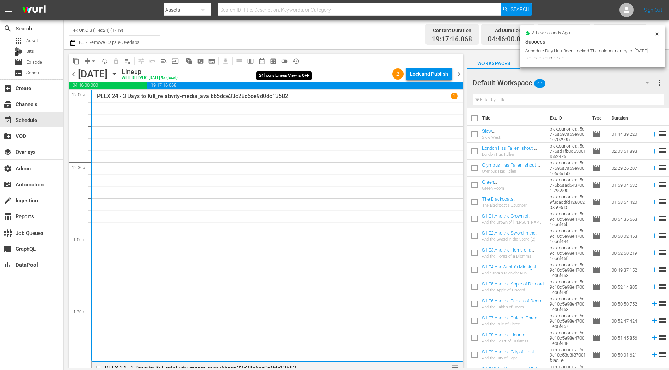
click at [284, 61] on span "toggle_off" at bounding box center [284, 61] width 7 height 7
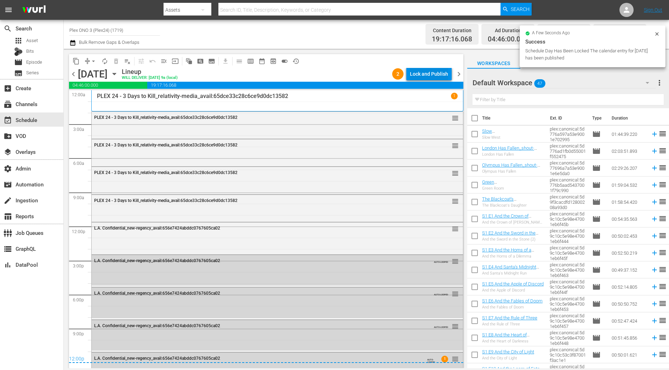
click at [441, 72] on div "Lock and Publish" at bounding box center [429, 74] width 38 height 13
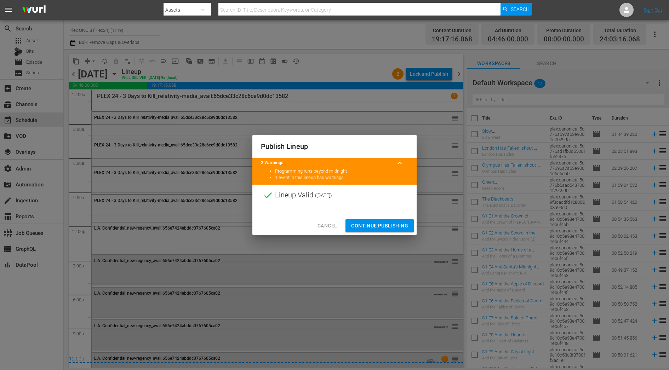
click at [383, 230] on span "Continue Publishing" at bounding box center [379, 225] width 57 height 9
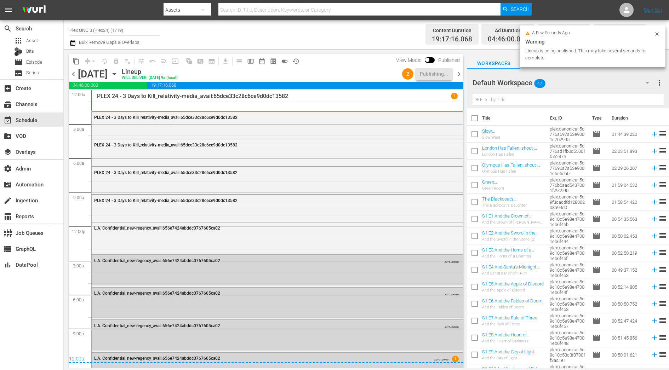
click at [460, 74] on span "chevron_right" at bounding box center [458, 74] width 9 height 9
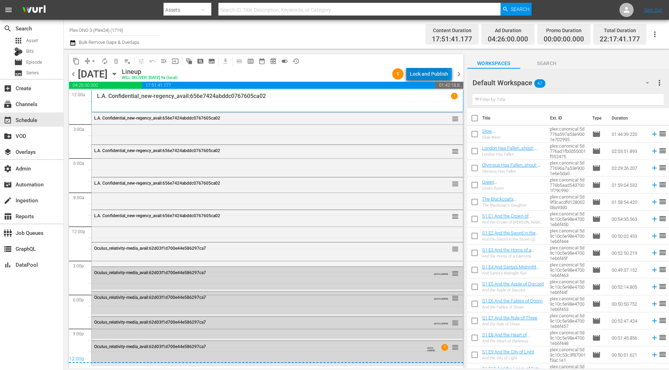
click at [430, 77] on div "Lock and Publish" at bounding box center [429, 74] width 38 height 13
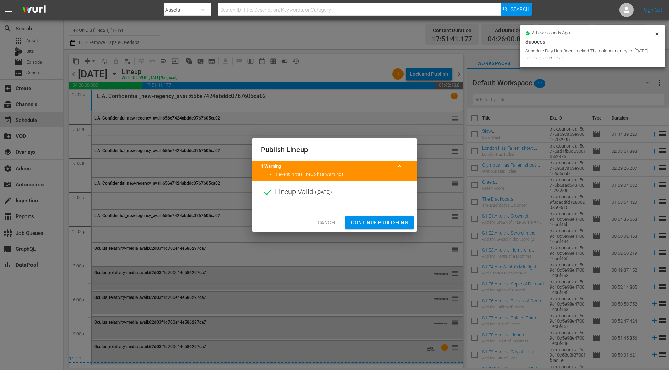
click at [379, 226] on span "Continue Publishing" at bounding box center [379, 222] width 57 height 9
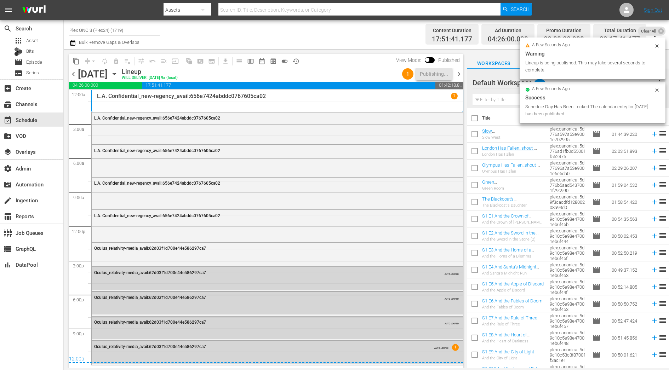
click at [459, 74] on span "chevron_right" at bounding box center [458, 74] width 9 height 9
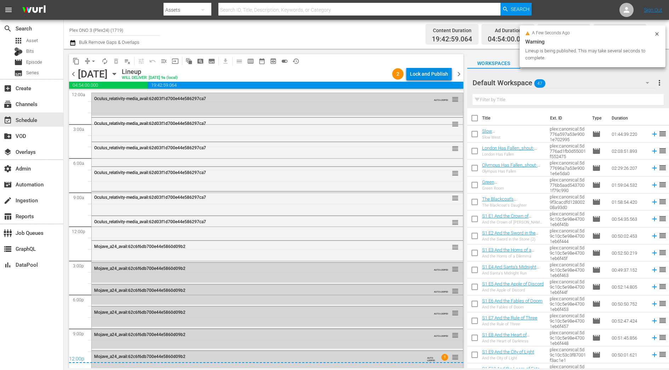
click at [438, 75] on div "Lock and Publish" at bounding box center [429, 74] width 38 height 13
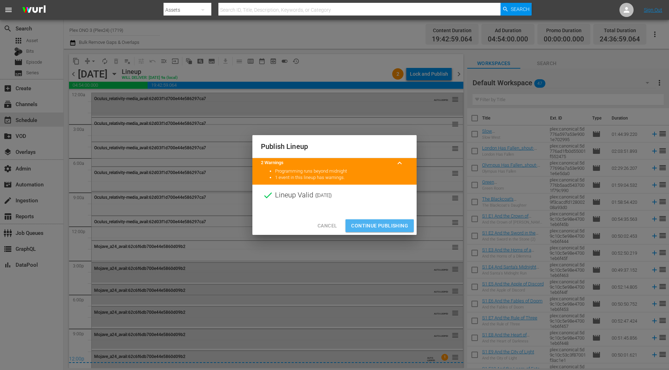
click at [384, 220] on button "Continue Publishing" at bounding box center [379, 225] width 68 height 13
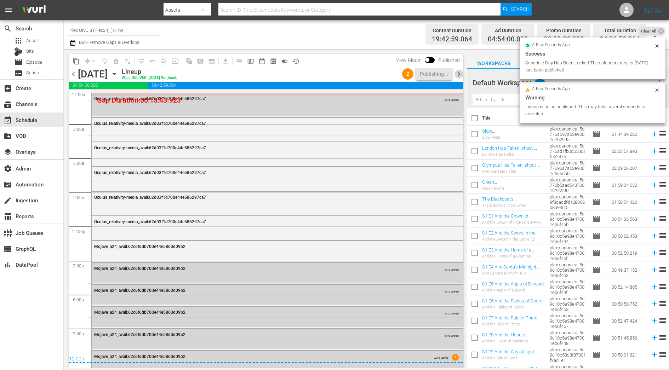
click at [456, 75] on span "chevron_right" at bounding box center [458, 74] width 9 height 9
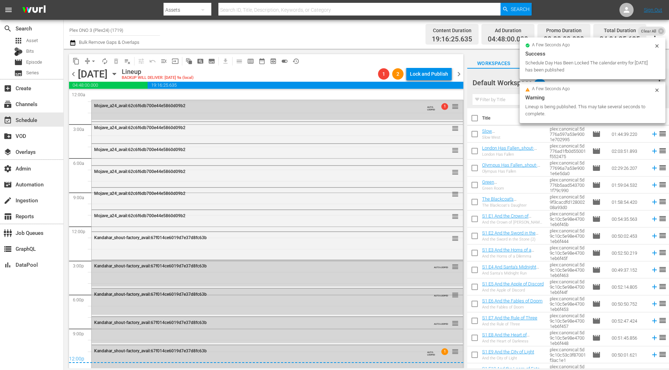
click at [70, 75] on span "chevron_left" at bounding box center [73, 74] width 9 height 9
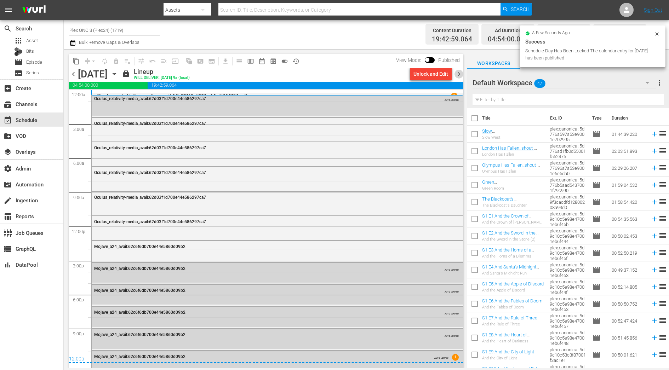
click at [462, 74] on span "chevron_right" at bounding box center [458, 74] width 9 height 9
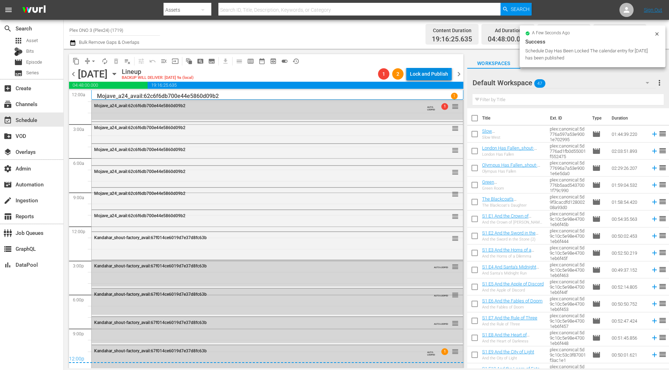
click at [432, 71] on div "Lock and Publish" at bounding box center [429, 74] width 38 height 13
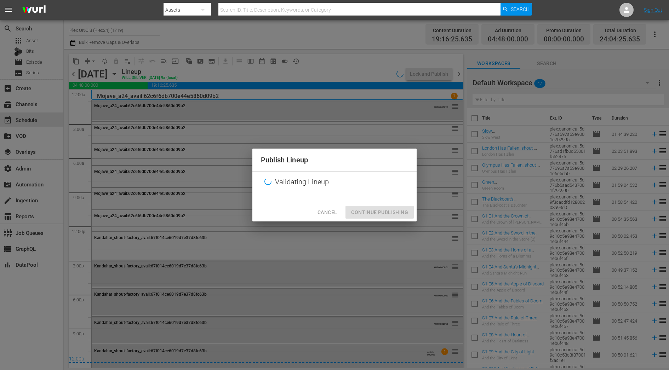
click at [395, 217] on div "Cancel Continue Publishing" at bounding box center [334, 212] width 164 height 19
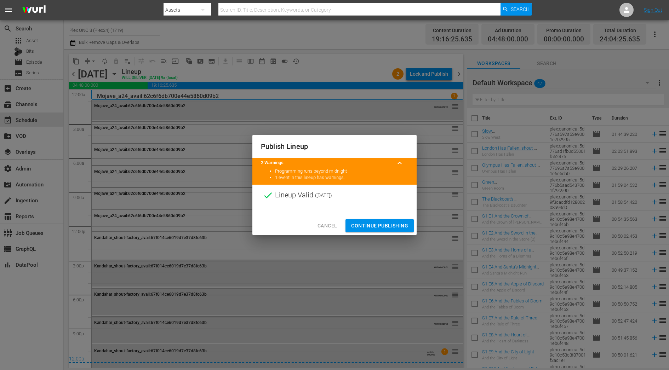
click at [393, 221] on span "Continue Publishing" at bounding box center [379, 225] width 57 height 9
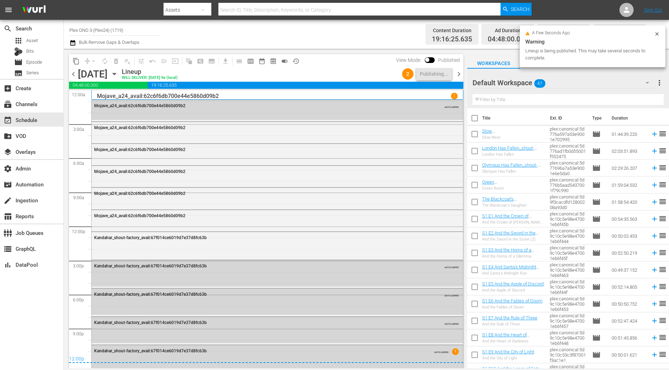
click at [458, 72] on span "chevron_right" at bounding box center [458, 74] width 9 height 9
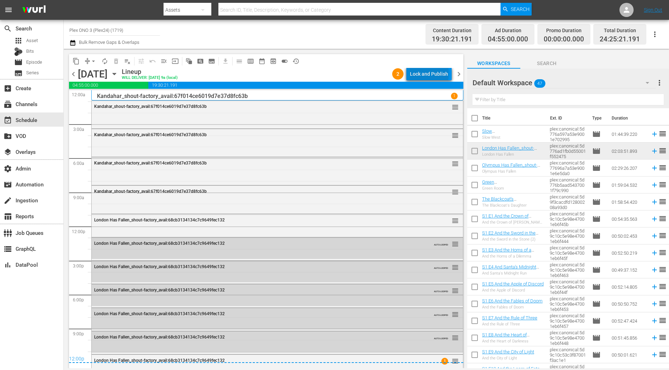
click at [431, 74] on div "Lock and Publish" at bounding box center [429, 74] width 38 height 13
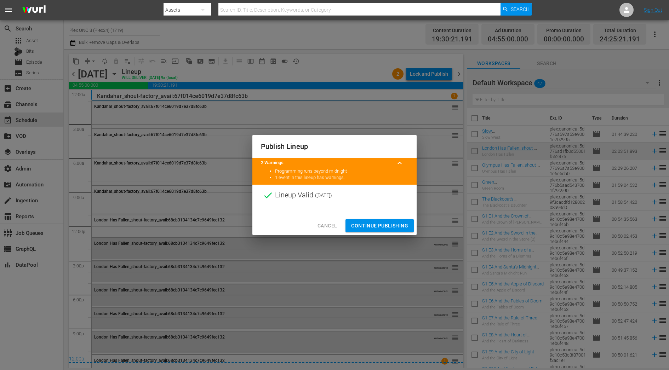
click at [380, 231] on button "Continue Publishing" at bounding box center [379, 225] width 68 height 13
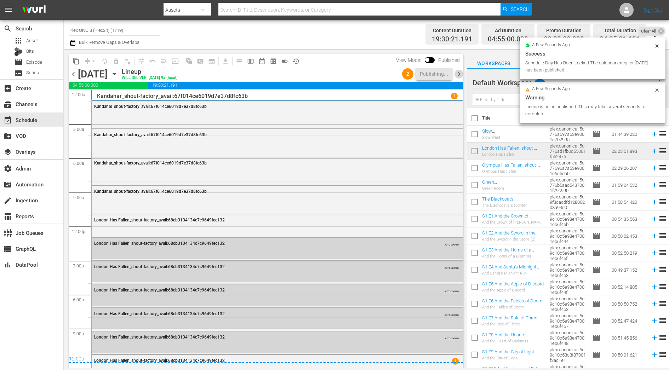
click at [459, 75] on span "chevron_right" at bounding box center [458, 74] width 9 height 9
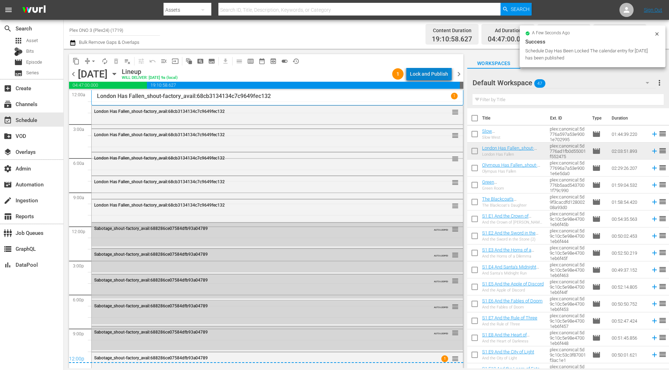
click at [443, 76] on div "Lock and Publish" at bounding box center [429, 74] width 38 height 13
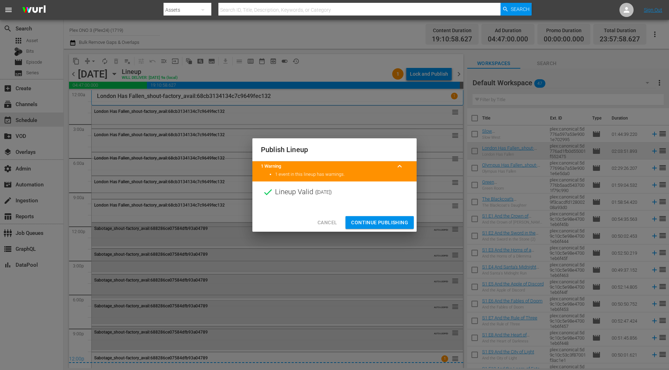
click at [380, 221] on span "Continue Publishing" at bounding box center [379, 222] width 57 height 9
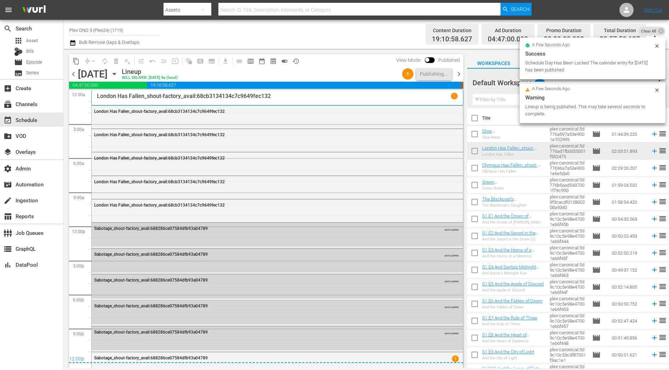
click at [459, 73] on span "chevron_right" at bounding box center [458, 74] width 9 height 9
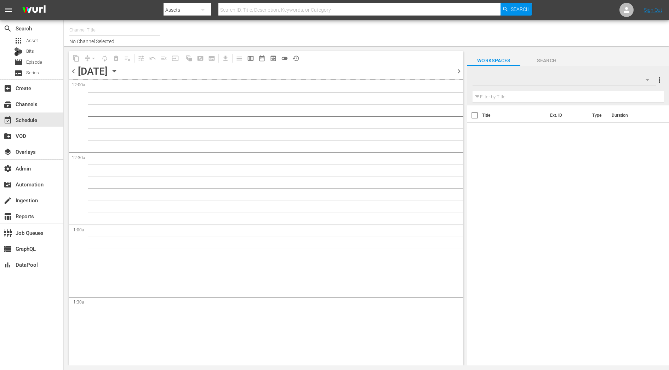
type input "Plex ONO 3 (Plex24) (1719)"
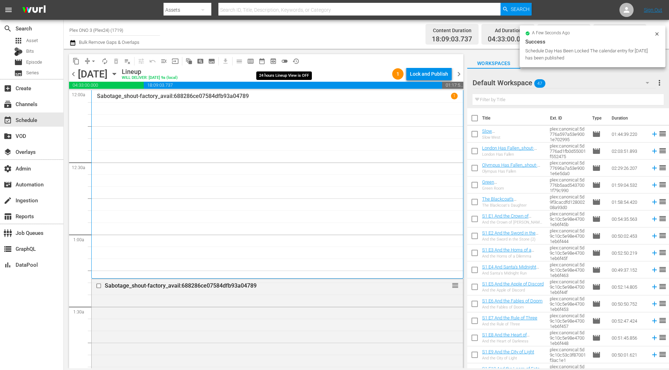
click at [286, 62] on span "toggle_off" at bounding box center [284, 61] width 7 height 7
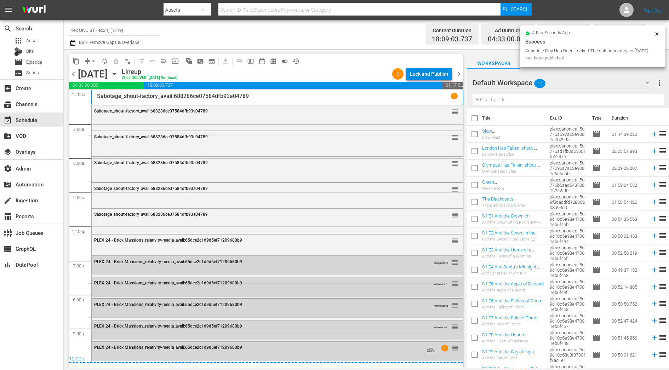
click at [430, 73] on div "Lock and Publish" at bounding box center [429, 74] width 38 height 13
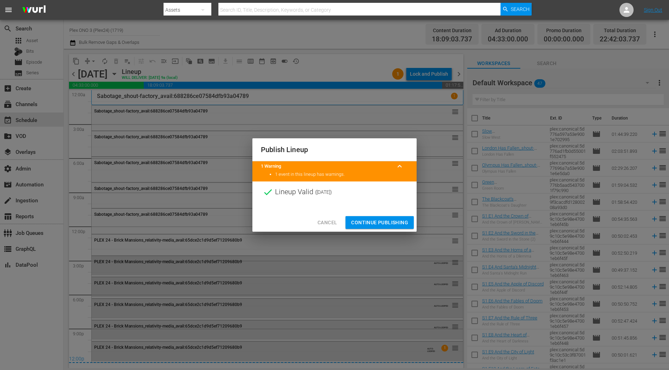
click at [398, 226] on span "Continue Publishing" at bounding box center [379, 222] width 57 height 9
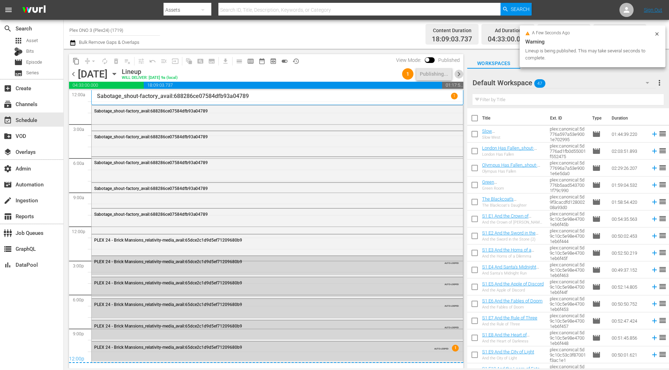
click at [457, 75] on span "chevron_right" at bounding box center [458, 74] width 9 height 9
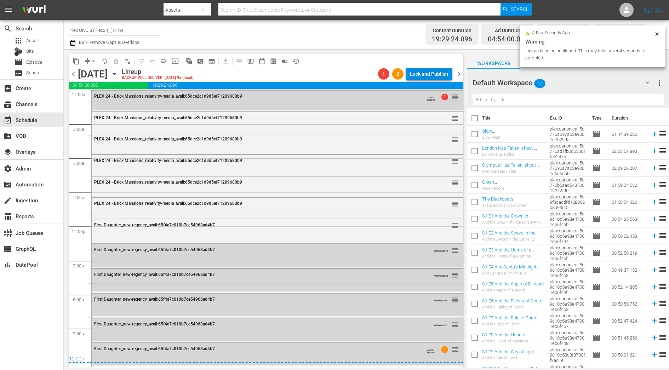
click at [417, 78] on div "Lock and Publish" at bounding box center [429, 74] width 38 height 13
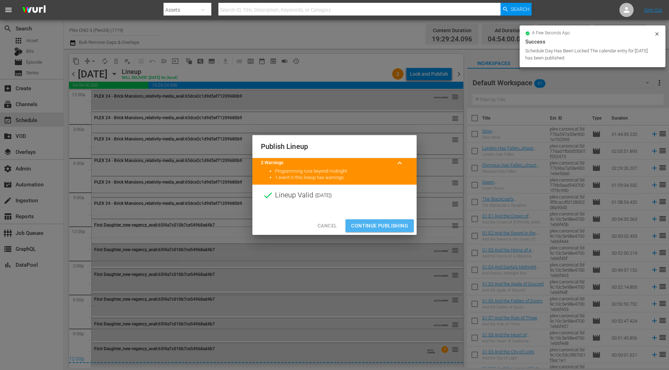
click at [387, 228] on span "Continue Publishing" at bounding box center [379, 225] width 57 height 9
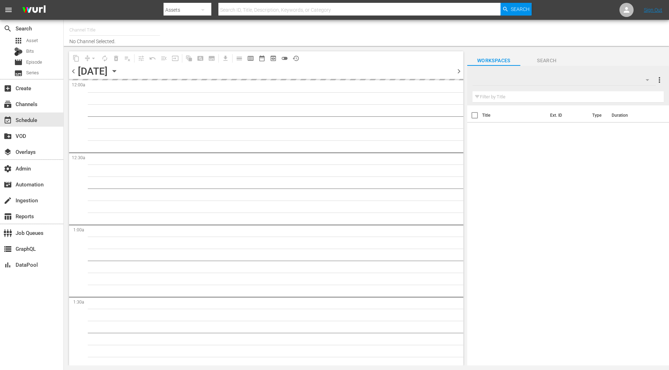
type input "Plex ONO 3 (Plex24) (1719)"
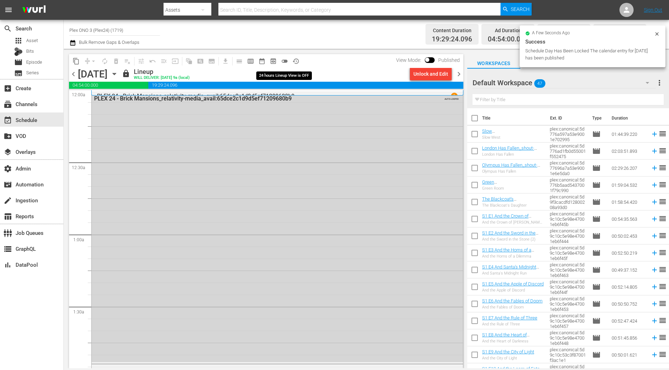
click at [286, 61] on span "toggle_off" at bounding box center [284, 61] width 7 height 7
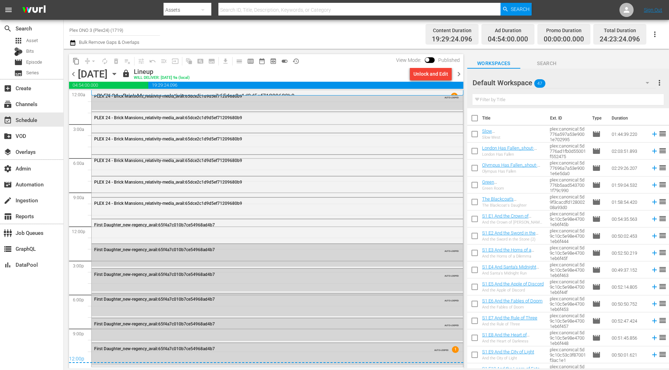
click at [458, 75] on span "chevron_right" at bounding box center [458, 74] width 9 height 9
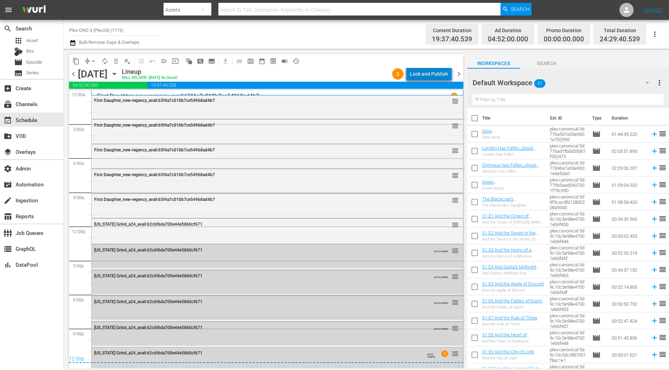
click at [431, 76] on div "Lock and Publish" at bounding box center [429, 74] width 38 height 13
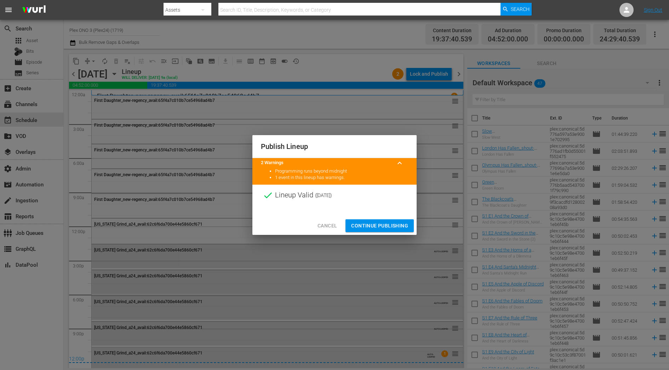
click at [370, 229] on span "Continue Publishing" at bounding box center [379, 225] width 57 height 9
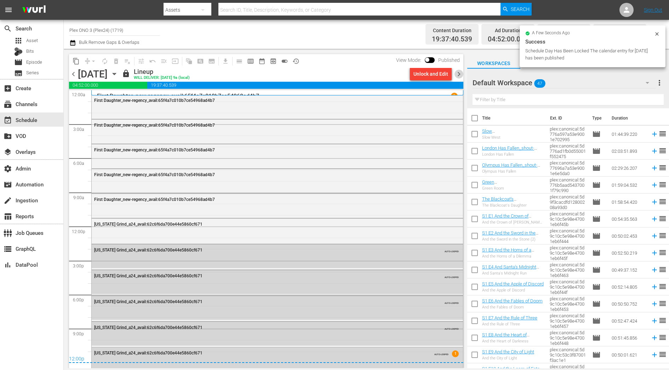
click at [460, 74] on span "chevron_right" at bounding box center [458, 74] width 9 height 9
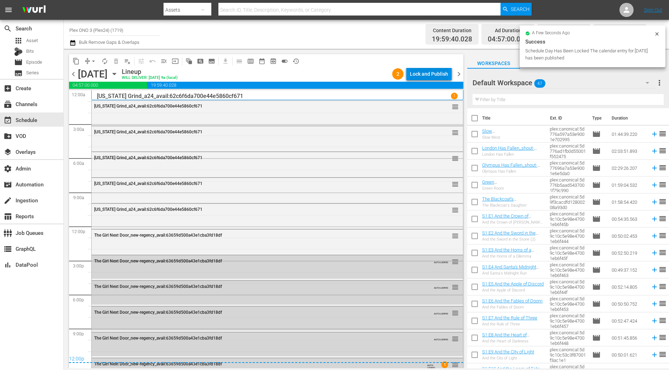
click at [437, 74] on div "Lock and Publish" at bounding box center [429, 74] width 38 height 13
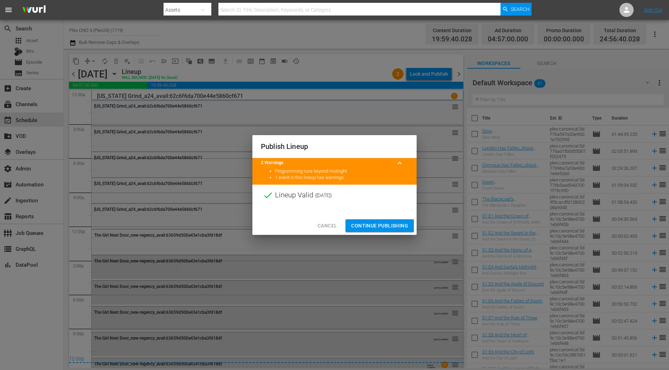
click at [370, 226] on span "Continue Publishing" at bounding box center [379, 225] width 57 height 9
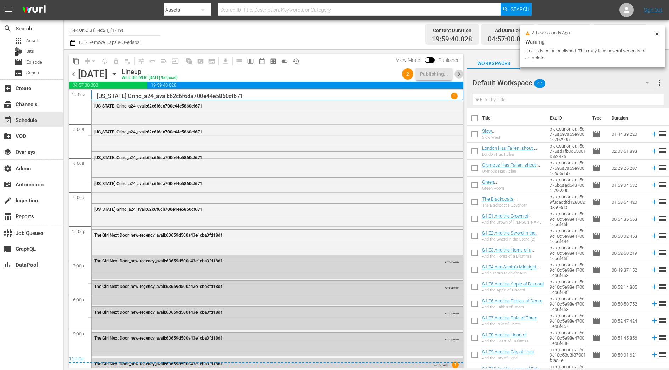
click at [459, 74] on span "chevron_right" at bounding box center [458, 74] width 9 height 9
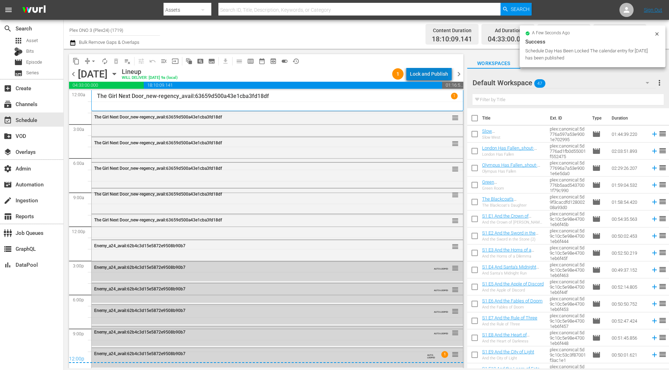
click at [440, 74] on div "Lock and Publish" at bounding box center [429, 74] width 38 height 13
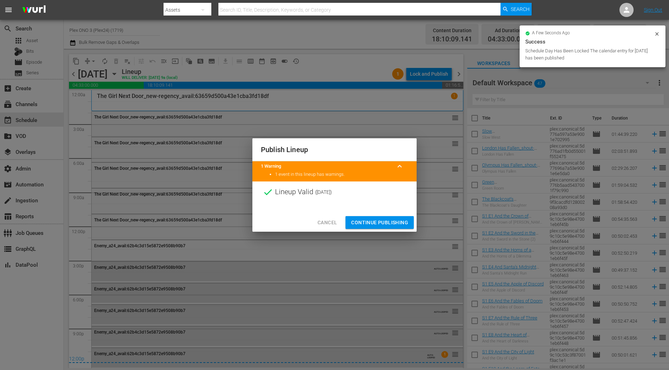
click at [382, 220] on span "Continue Publishing" at bounding box center [379, 222] width 57 height 9
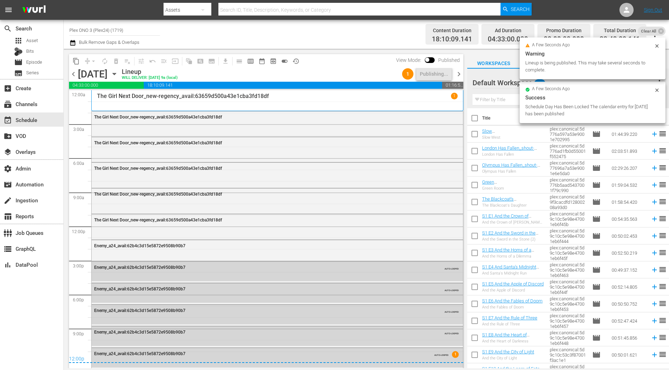
click at [459, 73] on span "chevron_right" at bounding box center [458, 74] width 9 height 9
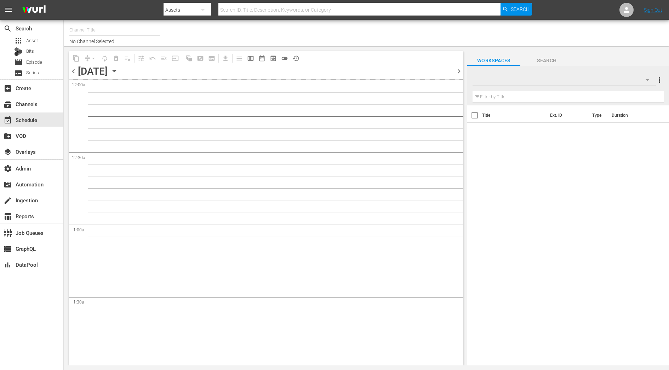
type input "Plex ONO 3 (Plex24) (1719)"
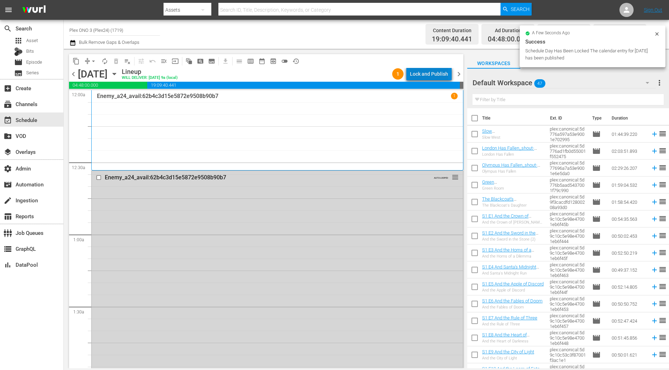
click at [447, 75] on div "Lock and Publish" at bounding box center [429, 74] width 38 height 13
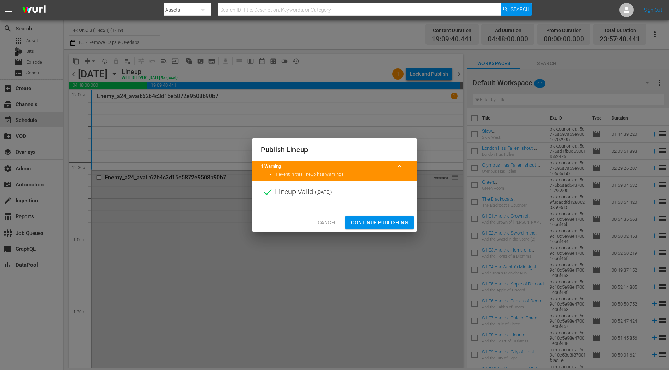
click at [386, 225] on span "Continue Publishing" at bounding box center [379, 222] width 57 height 9
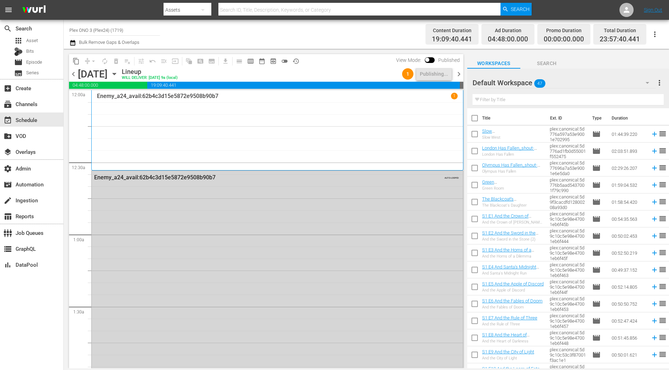
click at [283, 60] on span "toggle_off" at bounding box center [284, 61] width 7 height 7
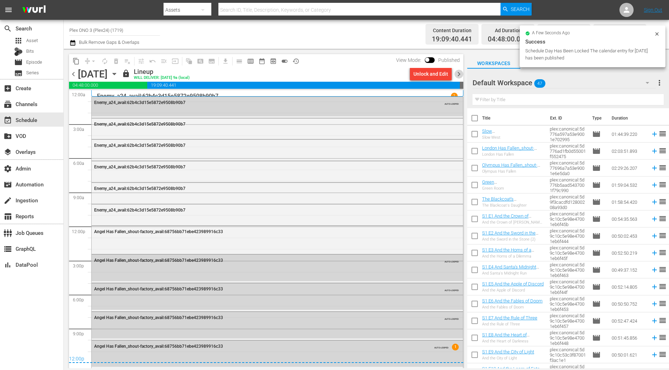
click at [460, 75] on span "chevron_right" at bounding box center [458, 74] width 9 height 9
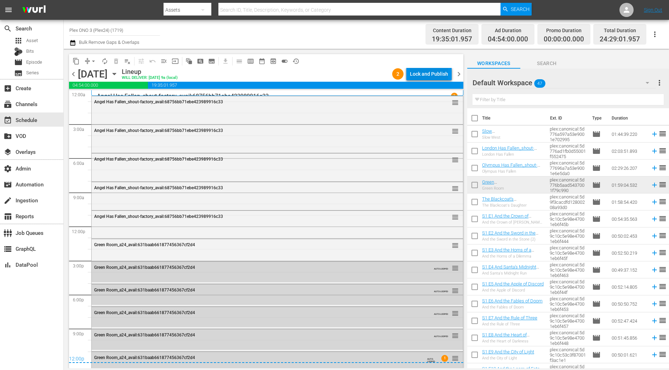
click at [421, 73] on div "Lock and Publish" at bounding box center [429, 74] width 38 height 13
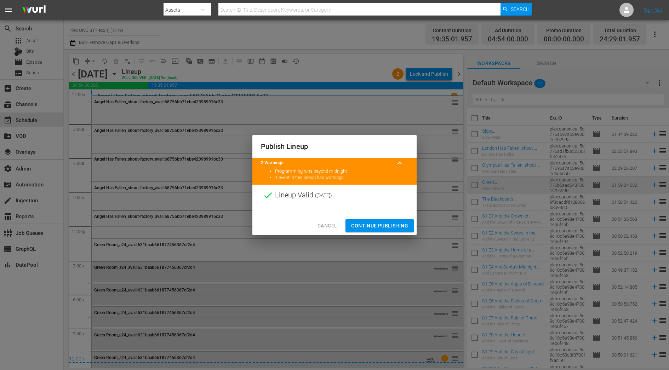
click at [394, 223] on span "Continue Publishing" at bounding box center [379, 225] width 57 height 9
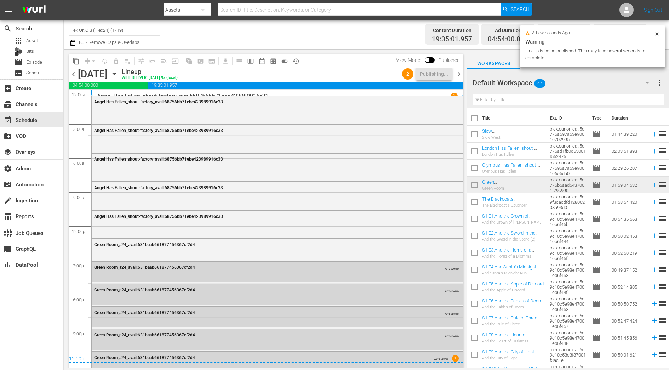
click at [461, 75] on span "chevron_right" at bounding box center [458, 74] width 9 height 9
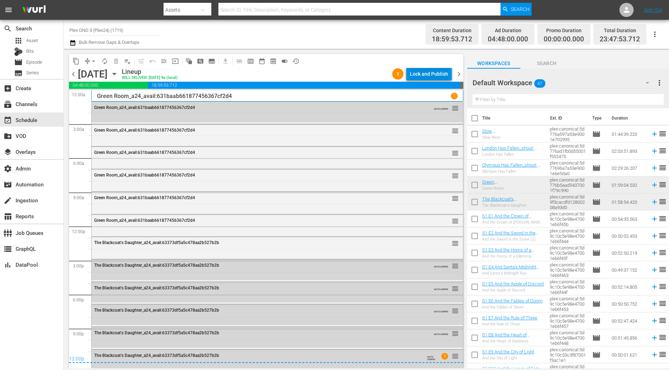
click at [411, 74] on div "Lock and Publish" at bounding box center [429, 74] width 38 height 13
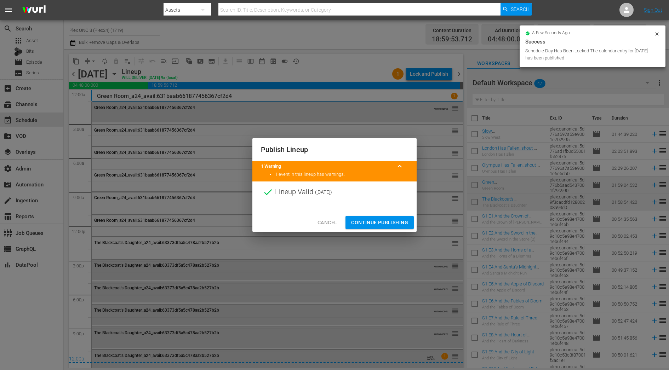
click at [386, 225] on span "Continue Publishing" at bounding box center [379, 222] width 57 height 9
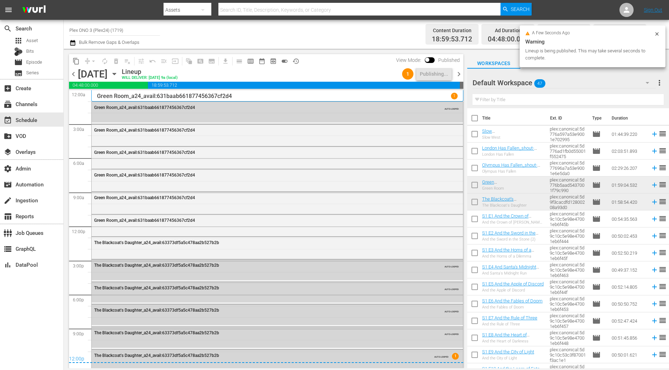
click at [461, 76] on span "chevron_right" at bounding box center [458, 74] width 9 height 9
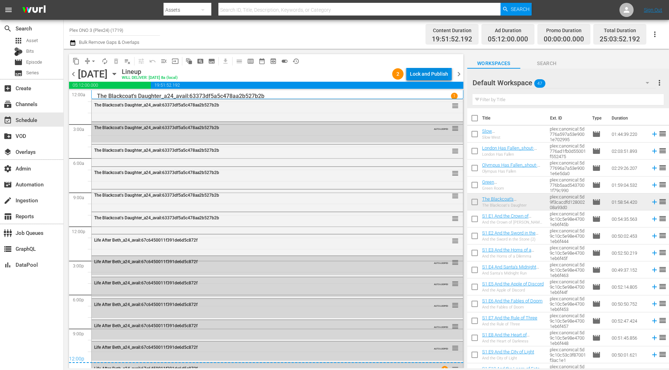
click at [441, 75] on div "Lock and Publish" at bounding box center [429, 74] width 38 height 13
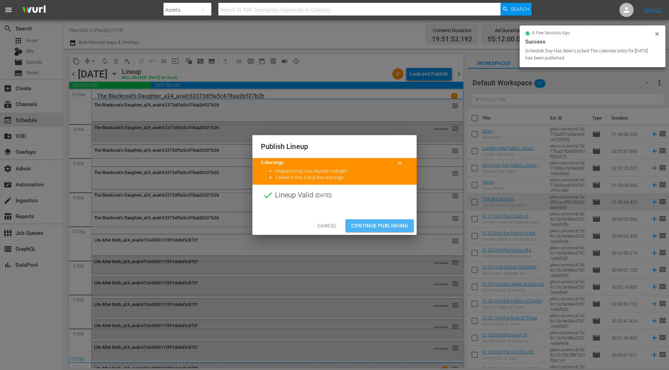
click at [380, 226] on span "Continue Publishing" at bounding box center [379, 225] width 57 height 9
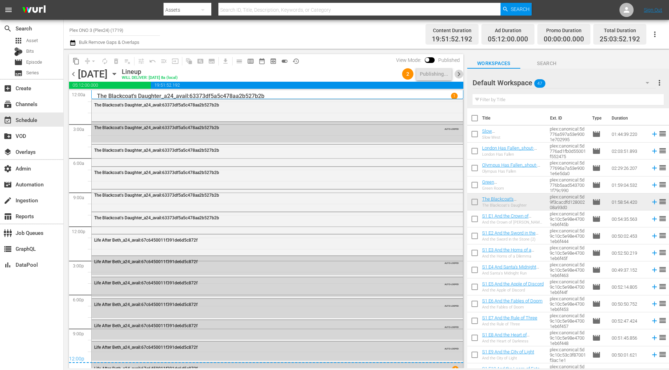
click at [460, 74] on span "chevron_right" at bounding box center [458, 74] width 9 height 9
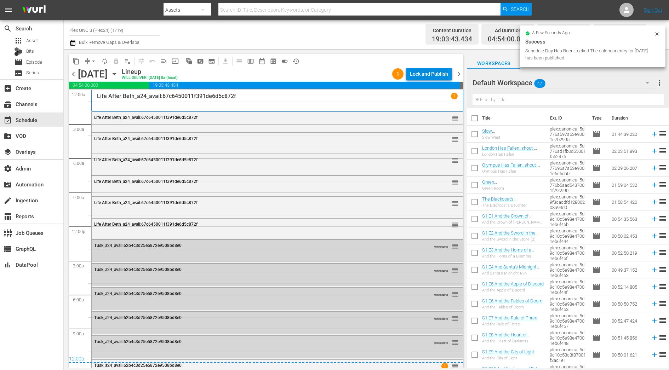
click at [422, 72] on div "Lock and Publish" at bounding box center [429, 74] width 38 height 13
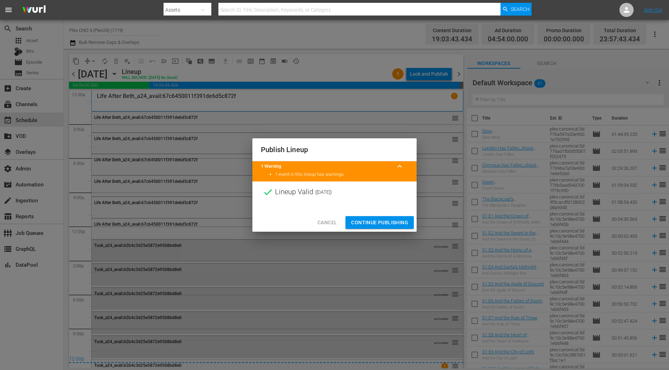
click at [387, 225] on span "Continue Publishing" at bounding box center [379, 222] width 57 height 9
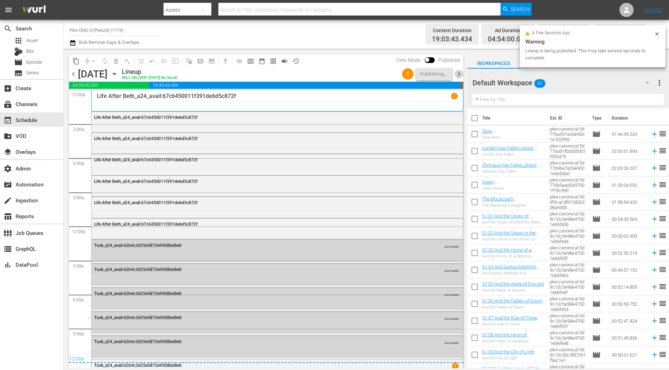
click at [460, 76] on span "chevron_right" at bounding box center [458, 74] width 9 height 9
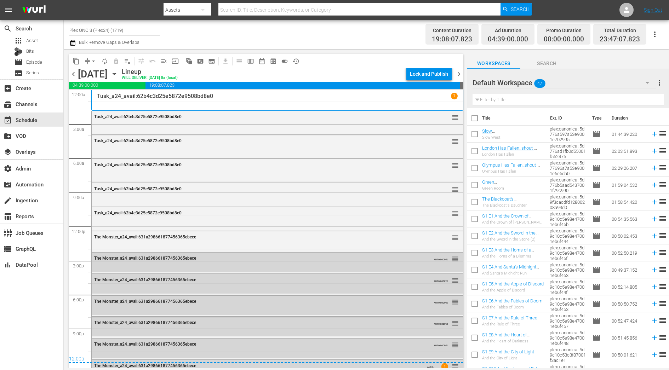
click at [440, 75] on div "Lock and Publish" at bounding box center [429, 74] width 38 height 13
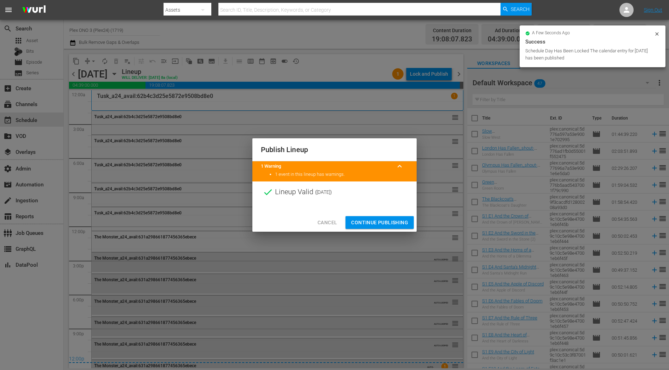
click at [380, 224] on span "Continue Publishing" at bounding box center [379, 222] width 57 height 9
